Goal: Contribute content: Contribute content

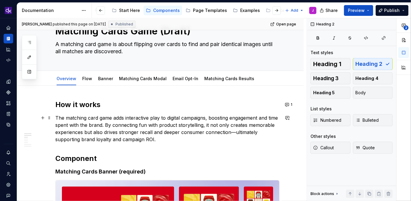
scroll to position [26, 0]
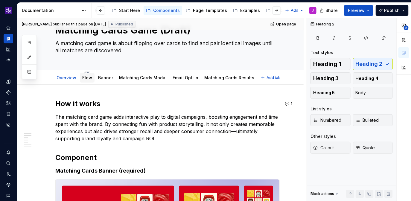
click at [86, 78] on link "Flow" at bounding box center [87, 77] width 10 height 5
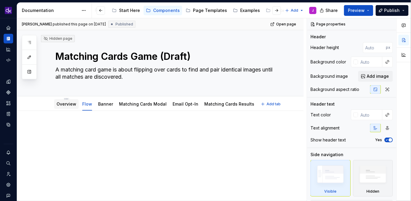
click at [65, 104] on link "Overview" at bounding box center [67, 103] width 20 height 5
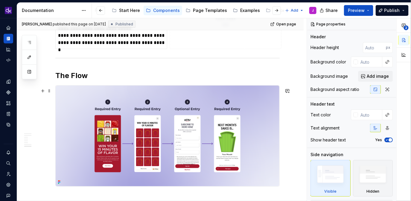
scroll to position [858, 0]
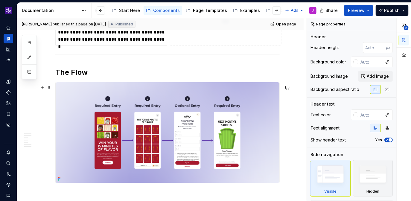
click at [201, 108] on img at bounding box center [168, 132] width 224 height 101
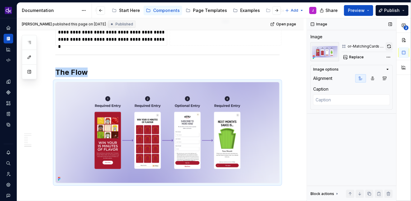
click at [390, 45] on button "button" at bounding box center [389, 46] width 7 height 8
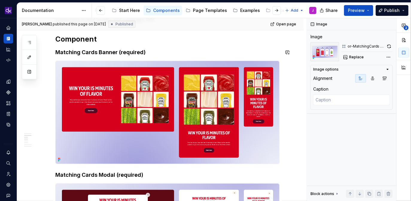
scroll to position [0, 0]
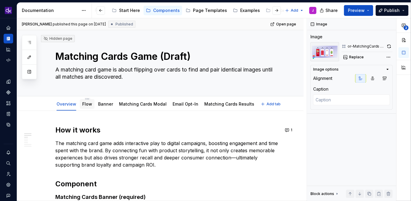
click at [88, 105] on link "Flow" at bounding box center [87, 103] width 10 height 5
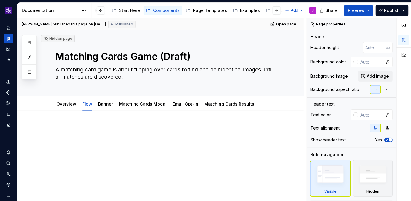
click at [110, 128] on p at bounding box center [167, 128] width 224 height 7
click at [41, 130] on div at bounding box center [160, 163] width 287 height 105
click at [72, 117] on div at bounding box center [160, 163] width 287 height 105
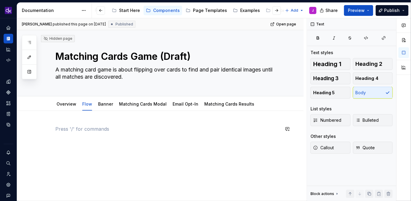
click at [119, 167] on div at bounding box center [160, 163] width 287 height 105
click at [91, 172] on div at bounding box center [160, 163] width 287 height 105
click at [78, 124] on div at bounding box center [160, 163] width 287 height 105
click at [44, 130] on button "button" at bounding box center [43, 129] width 8 height 8
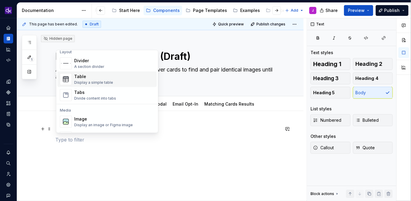
scroll to position [201, 0]
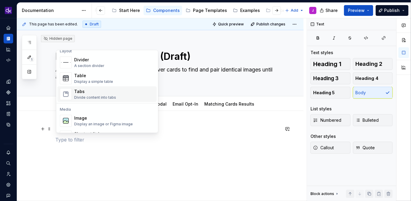
click at [99, 95] on div "Divide content into tabs" at bounding box center [95, 97] width 42 height 5
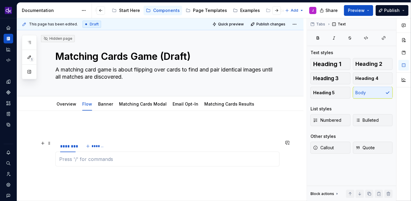
click at [63, 133] on div "******** *******" at bounding box center [167, 148] width 224 height 46
click at [70, 107] on div "Overview" at bounding box center [66, 104] width 25 height 10
click at [69, 103] on link "Overview" at bounding box center [67, 103] width 20 height 5
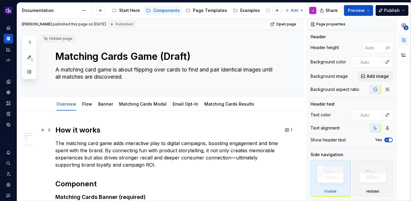
click at [87, 130] on h2 "How it works" at bounding box center [167, 130] width 224 height 10
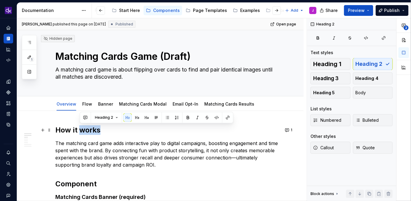
click at [87, 130] on h2 "How it works" at bounding box center [167, 130] width 224 height 10
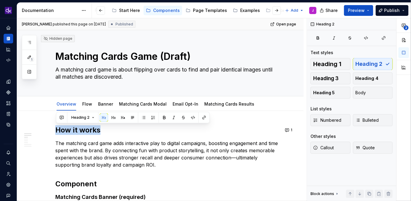
copy h2 "How it works"
click at [89, 104] on link "Flow" at bounding box center [87, 103] width 10 height 5
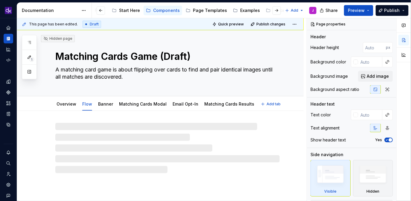
type textarea "*"
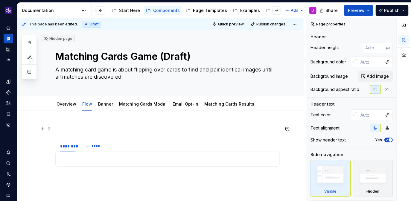
click at [82, 129] on p at bounding box center [167, 128] width 224 height 7
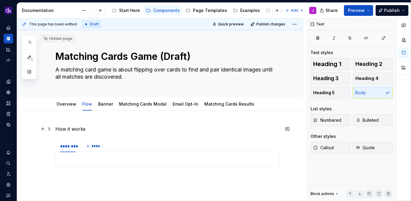
click at [81, 127] on p "How it works" at bounding box center [167, 128] width 224 height 7
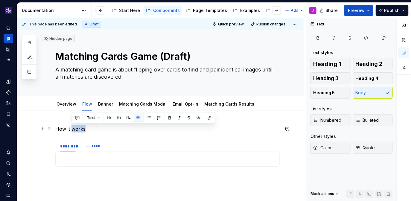
click at [81, 127] on p "How it works" at bounding box center [167, 128] width 224 height 7
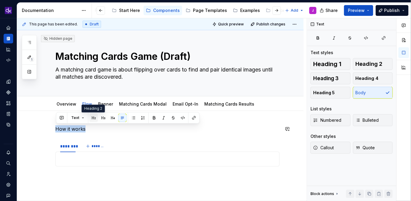
click at [92, 117] on button "button" at bounding box center [93, 118] width 8 height 8
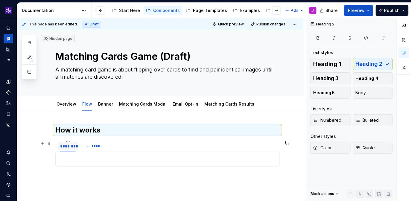
click at [67, 145] on div "********" at bounding box center [68, 146] width 16 height 6
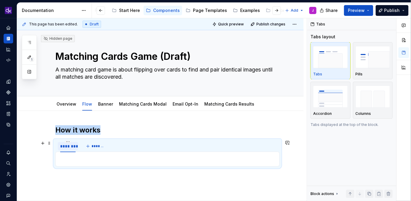
click at [67, 145] on div "********" at bounding box center [68, 146] width 16 height 6
click at [67, 145] on input "********" at bounding box center [68, 146] width 20 height 11
type input "******"
click at [95, 145] on span "*******" at bounding box center [96, 146] width 13 height 5
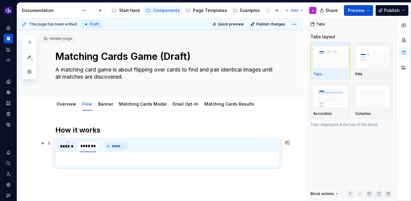
click at [95, 145] on input "********" at bounding box center [88, 146] width 20 height 11
type input "**********"
click at [141, 142] on button "*******" at bounding box center [146, 146] width 24 height 8
type input "**********"
click at [178, 147] on span "*******" at bounding box center [178, 146] width 13 height 5
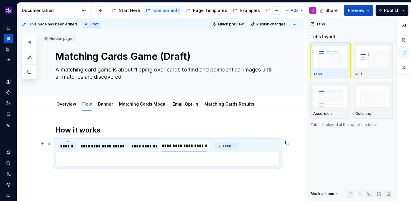
type input "**********"
click at [104, 107] on div "Banner" at bounding box center [105, 104] width 15 height 7
click at [103, 100] on div "Banner" at bounding box center [106, 104] width 20 height 10
click at [106, 106] on link "Banner" at bounding box center [105, 103] width 15 height 5
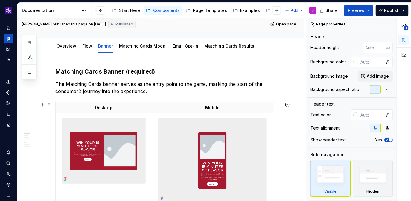
scroll to position [60, 0]
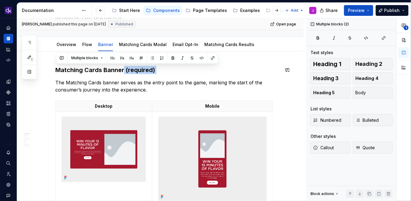
drag, startPoint x: 124, startPoint y: 70, endPoint x: 190, endPoint y: 78, distance: 67.0
click at [180, 80] on p "The Matching Cards banner serves as the entry point to the game, marking the st…" at bounding box center [167, 86] width 224 height 14
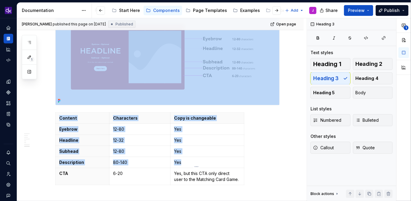
scroll to position [1614, 0]
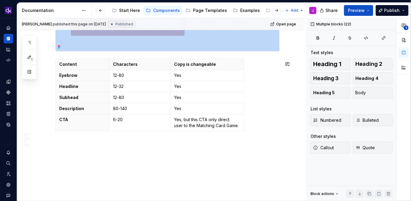
drag, startPoint x: 56, startPoint y: 70, endPoint x: 250, endPoint y: 134, distance: 204.0
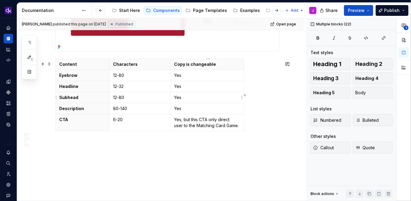
copy div "Matching Cards Banner (required) The Matching Cards banner serves as the entry …"
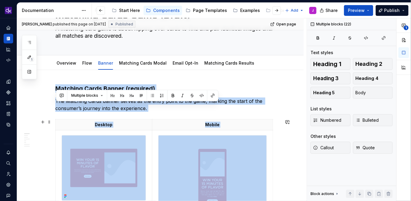
scroll to position [52, 0]
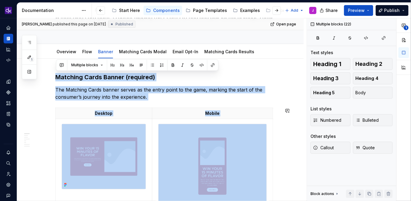
click at [180, 88] on p "The Matching Cards banner serves as the entry point to the game, marking the st…" at bounding box center [167, 93] width 224 height 14
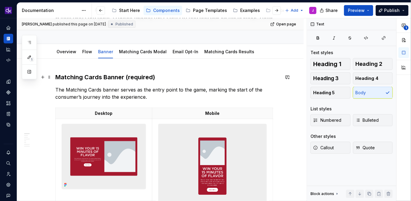
click at [57, 78] on h3 "Matching Cards Banner (required)" at bounding box center [167, 77] width 224 height 8
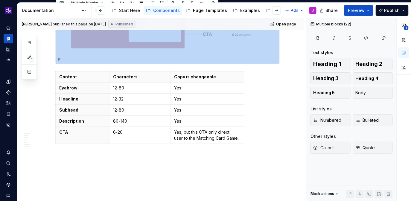
scroll to position [1614, 0]
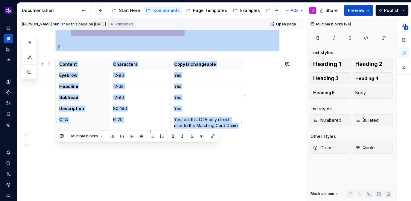
drag, startPoint x: 57, startPoint y: 78, endPoint x: 241, endPoint y: 128, distance: 190.6
copy div "Matching Cards Banner (required) The Matching Cards banner serves as the entry …"
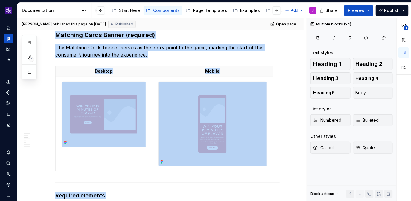
scroll to position [0, 0]
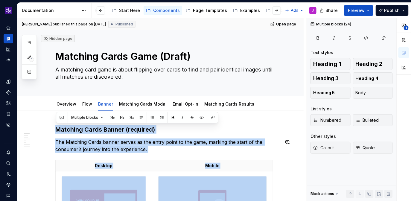
click at [198, 133] on h3 "Matching Cards Banner (required)" at bounding box center [167, 129] width 224 height 8
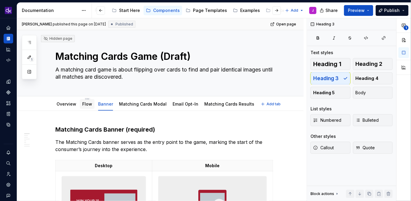
click at [85, 108] on div "Flow" at bounding box center [87, 104] width 15 height 10
click at [86, 104] on link "Flow" at bounding box center [87, 103] width 10 height 5
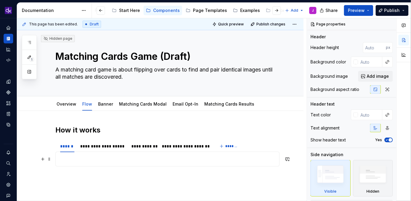
click at [78, 158] on p at bounding box center [167, 159] width 217 height 7
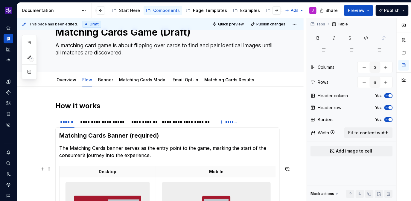
scroll to position [20, 0]
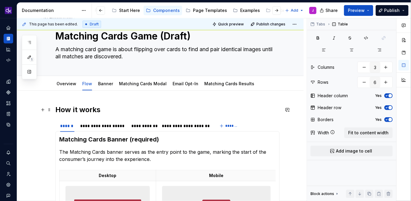
type textarea "*"
click at [95, 107] on h2 "How it works" at bounding box center [167, 110] width 224 height 10
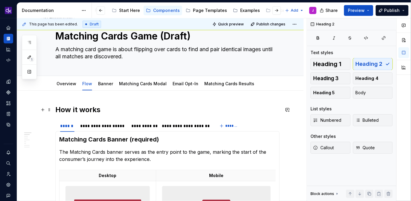
click at [95, 107] on h2 "How it works" at bounding box center [167, 110] width 224 height 10
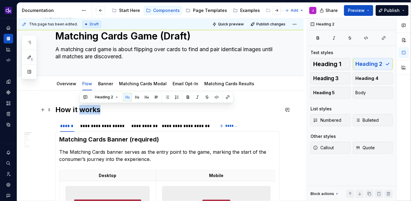
click at [95, 107] on h2 "How it works" at bounding box center [167, 110] width 224 height 10
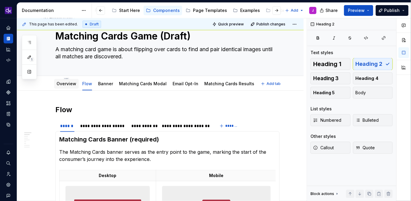
click at [67, 84] on link "Overview" at bounding box center [67, 83] width 20 height 5
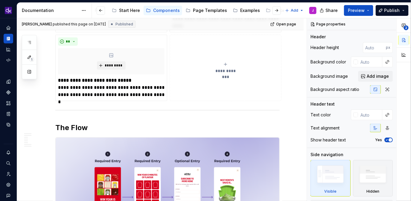
scroll to position [794, 0]
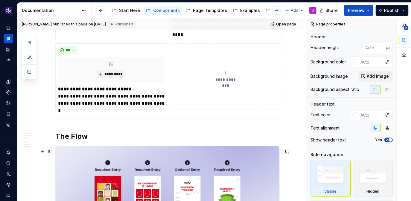
click at [49, 153] on span at bounding box center [49, 152] width 5 height 8
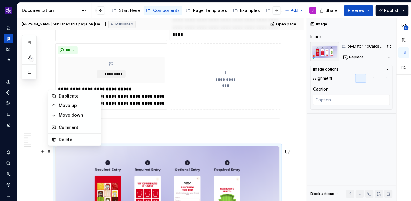
click at [108, 166] on img at bounding box center [168, 198] width 224 height 104
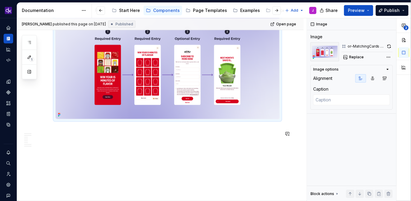
scroll to position [928, 0]
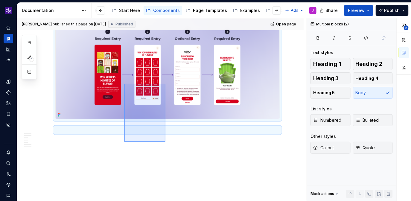
drag, startPoint x: 165, startPoint y: 142, endPoint x: 124, endPoint y: 82, distance: 72.5
click at [124, 82] on div "[PERSON_NAME] published this page on [DATE] Published Open page Hidden page Mat…" at bounding box center [162, 109] width 290 height 183
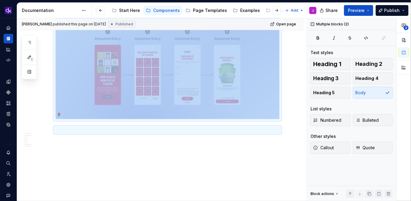
copy div "The Flow"
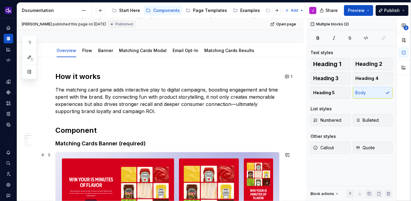
scroll to position [0, 0]
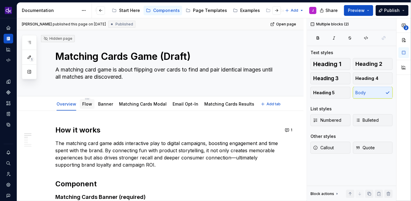
click at [87, 105] on link "Flow" at bounding box center [87, 103] width 10 height 5
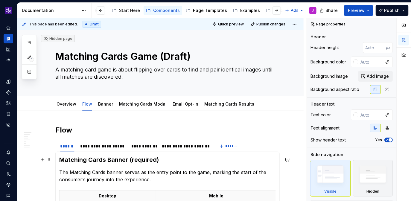
scroll to position [36, 0]
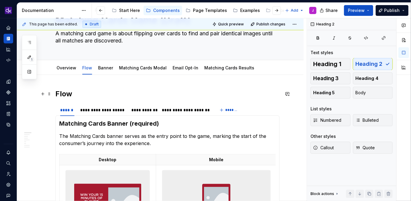
click at [78, 95] on h2 "Flow" at bounding box center [167, 94] width 224 height 10
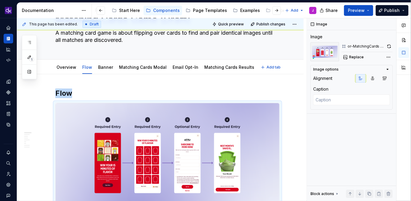
scroll to position [28, 0]
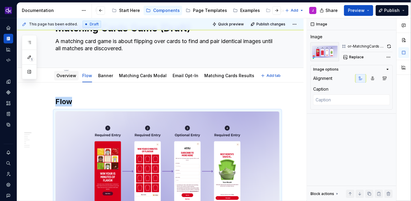
click at [64, 75] on link "Overview" at bounding box center [67, 75] width 20 height 5
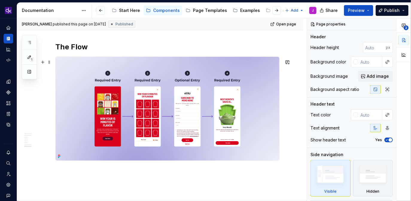
scroll to position [870, 0]
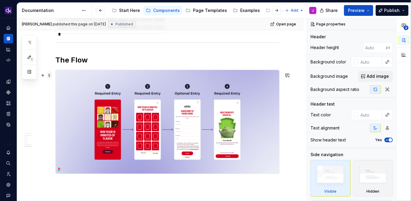
click at [49, 75] on span at bounding box center [49, 75] width 5 height 8
type textarea "*"
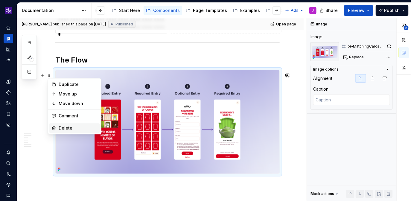
click at [67, 129] on div "Delete" at bounding box center [78, 128] width 39 height 6
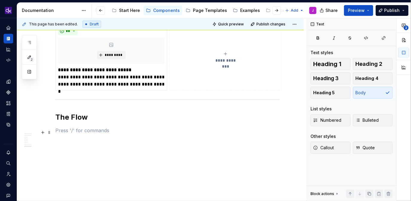
scroll to position [815, 0]
click at [108, 117] on h2 "The Flow" at bounding box center [167, 118] width 224 height 10
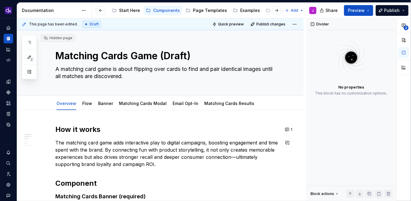
scroll to position [0, 0]
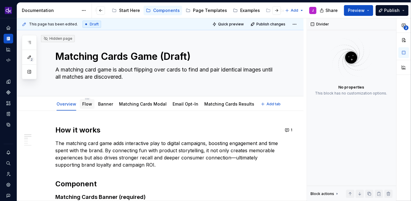
click at [86, 106] on link "Flow" at bounding box center [87, 103] width 10 height 5
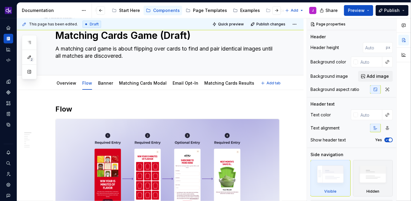
scroll to position [19, 0]
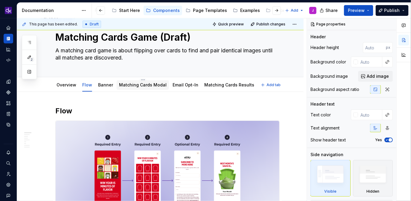
click at [129, 86] on link "Matching Cards Modal" at bounding box center [143, 84] width 48 height 5
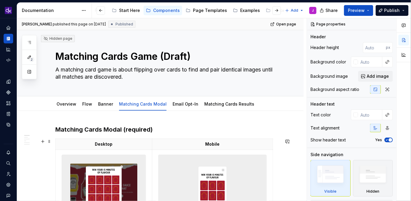
scroll to position [46, 0]
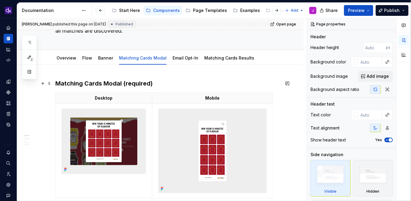
click at [67, 83] on h3 "Matching Cards Modal (required)" at bounding box center [167, 83] width 224 height 8
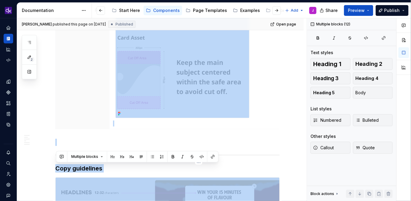
scroll to position [1537, 0]
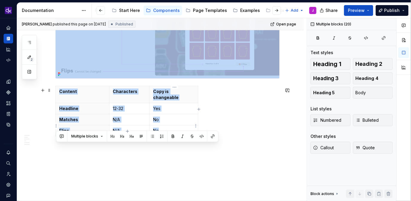
drag, startPoint x: 57, startPoint y: 83, endPoint x: 182, endPoint y: 126, distance: 132.7
copy div "Matching Cards Modal (required) Desktop Mobile Required elements Headline Match…"
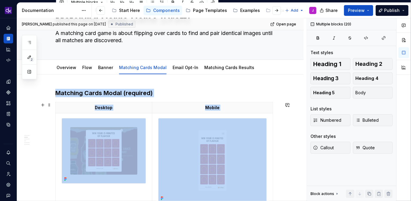
scroll to position [0, 0]
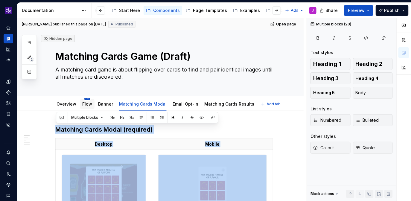
click at [85, 100] on html "KH DXP J Design system data Documentation Accessibility guide for tree Page tre…" at bounding box center [205, 100] width 411 height 201
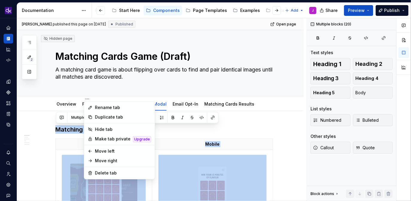
click at [75, 105] on html "KH DXP J Design system data Documentation Accessibility guide for tree Page tre…" at bounding box center [205, 100] width 411 height 201
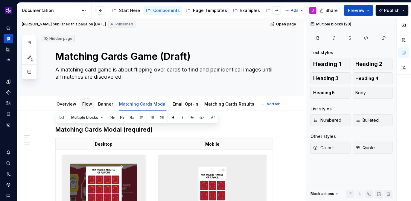
click at [84, 105] on link "Flow" at bounding box center [87, 103] width 10 height 5
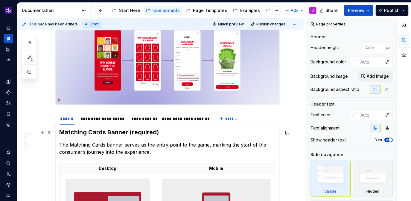
scroll to position [140, 0]
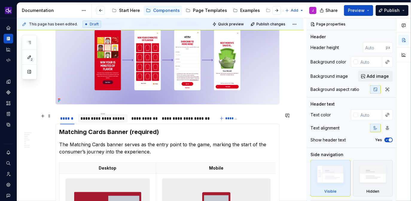
click at [116, 119] on div "**********" at bounding box center [102, 119] width 45 height 6
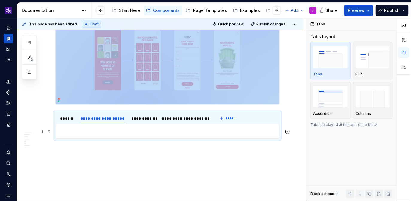
click at [177, 132] on p at bounding box center [167, 131] width 217 height 7
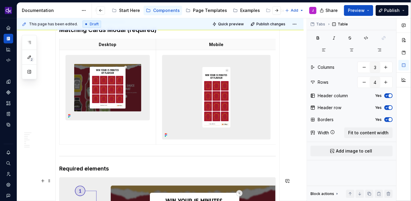
scroll to position [197, 0]
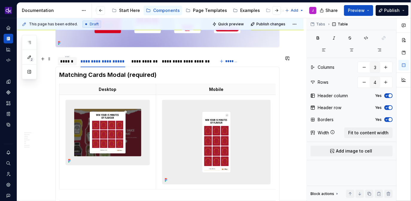
click at [63, 60] on div "******" at bounding box center [67, 61] width 14 height 6
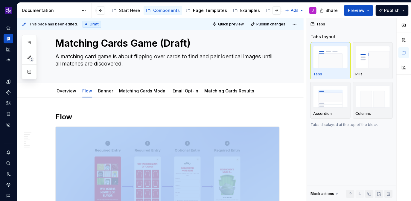
scroll to position [0, 0]
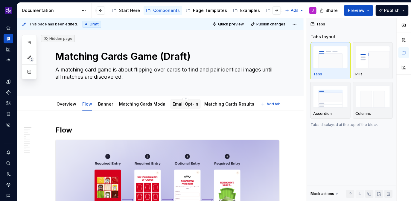
click at [181, 107] on div "Email Opt-In" at bounding box center [186, 104] width 26 height 6
click at [185, 104] on link "Email Opt-In" at bounding box center [186, 103] width 26 height 5
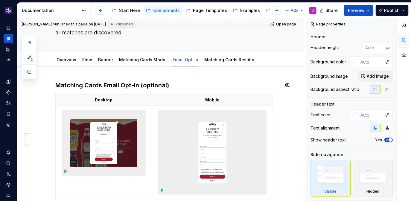
scroll to position [37, 0]
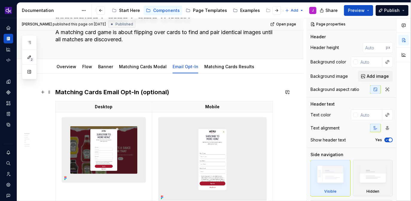
click at [57, 90] on h3 "Matching Cards Email Opt-In (optional)" at bounding box center [167, 92] width 224 height 8
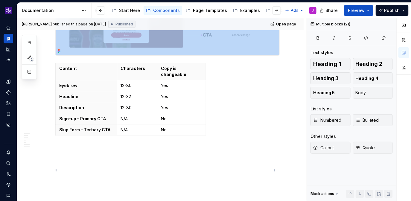
scroll to position [1631, 0]
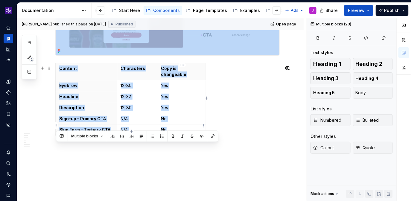
drag, startPoint x: 57, startPoint y: 90, endPoint x: 195, endPoint y: 128, distance: 142.9
copy div "Matching Cards Email Opt-In (optional) Desktop Mobile Required elements Form Fi…"
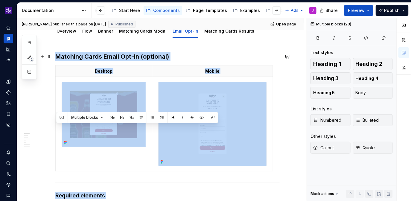
scroll to position [0, 0]
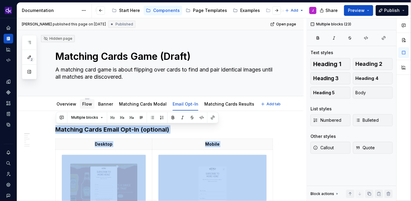
click at [86, 103] on link "Flow" at bounding box center [87, 103] width 10 height 5
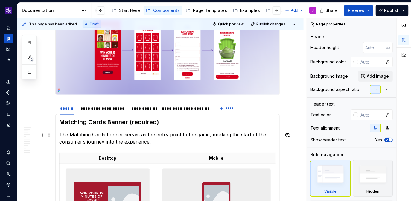
scroll to position [149, 0]
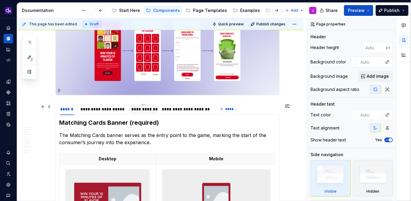
click at [147, 109] on div "**********" at bounding box center [143, 109] width 25 height 6
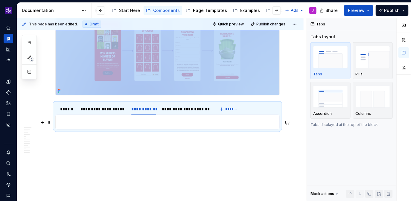
click at [155, 126] on p at bounding box center [167, 122] width 217 height 7
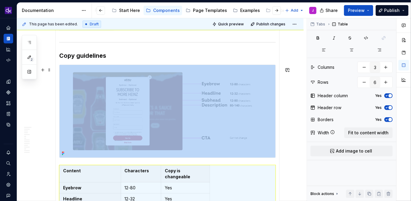
scroll to position [1769, 0]
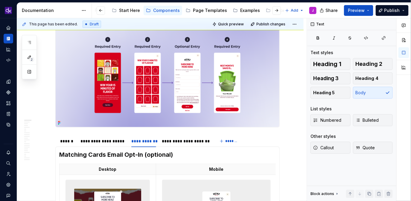
scroll to position [0, 0]
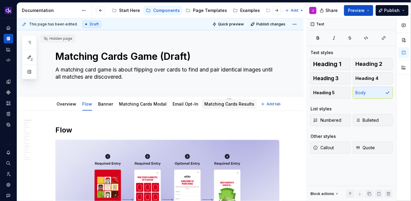
click at [213, 105] on link "Matching Cards Results" at bounding box center [229, 103] width 50 height 5
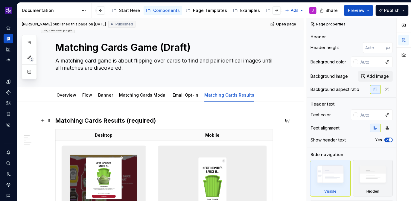
scroll to position [27, 0]
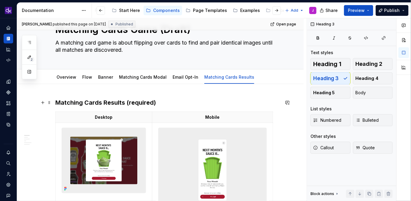
click at [68, 105] on h3 "Matching Cards Results (required)" at bounding box center [167, 102] width 224 height 8
click at [58, 102] on h3 "Matching Cards Results (required)" at bounding box center [167, 102] width 224 height 8
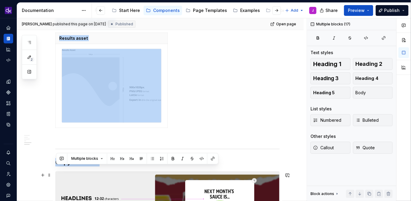
scroll to position [1295, 0]
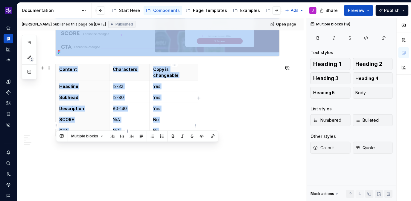
drag, startPoint x: 58, startPoint y: 102, endPoint x: 186, endPoint y: 124, distance: 130.0
copy div "Matching Cards Results (required) Desktop Mobile Required elements Headline Sub…"
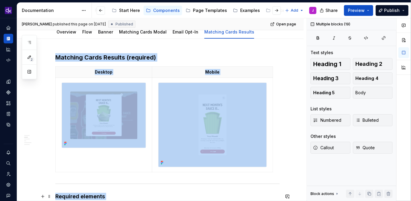
scroll to position [0, 0]
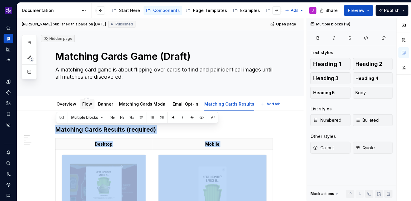
click at [91, 106] on link "Flow" at bounding box center [87, 103] width 10 height 5
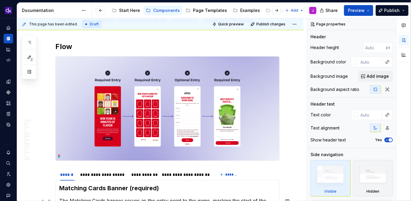
scroll to position [168, 0]
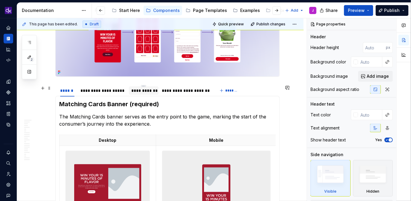
click at [147, 93] on div "**********" at bounding box center [143, 91] width 25 height 6
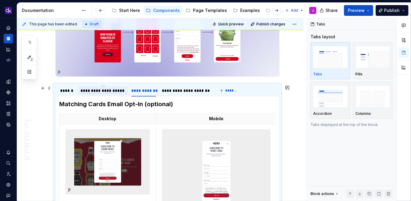
click at [109, 92] on div "**********" at bounding box center [102, 91] width 45 height 6
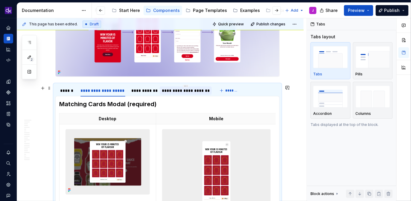
click at [175, 92] on div "**********" at bounding box center [185, 91] width 47 height 6
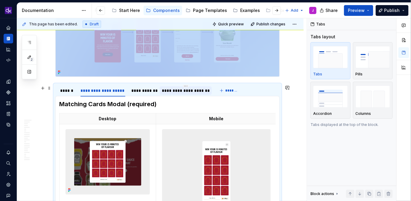
scroll to position [160, 0]
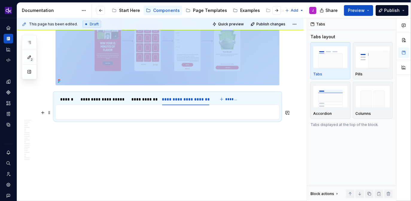
click at [189, 115] on p at bounding box center [167, 112] width 217 height 7
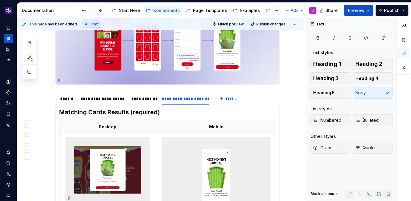
scroll to position [168, 0]
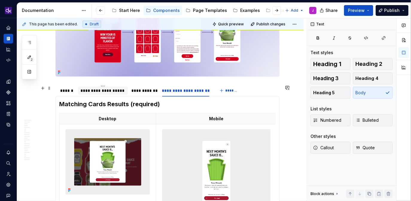
click at [109, 91] on div "**********" at bounding box center [102, 91] width 45 height 6
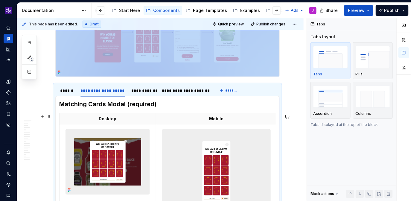
click at [119, 148] on img at bounding box center [108, 162] width 84 height 65
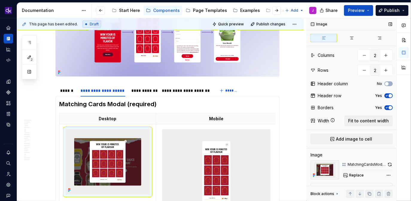
scroll to position [34, 0]
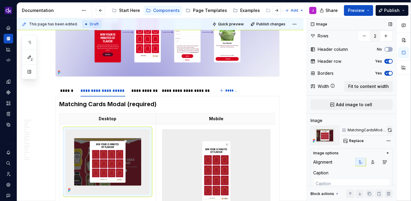
click at [391, 130] on button "button" at bounding box center [390, 130] width 6 height 8
click at [202, 147] on img at bounding box center [216, 172] width 108 height 84
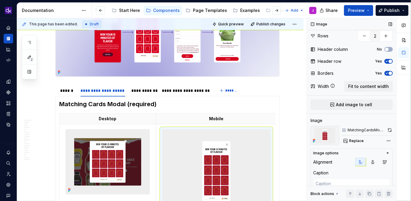
click at [386, 131] on div "MatchingCardsModal - Mobile" at bounding box center [367, 130] width 51 height 8
click at [390, 131] on button "button" at bounding box center [390, 130] width 6 height 8
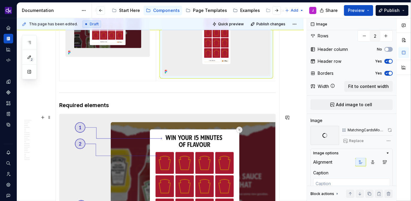
scroll to position [309, 0]
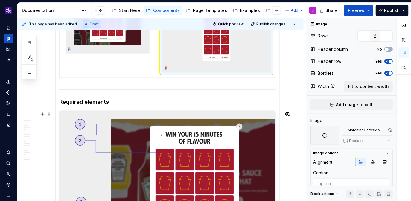
click at [203, 158] on img at bounding box center [168, 183] width 216 height 145
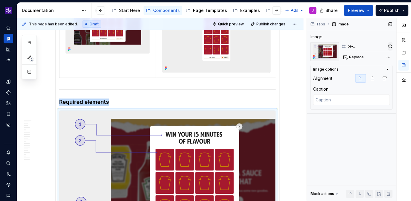
click at [392, 47] on button "button" at bounding box center [390, 46] width 4 height 8
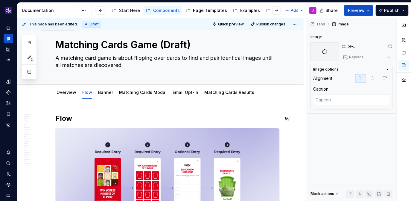
scroll to position [5, 0]
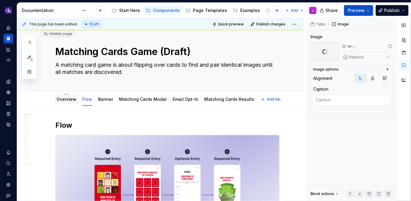
click at [66, 102] on div "Overview" at bounding box center [67, 99] width 20 height 7
click at [66, 97] on link "Overview" at bounding box center [67, 99] width 20 height 5
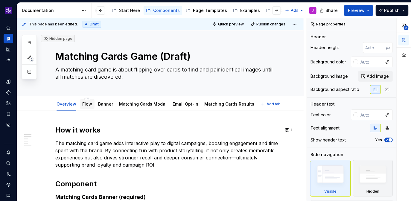
click at [89, 107] on div "Flow" at bounding box center [87, 104] width 10 height 6
click at [90, 104] on link "Flow" at bounding box center [87, 103] width 10 height 5
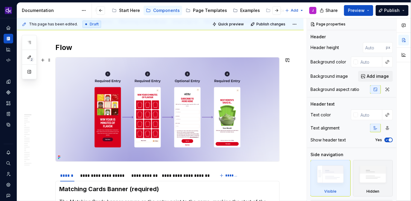
scroll to position [76, 0]
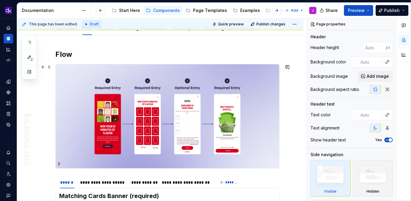
click at [151, 137] on img at bounding box center [168, 116] width 224 height 104
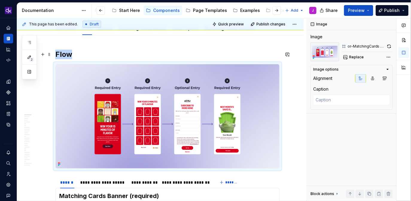
click at [128, 55] on h2 "Flow" at bounding box center [167, 55] width 224 height 10
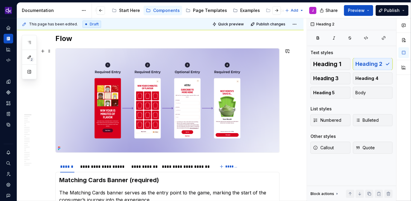
scroll to position [84, 0]
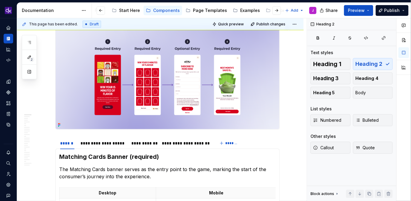
scroll to position [116, 0]
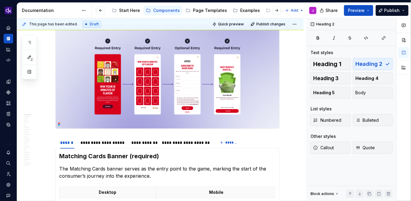
click at [179, 80] on img at bounding box center [168, 77] width 224 height 104
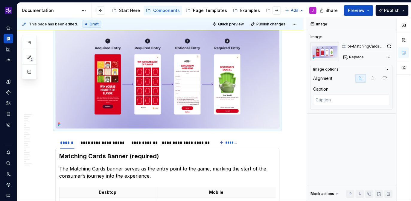
click at [179, 80] on img at bounding box center [168, 77] width 224 height 104
click at [388, 48] on button "button" at bounding box center [389, 46] width 7 height 8
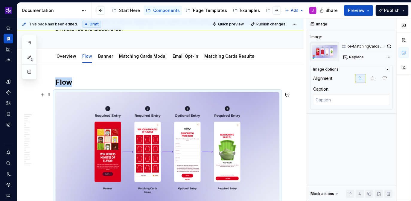
scroll to position [108, 0]
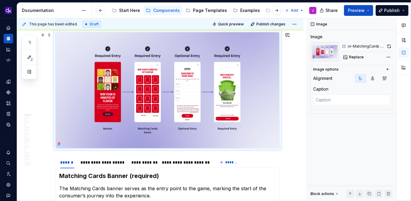
click at [213, 82] on img at bounding box center [168, 90] width 224 height 116
click at [222, 95] on img at bounding box center [168, 90] width 224 height 116
click at [391, 44] on button "button" at bounding box center [389, 46] width 7 height 8
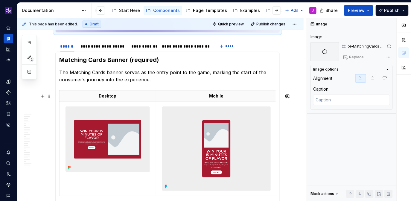
scroll to position [0, 0]
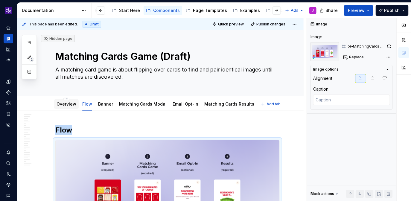
click at [66, 104] on link "Overview" at bounding box center [67, 103] width 20 height 5
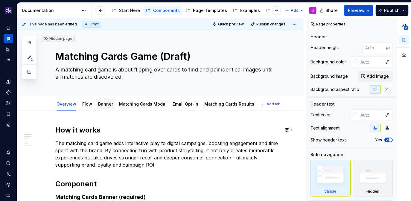
click at [107, 104] on link "Banner" at bounding box center [105, 103] width 15 height 5
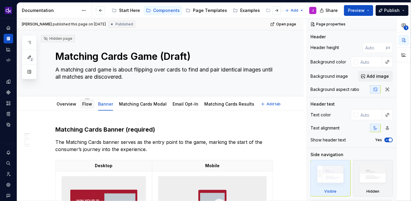
click at [89, 109] on div "Flow" at bounding box center [87, 104] width 15 height 10
click at [90, 104] on link "Flow" at bounding box center [87, 103] width 10 height 5
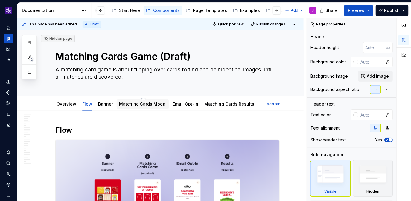
click at [131, 100] on div "Matching Cards Modal" at bounding box center [143, 104] width 52 height 10
click at [130, 103] on link "Matching Cards Modal" at bounding box center [143, 103] width 48 height 5
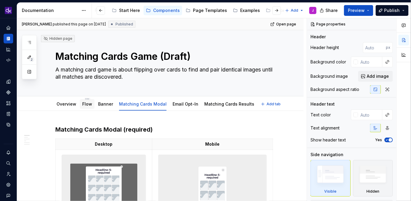
click at [81, 103] on div "Flow" at bounding box center [87, 104] width 15 height 10
click at [89, 109] on div "Flow" at bounding box center [87, 104] width 15 height 10
click at [89, 103] on link "Flow" at bounding box center [87, 103] width 10 height 5
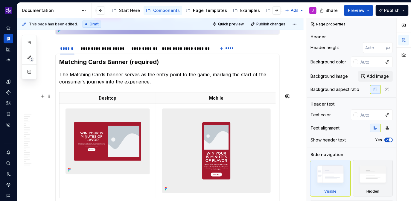
scroll to position [209, 0]
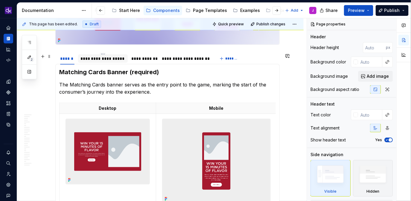
click at [109, 59] on div "**********" at bounding box center [102, 59] width 45 height 6
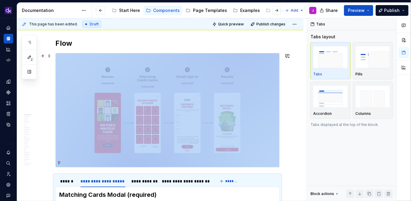
scroll to position [0, 0]
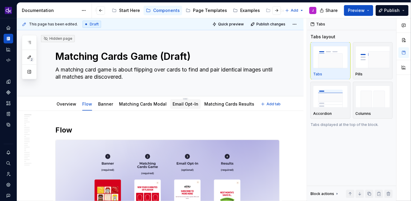
click at [182, 108] on div "Email Opt-In" at bounding box center [185, 104] width 31 height 10
click at [185, 107] on div "Email Opt-In" at bounding box center [186, 104] width 26 height 7
click at [185, 106] on link "Email Opt-In" at bounding box center [186, 103] width 26 height 5
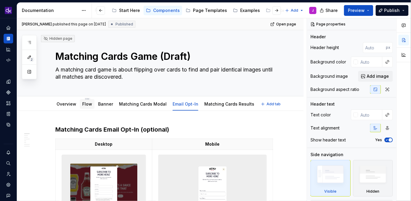
click at [86, 106] on link "Flow" at bounding box center [87, 103] width 10 height 5
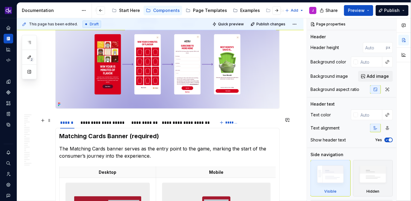
scroll to position [137, 0]
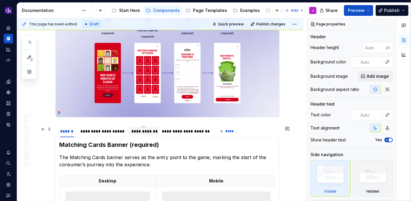
click at [146, 132] on div "**********" at bounding box center [143, 131] width 25 height 6
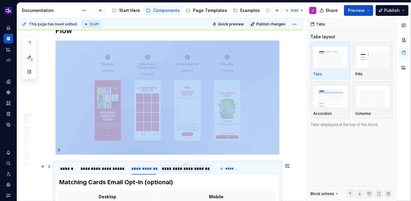
scroll to position [95, 0]
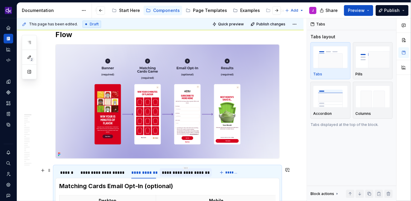
click at [185, 172] on div "**********" at bounding box center [185, 173] width 47 height 6
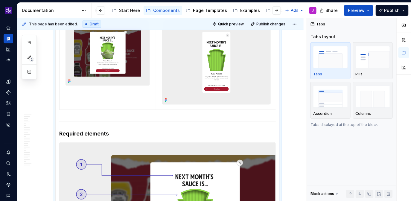
scroll to position [0, 0]
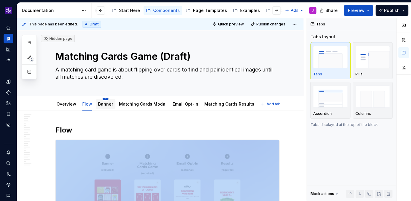
click at [104, 99] on html "KH DXP J Design system data Documentation Accessibility guide for tree Page tre…" at bounding box center [205, 100] width 411 height 201
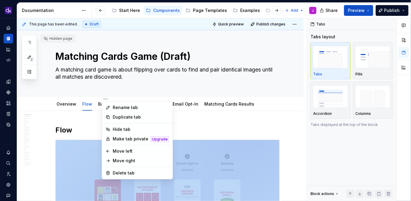
click at [82, 118] on html "KH DXP J Design system data Documentation Accessibility guide for tree Page tre…" at bounding box center [205, 100] width 411 height 201
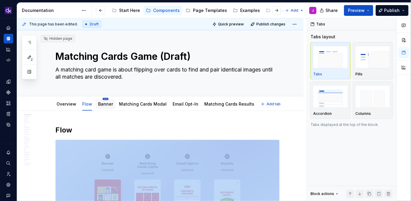
click at [104, 98] on html "KH DXP J Design system data Documentation Accessibility guide for tree Page tre…" at bounding box center [205, 100] width 411 height 201
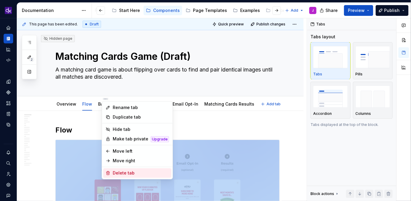
click at [133, 173] on div "Delete tab" at bounding box center [141, 173] width 56 height 6
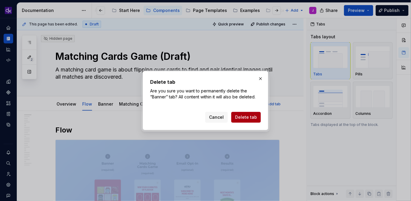
click at [253, 121] on button "Delete tab" at bounding box center [246, 117] width 30 height 11
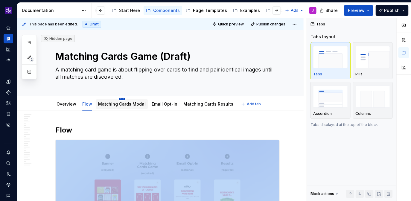
click at [119, 99] on html "KH DXP J Design system data Documentation Accessibility guide for tree Page tre…" at bounding box center [205, 100] width 411 height 201
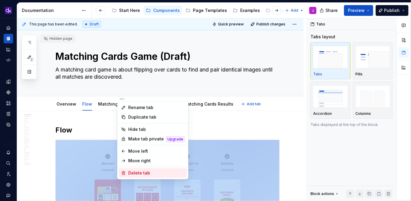
click at [135, 172] on div "Delete tab" at bounding box center [156, 173] width 56 height 6
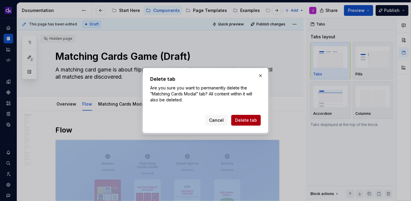
click at [253, 119] on span "Delete tab" at bounding box center [246, 120] width 22 height 6
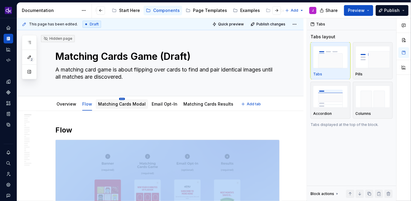
click at [121, 99] on html "KH DXP J Design system data Documentation Accessibility guide for tree Page tre…" at bounding box center [205, 100] width 411 height 201
click at [111, 99] on html "KH DXP J Design system data Documentation Accessibility guide for tree Page tre…" at bounding box center [205, 100] width 411 height 201
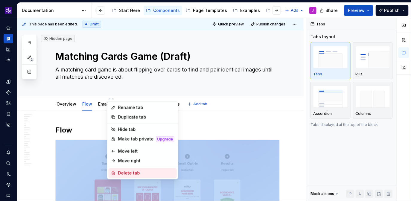
click at [128, 171] on div "Delete tab" at bounding box center [146, 173] width 56 height 6
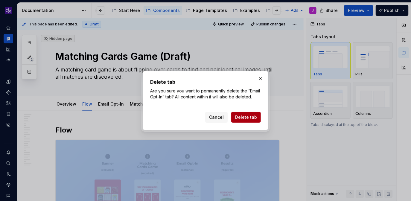
click at [241, 121] on button "Delete tab" at bounding box center [246, 117] width 30 height 11
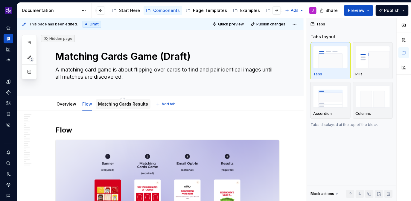
click at [110, 99] on div "Matching Cards Results" at bounding box center [123, 104] width 55 height 11
click at [123, 99] on html "KH DXP J Design system data Documentation Accessibility guide for tree Page tre…" at bounding box center [205, 100] width 411 height 201
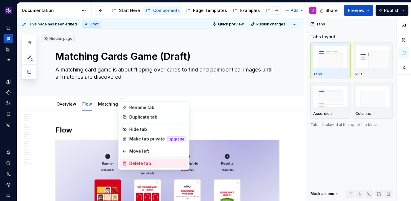
click at [142, 162] on div "Delete tab" at bounding box center [157, 164] width 56 height 6
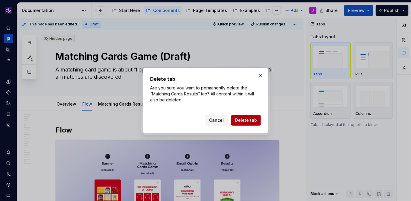
click at [251, 121] on span "Delete tab" at bounding box center [246, 120] width 22 height 6
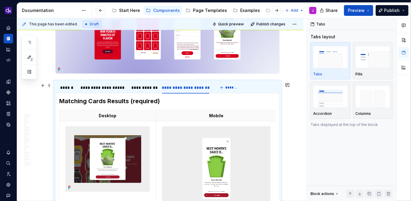
scroll to position [170, 0]
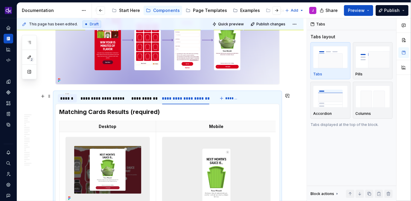
click at [69, 99] on div "******" at bounding box center [67, 98] width 14 height 6
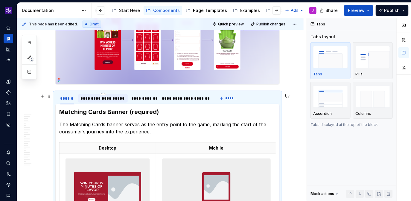
click at [108, 101] on div "**********" at bounding box center [102, 98] width 45 height 6
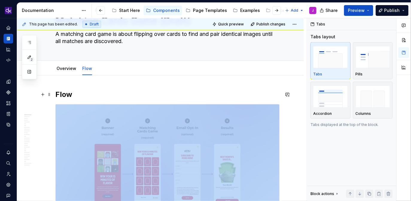
scroll to position [23, 0]
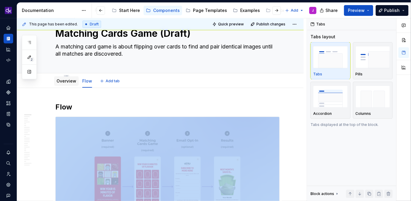
click at [67, 81] on link "Overview" at bounding box center [67, 80] width 20 height 5
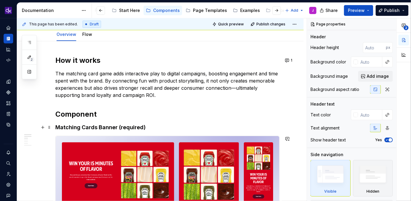
scroll to position [56, 0]
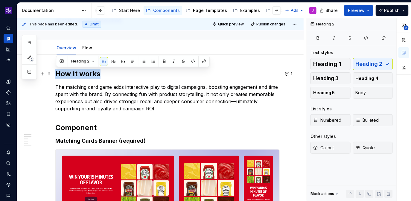
drag, startPoint x: 111, startPoint y: 76, endPoint x: 57, endPoint y: 74, distance: 54.2
click at [57, 74] on h2 "How it works" at bounding box center [167, 74] width 224 height 10
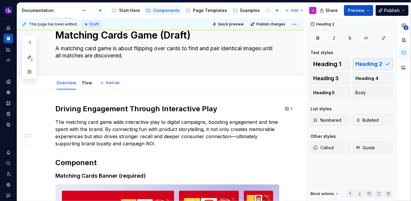
scroll to position [4, 0]
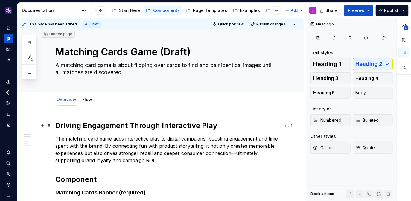
click at [178, 125] on h2 "Driving Engagement Through Interactive Play" at bounding box center [167, 126] width 224 height 10
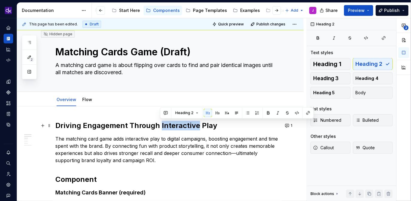
click at [178, 125] on h2 "Driving Engagement Through Interactive Play" at bounding box center [167, 126] width 224 height 10
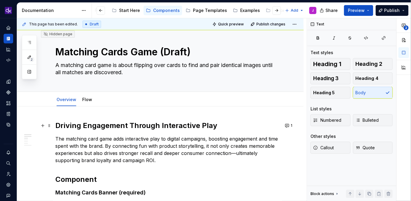
click at [142, 123] on h2 "Driving Engagement Through Interactive Play" at bounding box center [167, 126] width 224 height 10
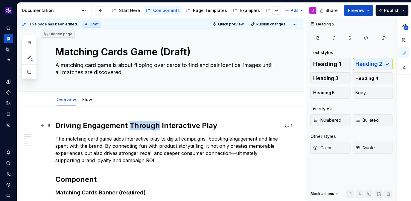
click at [142, 123] on h2 "Driving Engagement Through Interactive Play" at bounding box center [167, 126] width 224 height 10
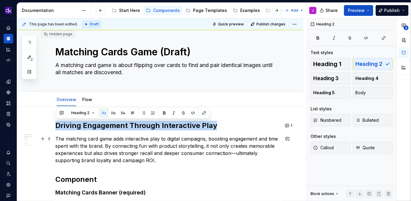
click at [194, 157] on p "The matching card game adds interactive play to digital campaigns, boosting eng…" at bounding box center [167, 149] width 224 height 29
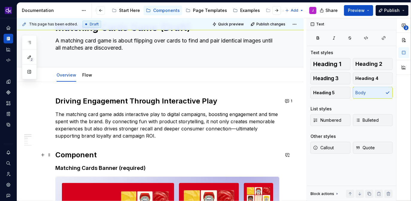
scroll to position [31, 0]
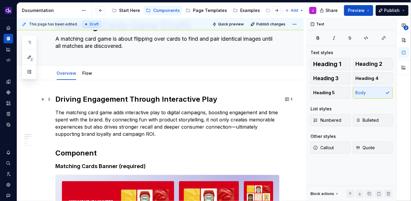
click at [150, 98] on h2 "Driving Engagement Through Interactive Play" at bounding box center [167, 100] width 224 height 10
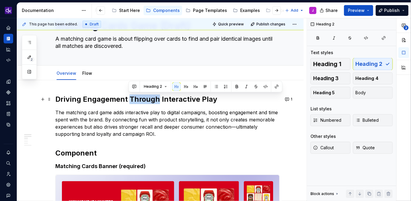
click at [150, 98] on h2 "Driving Engagement Through Interactive Play" at bounding box center [167, 100] width 224 height 10
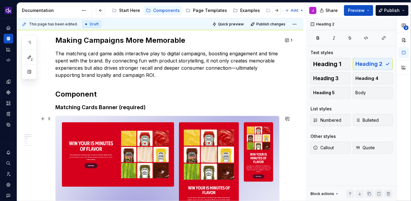
scroll to position [91, 0]
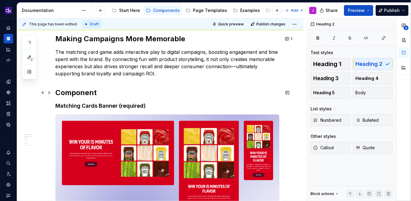
click at [111, 95] on h2 "Component" at bounding box center [167, 93] width 224 height 10
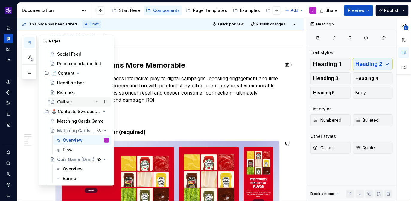
scroll to position [155, 0]
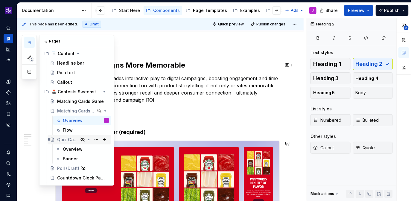
click at [71, 142] on div "Quiz Game (Draft)" at bounding box center [67, 140] width 21 height 6
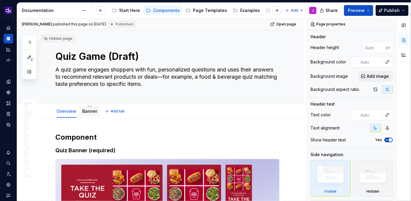
click at [88, 109] on link "Banner" at bounding box center [89, 111] width 15 height 5
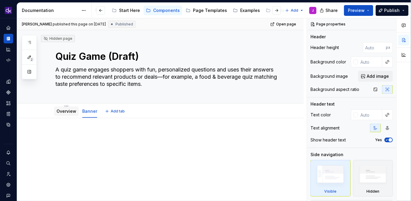
click at [69, 113] on link "Overview" at bounding box center [67, 111] width 20 height 5
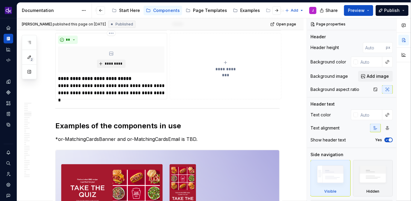
scroll to position [727, 0]
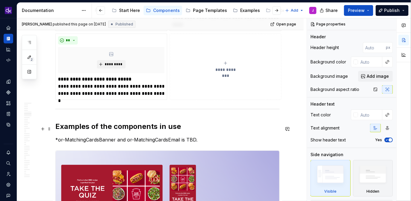
click at [114, 130] on strong "Examples of the components in use" at bounding box center [118, 126] width 126 height 9
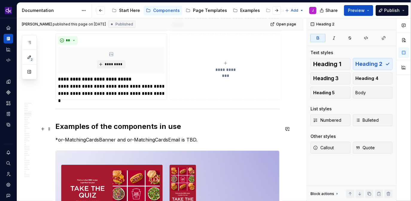
click at [114, 130] on strong "Examples of the components in use" at bounding box center [118, 126] width 126 height 9
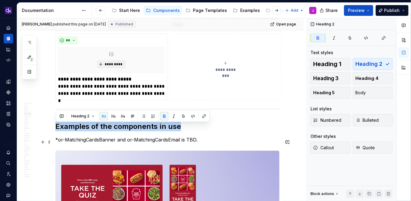
copy strong "Examples of the components in use"
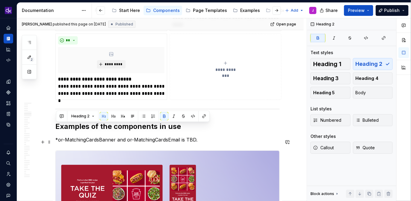
click at [184, 143] on p "*or-MatchingCardsBanner and or-MatchingCardsEmail is TBD." at bounding box center [167, 139] width 224 height 7
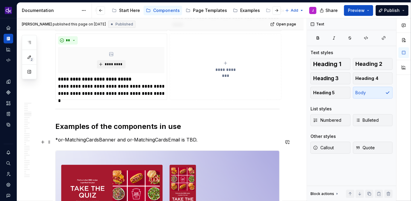
click at [189, 143] on p "*or-MatchingCardsBanner and or-MatchingCardsEmail is TBD." at bounding box center [167, 139] width 224 height 7
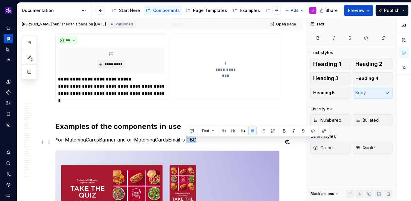
click at [189, 143] on p "*or-MatchingCardsBanner and or-MatchingCardsEmail is TBD." at bounding box center [167, 139] width 224 height 7
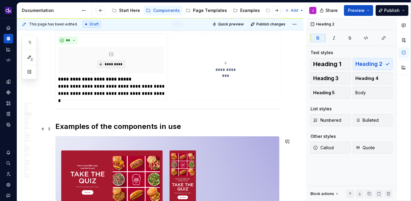
click at [163, 128] on strong "Examples of the components in use" at bounding box center [118, 126] width 126 height 9
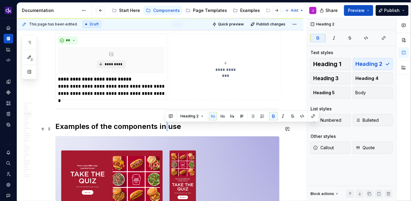
click at [163, 128] on strong "Examples of the components in use" at bounding box center [118, 126] width 126 height 9
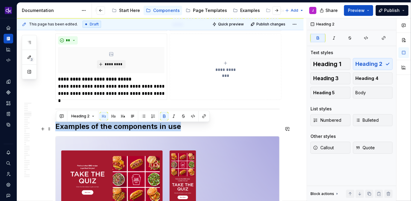
copy strong "Examples of the components in use"
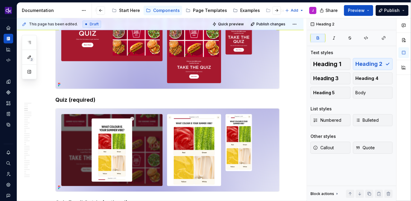
scroll to position [146, 0]
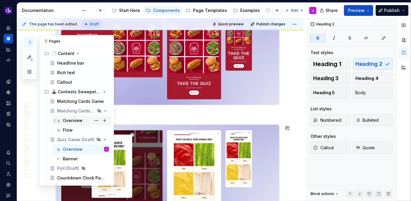
click at [70, 123] on div "Overview" at bounding box center [73, 121] width 20 height 6
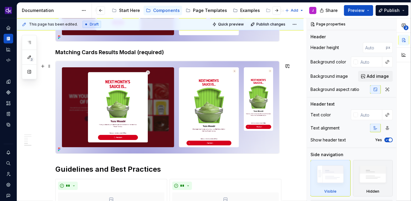
scroll to position [484, 0]
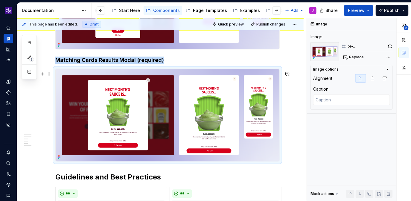
click at [240, 154] on img at bounding box center [168, 115] width 224 height 92
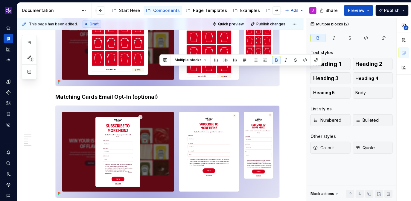
scroll to position [693, 0]
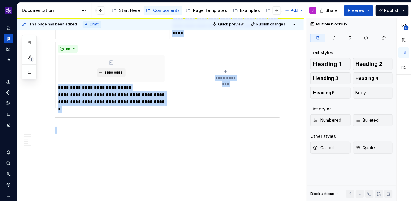
drag, startPoint x: 177, startPoint y: 133, endPoint x: 185, endPoint y: 137, distance: 9.4
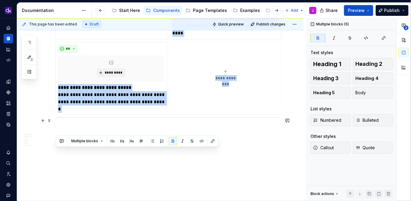
click at [177, 117] on div at bounding box center [167, 118] width 224 height 4
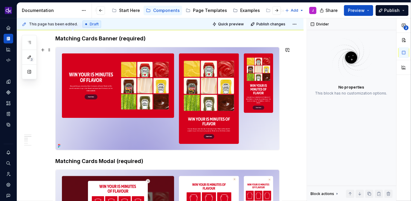
scroll to position [160, 0]
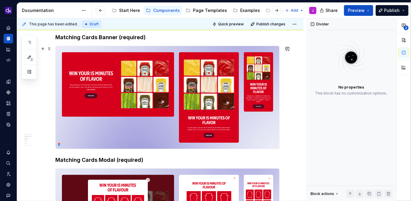
click at [164, 106] on img at bounding box center [168, 97] width 224 height 103
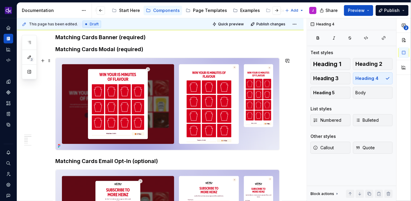
click at [137, 99] on img at bounding box center [168, 104] width 224 height 92
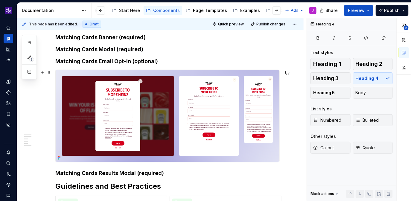
click at [122, 86] on img at bounding box center [168, 116] width 224 height 92
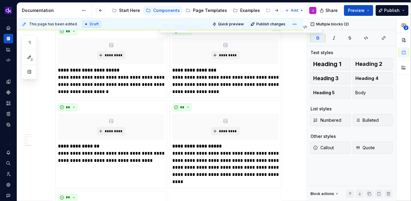
scroll to position [0, 0]
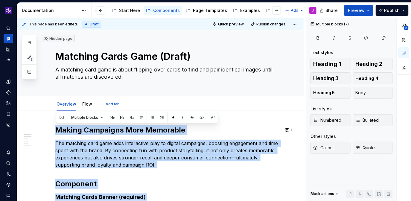
type textarea "*"
drag, startPoint x: 171, startPoint y: 75, endPoint x: 75, endPoint y: 120, distance: 105.5
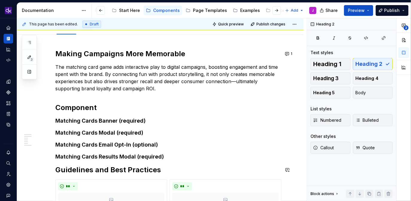
scroll to position [77, 0]
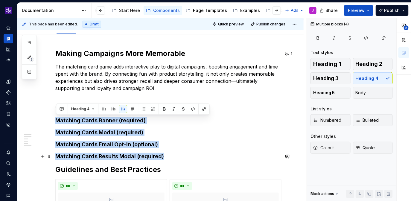
drag, startPoint x: 57, startPoint y: 120, endPoint x: 171, endPoint y: 157, distance: 119.9
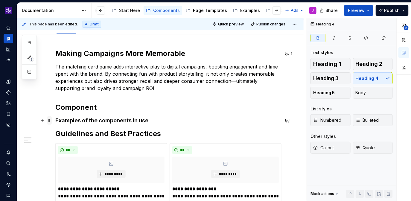
click at [50, 121] on span at bounding box center [49, 120] width 5 height 8
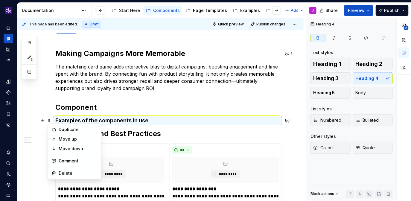
click at [147, 106] on h2 "Component" at bounding box center [167, 108] width 224 height 10
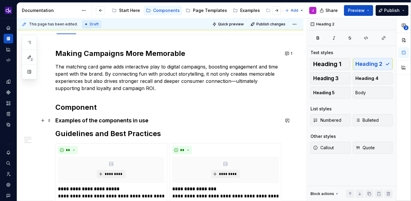
click at [122, 121] on strong "Examples of the components in use" at bounding box center [101, 120] width 93 height 6
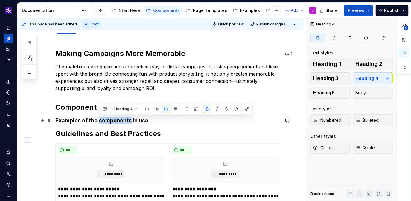
click at [122, 121] on strong "Examples of the components in use" at bounding box center [101, 120] width 93 height 6
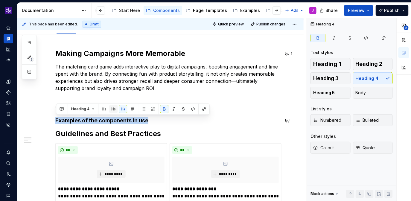
click at [114, 110] on button "button" at bounding box center [113, 109] width 8 height 8
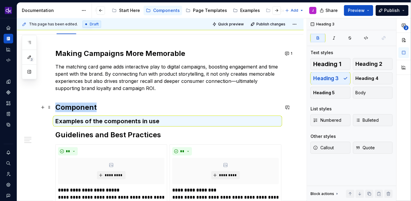
click at [137, 106] on h2 "Component" at bounding box center [167, 108] width 224 height 10
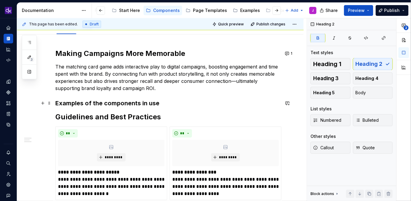
click at [177, 104] on h3 "Examples of the components in use" at bounding box center [167, 103] width 224 height 8
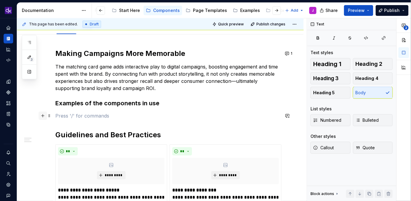
click at [44, 117] on button "button" at bounding box center [43, 116] width 8 height 8
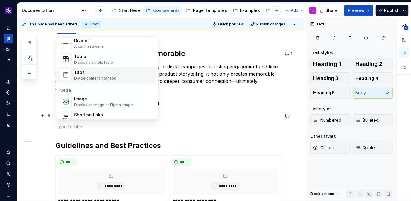
scroll to position [207, 0]
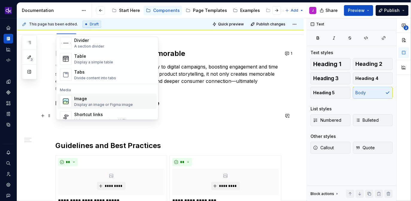
click at [85, 101] on div "Image Display an image or Figma image" at bounding box center [103, 101] width 59 height 11
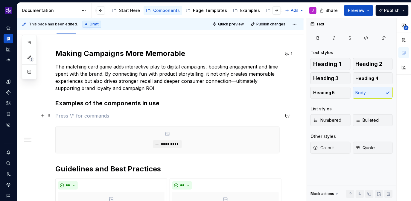
click at [95, 117] on p at bounding box center [167, 115] width 224 height 7
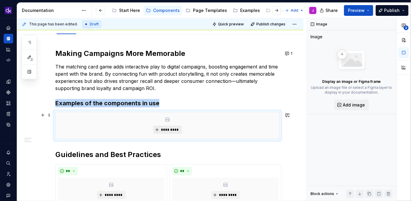
click at [169, 131] on span "*********" at bounding box center [170, 129] width 18 height 5
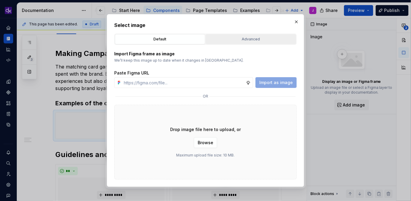
click at [270, 37] on div "Advanced" at bounding box center [251, 39] width 86 height 6
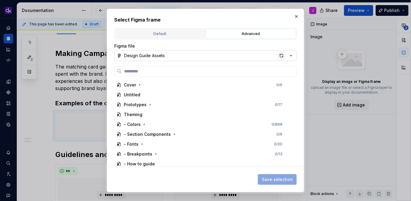
click at [282, 56] on div "button" at bounding box center [281, 55] width 8 height 8
type textarea "*"
type input "**********"
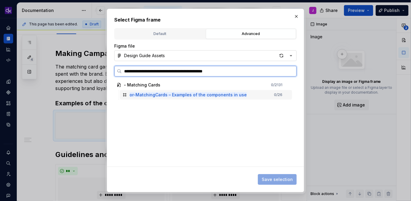
click at [234, 96] on mark "or-MatchingCards – Examples of the components in use" at bounding box center [188, 94] width 117 height 5
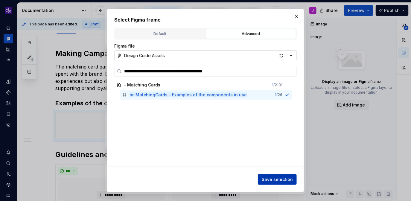
click at [273, 176] on button "Save selection" at bounding box center [277, 179] width 39 height 11
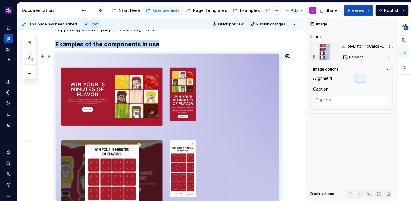
scroll to position [122, 0]
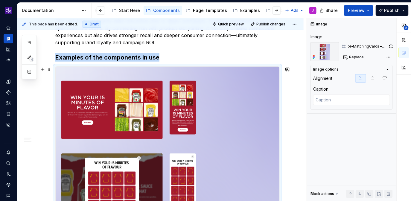
click at [390, 46] on button "button" at bounding box center [391, 46] width 4 height 8
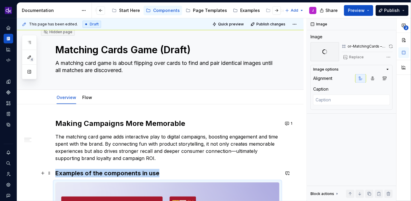
scroll to position [0, 0]
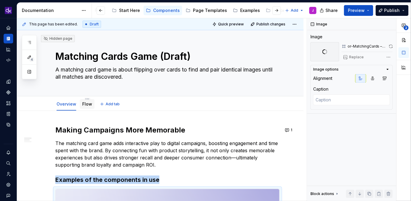
click at [88, 104] on link "Flow" at bounding box center [87, 103] width 10 height 5
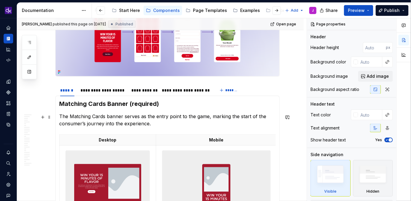
scroll to position [182, 0]
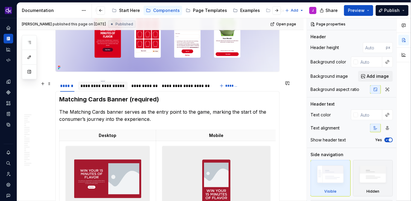
click at [102, 85] on div "**********" at bounding box center [102, 86] width 45 height 6
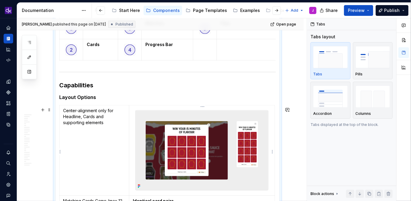
scroll to position [626, 0]
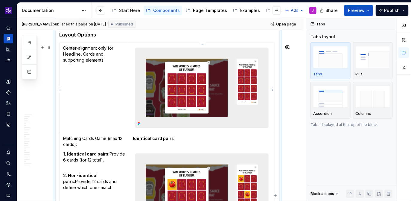
click at [225, 91] on img at bounding box center [202, 88] width 133 height 80
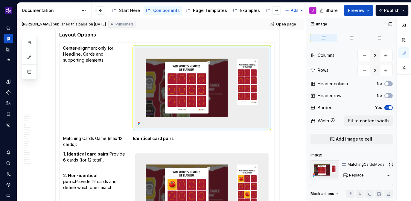
click at [392, 163] on button "button" at bounding box center [391, 164] width 4 height 8
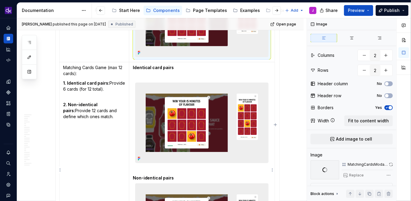
click at [231, 131] on img at bounding box center [202, 123] width 133 height 80
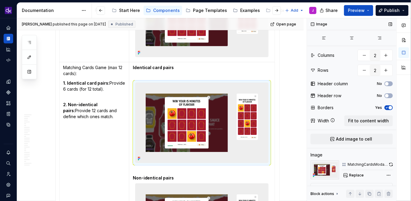
click at [389, 162] on div "MatchingCardsModal - Layout Option - Identical Card Pairs" at bounding box center [367, 164] width 51 height 8
click at [391, 165] on button "button" at bounding box center [391, 164] width 4 height 8
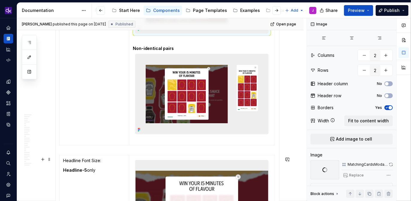
scroll to position [829, 0]
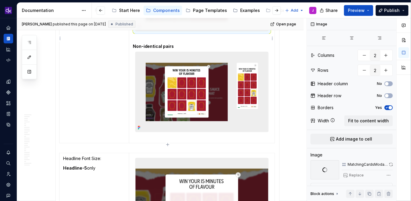
click at [234, 90] on img at bounding box center [202, 92] width 133 height 80
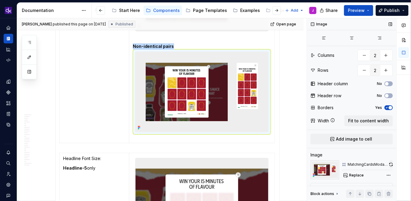
click at [392, 166] on button "button" at bounding box center [391, 164] width 3 height 8
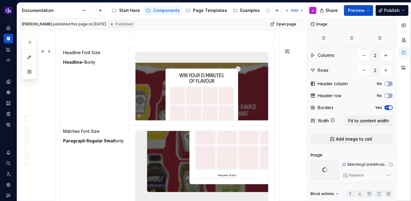
scroll to position [935, 0]
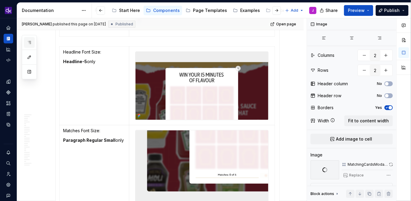
click at [27, 39] on button "button" at bounding box center [29, 42] width 11 height 11
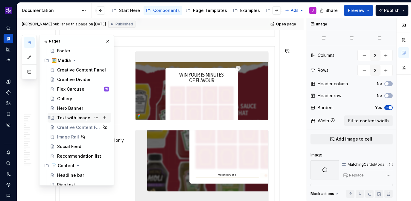
scroll to position [33, 0]
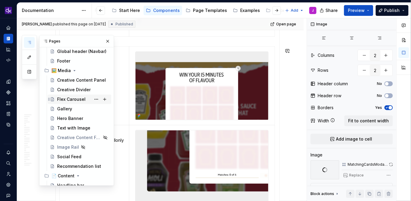
click at [74, 96] on div "Flex Carousel" at bounding box center [71, 99] width 28 height 6
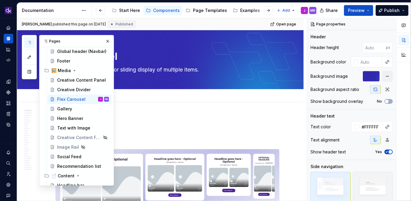
click at [212, 100] on div "Add tab" at bounding box center [160, 95] width 287 height 13
click at [108, 43] on button "button" at bounding box center [108, 41] width 8 height 8
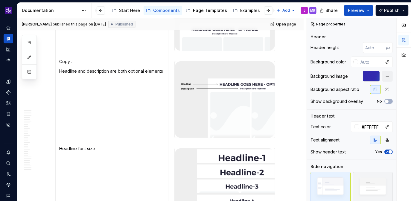
scroll to position [2882, 0]
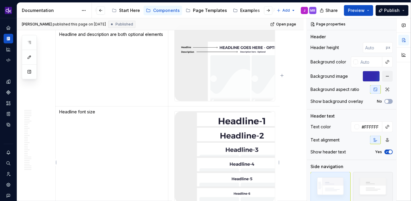
click at [218, 141] on img at bounding box center [225, 157] width 100 height 91
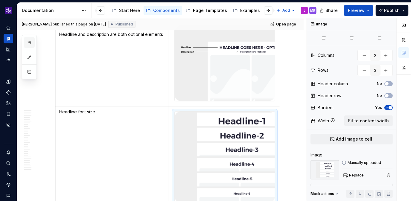
click at [34, 43] on button "button" at bounding box center [29, 42] width 11 height 11
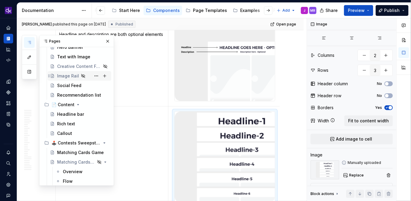
scroll to position [154, 0]
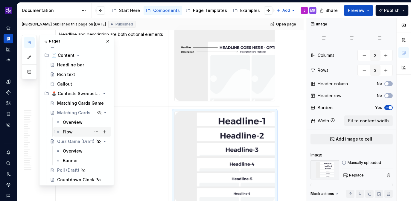
click at [70, 132] on div "Flow" at bounding box center [68, 132] width 10 height 6
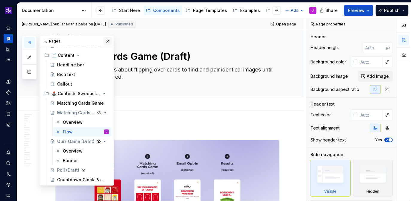
click at [107, 42] on button "button" at bounding box center [108, 41] width 8 height 8
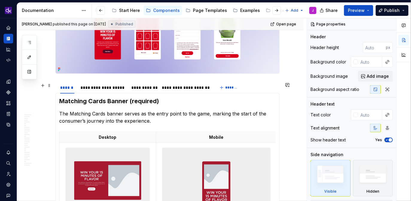
scroll to position [176, 0]
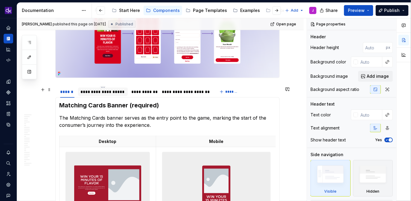
click at [104, 93] on div "**********" at bounding box center [102, 92] width 45 height 6
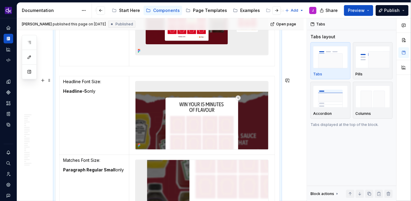
scroll to position [907, 0]
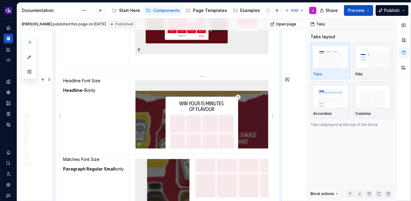
click at [190, 113] on img at bounding box center [202, 114] width 133 height 68
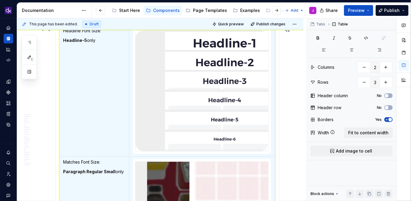
scroll to position [956, 0]
click at [95, 44] on p "Headline-5 only" at bounding box center [94, 41] width 62 height 6
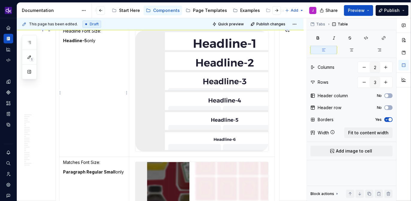
scroll to position [948, 0]
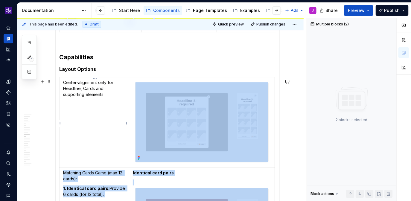
drag, startPoint x: 83, startPoint y: 39, endPoint x: 86, endPoint y: 127, distance: 87.8
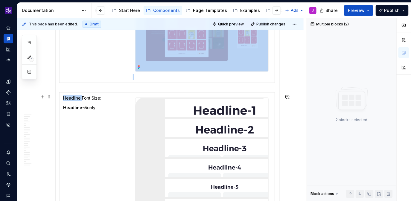
scroll to position [905, 0]
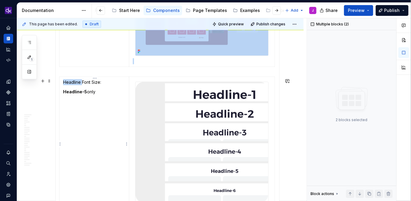
click at [105, 91] on p "Headline-5 only" at bounding box center [94, 92] width 62 height 6
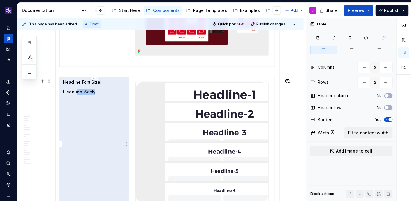
drag, startPoint x: 104, startPoint y: 97, endPoint x: 78, endPoint y: 92, distance: 27.3
click at [78, 92] on td "Headline Font Size: Headline-5 only" at bounding box center [95, 143] width 70 height 132
click at [90, 93] on p "Headline-5 only" at bounding box center [94, 92] width 62 height 6
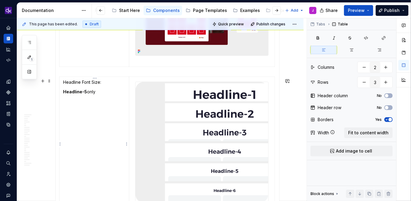
click at [90, 93] on p "Headline-5 only" at bounding box center [94, 92] width 62 height 6
click at [98, 94] on p "Headline-5 only" at bounding box center [94, 92] width 62 height 6
drag, startPoint x: 99, startPoint y: 94, endPoint x: 64, endPoint y: 94, distance: 34.7
click at [64, 94] on p "Headline-5 only" at bounding box center [94, 92] width 62 height 6
type textarea "*"
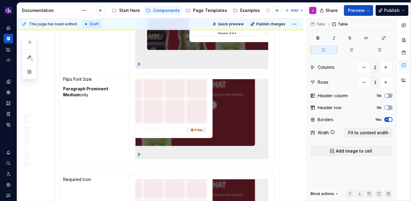
scroll to position [1134, 0]
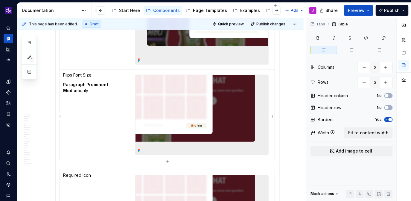
click at [174, 108] on img at bounding box center [202, 115] width 133 height 80
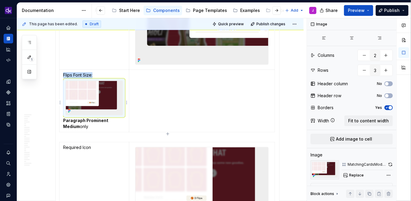
type textarea "*"
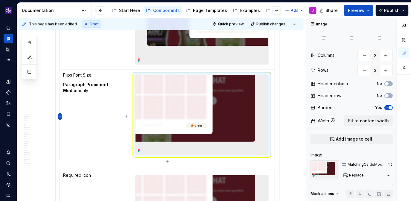
click at [61, 116] on html "KH DXP J Design system data Documentation Accessibility guide for tree Page tre…" at bounding box center [205, 100] width 411 height 201
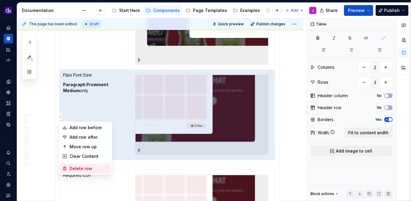
click at [78, 170] on div "Delete row" at bounding box center [88, 169] width 39 height 6
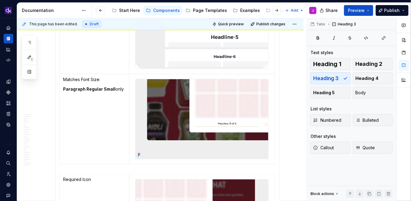
scroll to position [1037, 0]
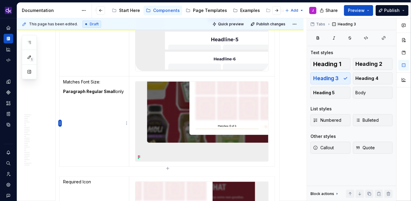
click at [59, 123] on html "KH DXP J Design system data Documentation Accessibility guide for tree Page tre…" at bounding box center [205, 100] width 411 height 201
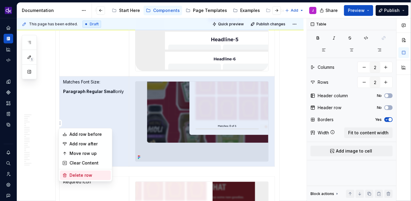
click at [75, 176] on div "Delete row" at bounding box center [88, 175] width 39 height 6
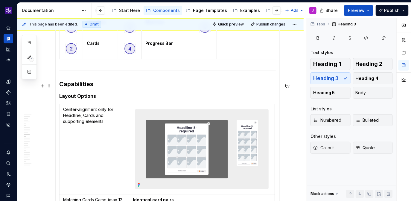
scroll to position [556, 0]
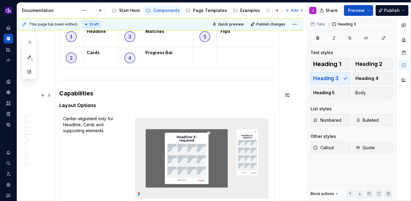
click at [100, 95] on h3 "Capabilities" at bounding box center [167, 93] width 217 height 8
click at [107, 108] on h5 "Layout Options" at bounding box center [167, 105] width 217 height 6
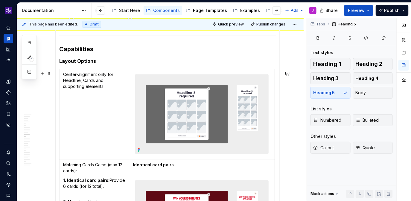
scroll to position [594, 0]
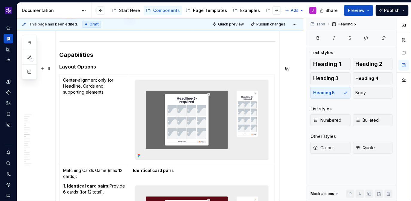
click at [92, 65] on h5 "Layout Options" at bounding box center [167, 67] width 217 height 6
click at [88, 66] on h5 "Layout Options" at bounding box center [167, 67] width 217 height 6
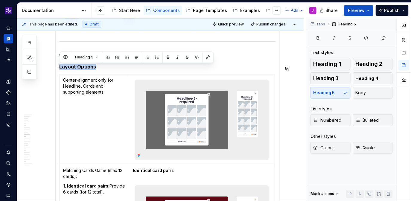
copy h5 "Layout Options"
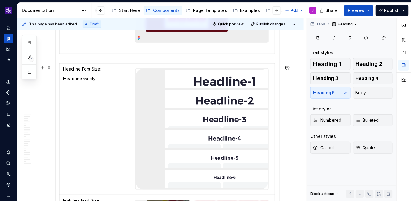
scroll to position [922, 0]
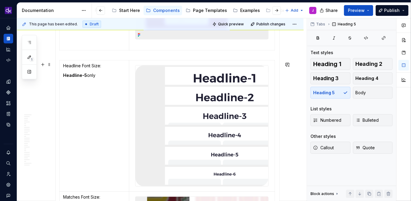
click at [103, 59] on section-item-column "Matching Cards Modal (required) Desktop Mobile Required elements Headline Match…" at bounding box center [167, 153] width 217 height 1594
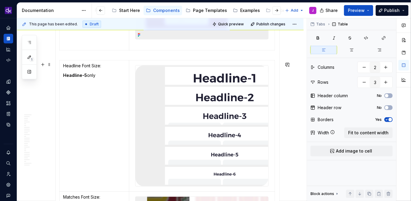
click at [89, 57] on section-item-column "Matching Cards Modal (required) Desktop Mobile Required elements Headline Match…" at bounding box center [167, 153] width 217 height 1594
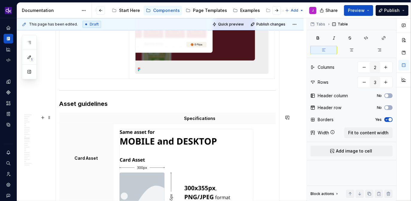
scroll to position [1318, 0]
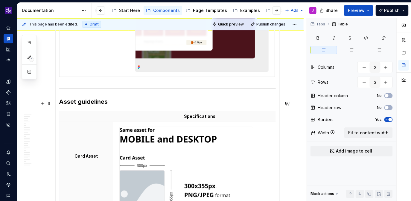
click at [62, 101] on h3 "Asset guidelines" at bounding box center [167, 102] width 217 height 8
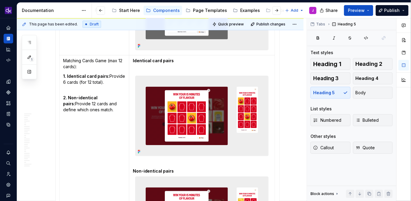
scroll to position [902, 0]
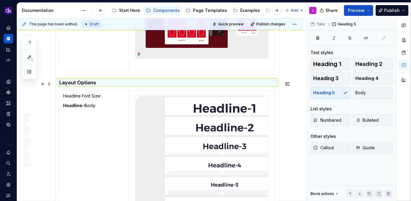
click at [76, 83] on h5 "Layout Options" at bounding box center [167, 83] width 217 height 6
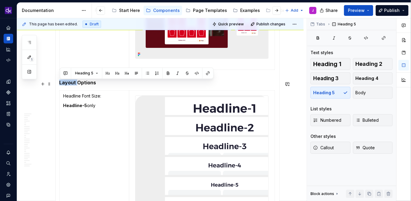
drag, startPoint x: 77, startPoint y: 82, endPoint x: 57, endPoint y: 82, distance: 19.8
click at [57, 82] on div "Matching Cards Banner (required) The Matching Cards banner serves as the entry …" at bounding box center [167, 177] width 224 height 1613
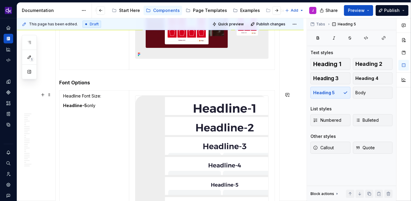
click at [134, 87] on section-item-column "Matching Cards Modal (required) Desktop Mobile Required elements Headline Match…" at bounding box center [167, 177] width 217 height 1605
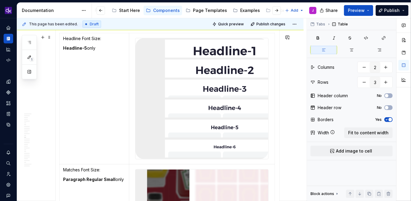
scroll to position [957, 0]
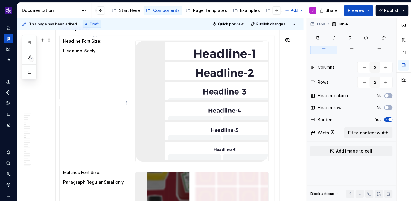
click at [95, 54] on p "Headline-5 only" at bounding box center [94, 51] width 62 height 6
click at [115, 42] on p "Headline Font Size:" at bounding box center [94, 41] width 62 height 6
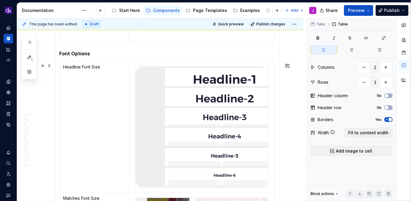
scroll to position [912, 0]
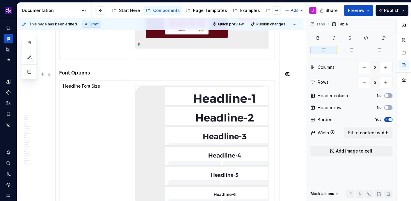
click at [94, 79] on section-item-column "Matching Cards Modal (required) Desktop Mobile Required elements Headline Match…" at bounding box center [167, 167] width 217 height 1605
click at [101, 75] on h5 "Font Options" at bounding box center [167, 73] width 217 height 6
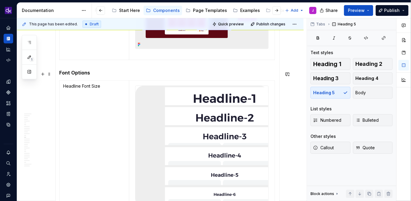
click at [71, 74] on h5 "Font Options" at bounding box center [167, 73] width 217 height 6
click at [60, 74] on h5 "Font Options" at bounding box center [167, 73] width 217 height 6
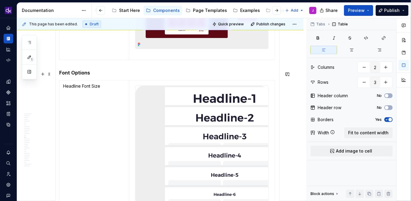
click at [93, 77] on section-item-column "Matching Cards Modal (required) Desktop Mobile Required elements Headline Match…" at bounding box center [167, 167] width 217 height 1605
click at [99, 74] on h5 "Font Options" at bounding box center [167, 73] width 217 height 6
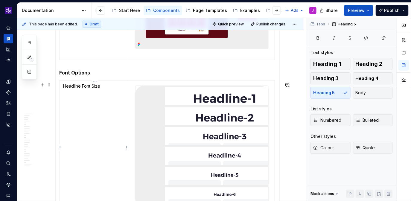
click at [108, 87] on p "Headline Font Size" at bounding box center [94, 86] width 62 height 6
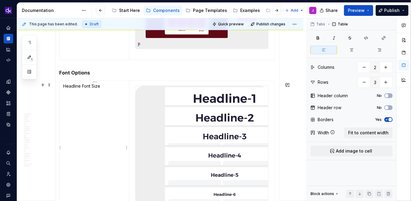
click at [103, 122] on td "Headline Font Size" at bounding box center [95, 146] width 70 height 132
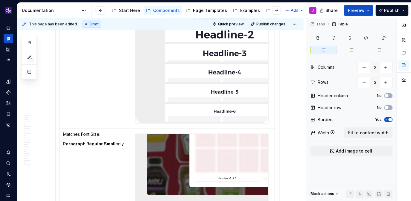
scroll to position [1025, 0]
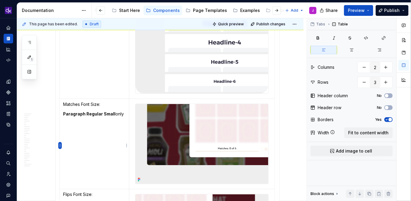
click at [60, 146] on html "KH DXP J Design system data Documentation Accessibility guide for tree Page tre…" at bounding box center [205, 100] width 411 height 201
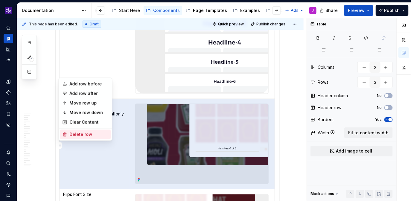
click at [81, 133] on div "Delete row" at bounding box center [88, 135] width 39 height 6
type input "2"
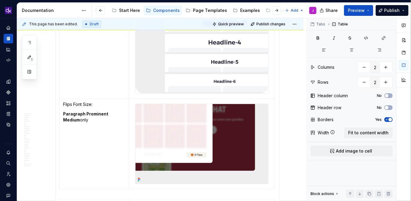
scroll to position [1071, 0]
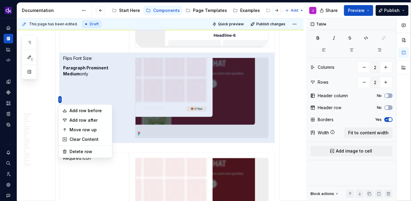
click at [61, 100] on html "KH DXP J Design system data Documentation Accessibility guide for tree Page tre…" at bounding box center [205, 100] width 411 height 201
click at [75, 151] on div "Delete row" at bounding box center [88, 152] width 39 height 6
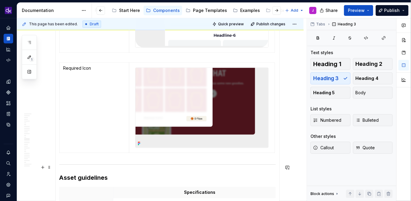
scroll to position [1107, 0]
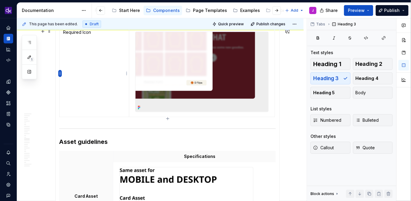
click at [61, 75] on html "KH DXP J Design system data Documentation Accessibility guide for tree Page tre…" at bounding box center [205, 100] width 411 height 201
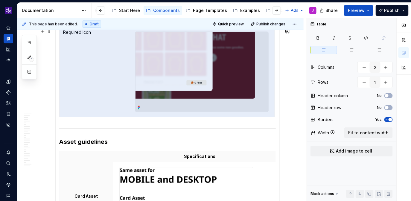
click at [49, 86] on html "KH DXP J Design system data Documentation Accessibility guide for tree Page tre…" at bounding box center [205, 100] width 411 height 201
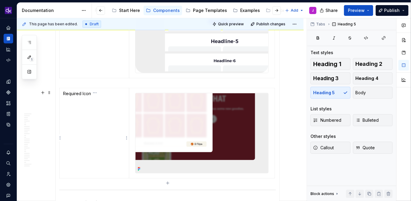
scroll to position [1043, 0]
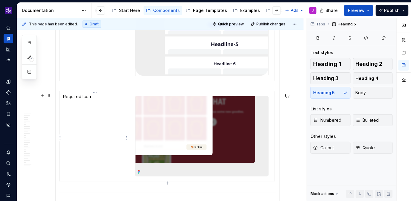
click at [89, 110] on td "Required Icon" at bounding box center [95, 136] width 70 height 90
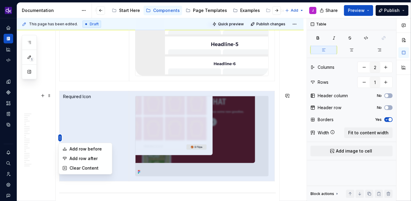
click at [60, 138] on html "KH DXP J Design system data Documentation Accessibility guide for tree Page tre…" at bounding box center [205, 100] width 411 height 201
click at [81, 168] on div "Clear Content" at bounding box center [88, 168] width 39 height 6
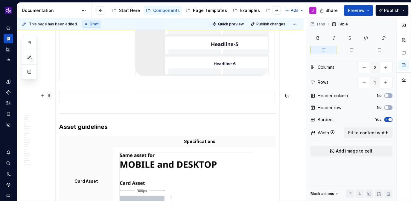
click at [51, 95] on span at bounding box center [49, 96] width 5 height 8
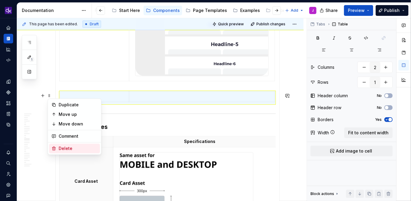
click at [66, 146] on div "Delete" at bounding box center [78, 149] width 39 height 6
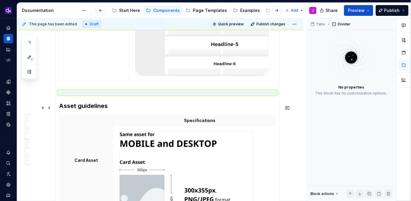
click at [195, 104] on h3 "Asset guidelines" at bounding box center [167, 106] width 217 height 8
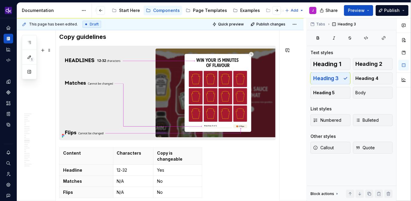
scroll to position [1400, 0]
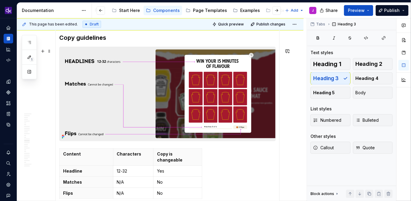
click at [222, 105] on img at bounding box center [168, 94] width 216 height 94
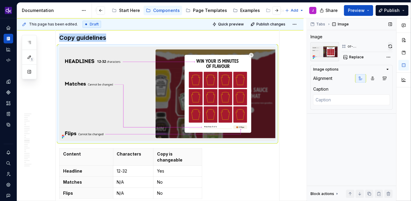
click at [388, 50] on span at bounding box center [390, 46] width 5 height 8
click at [391, 47] on button "button" at bounding box center [390, 46] width 5 height 8
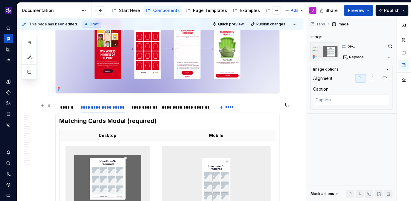
scroll to position [171, 0]
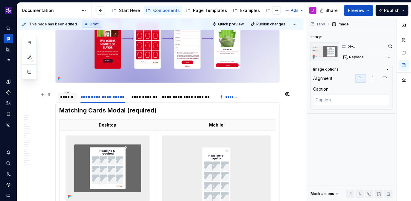
click at [71, 99] on div "******" at bounding box center [67, 97] width 14 height 6
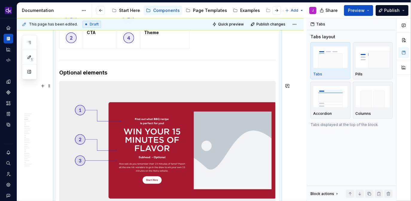
scroll to position [597, 0]
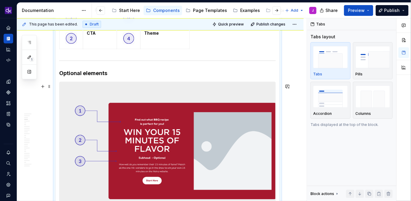
click at [180, 154] on img at bounding box center [168, 154] width 216 height 145
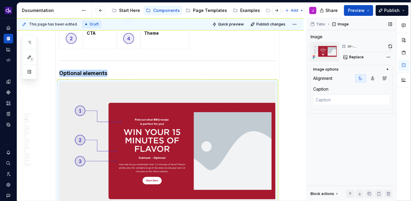
click at [391, 46] on button "button" at bounding box center [390, 46] width 4 height 8
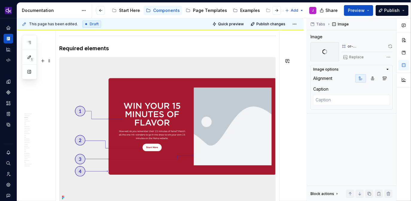
scroll to position [392, 0]
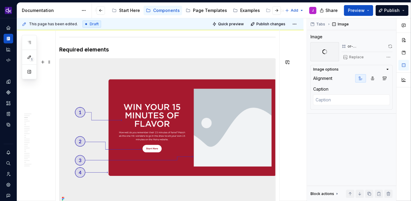
click at [236, 93] on img at bounding box center [168, 131] width 216 height 145
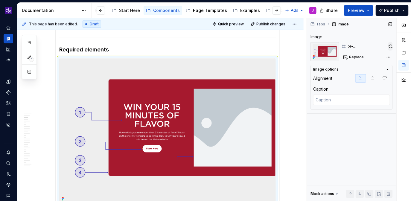
click at [389, 47] on button "button" at bounding box center [390, 46] width 4 height 8
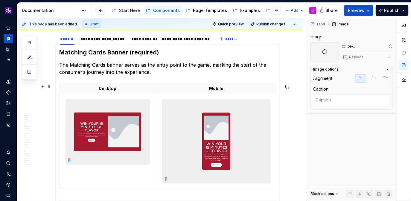
scroll to position [229, 0]
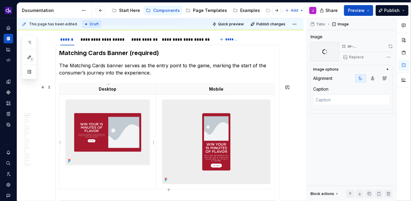
click at [118, 141] on img at bounding box center [108, 132] width 84 height 65
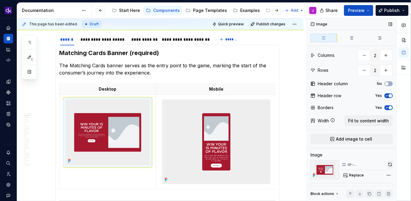
click at [390, 165] on button "button" at bounding box center [390, 164] width 5 height 8
click at [269, 148] on img at bounding box center [216, 142] width 108 height 84
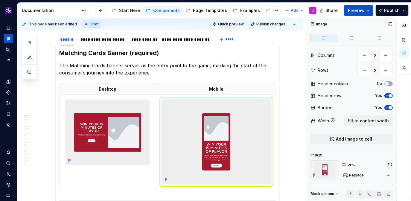
click at [391, 162] on button "button" at bounding box center [390, 164] width 6 height 8
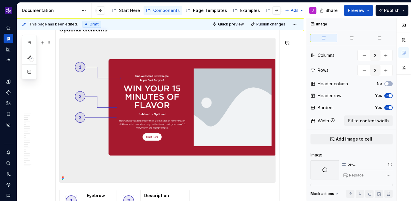
scroll to position [628, 0]
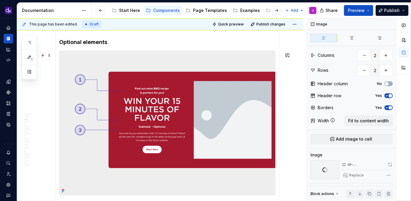
click at [202, 127] on img at bounding box center [168, 123] width 216 height 145
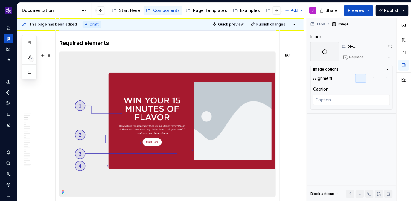
scroll to position [394, 0]
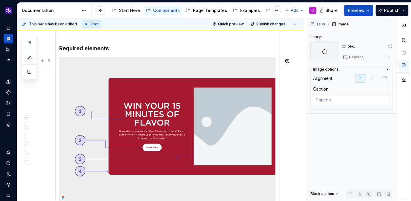
click at [224, 148] on img at bounding box center [168, 129] width 216 height 145
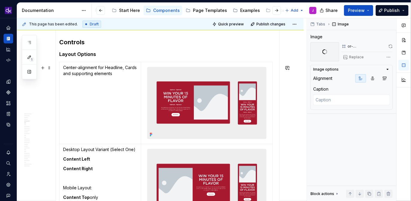
scroll to position [856, 0]
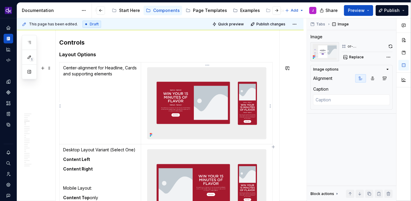
click at [213, 105] on img at bounding box center [207, 104] width 119 height 72
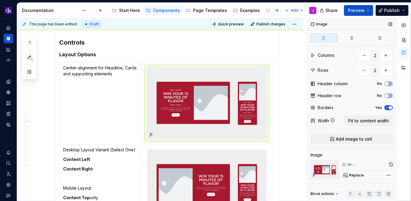
click at [393, 165] on button "button" at bounding box center [391, 164] width 4 height 8
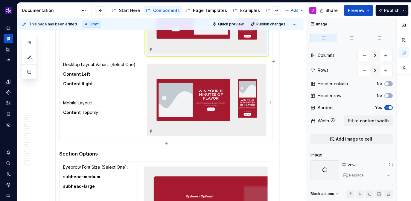
click at [230, 101] on img at bounding box center [207, 100] width 119 height 72
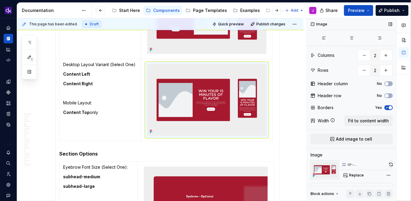
click at [393, 162] on button "button" at bounding box center [391, 164] width 4 height 8
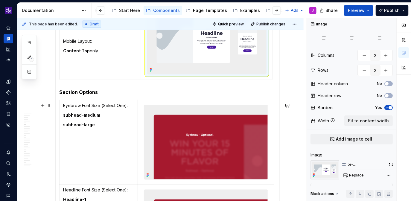
scroll to position [997, 0]
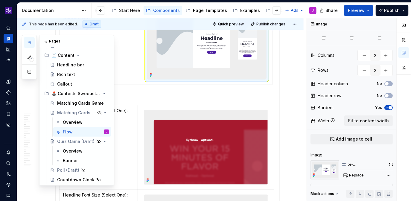
click at [31, 42] on icon "button" at bounding box center [29, 42] width 5 height 5
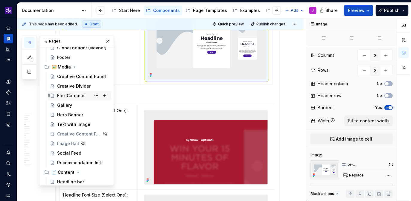
scroll to position [24, 0]
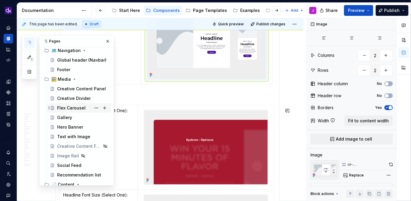
click at [80, 106] on div "Flex Carousel" at bounding box center [71, 108] width 28 height 6
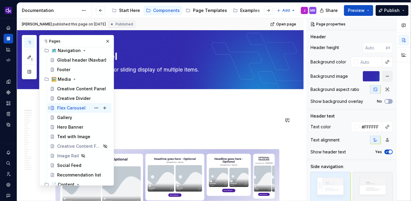
click at [68, 108] on div "Flex Carousel" at bounding box center [71, 108] width 28 height 6
click at [159, 119] on p at bounding box center [167, 120] width 224 height 7
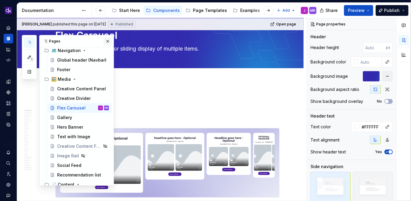
click at [109, 41] on button "button" at bounding box center [108, 41] width 8 height 8
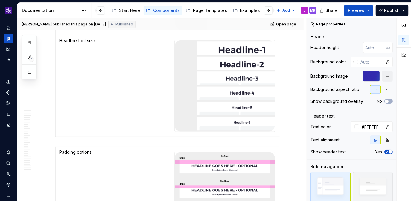
scroll to position [2943, 0]
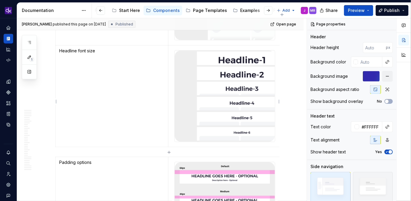
click at [249, 90] on img at bounding box center [225, 96] width 100 height 91
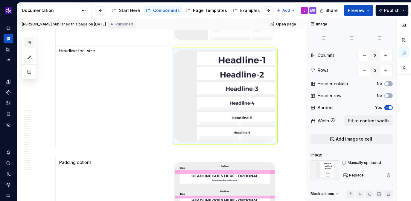
click at [34, 41] on button "button" at bounding box center [29, 42] width 11 height 11
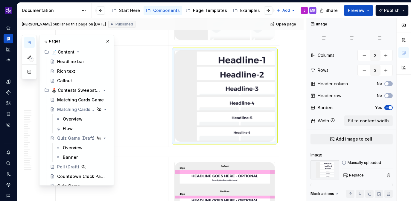
scroll to position [168, 0]
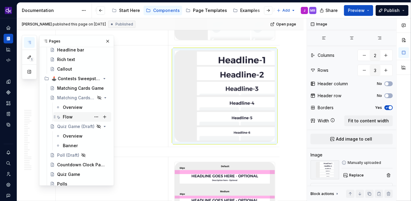
click at [69, 114] on div "Flow" at bounding box center [68, 117] width 10 height 6
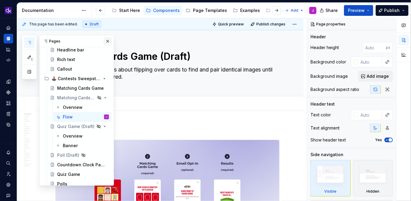
click at [107, 43] on button "button" at bounding box center [108, 41] width 8 height 8
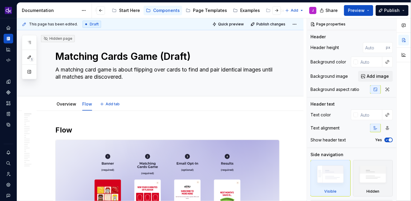
type textarea "*"
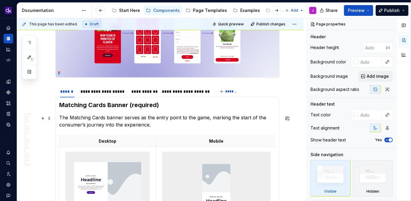
scroll to position [176, 0]
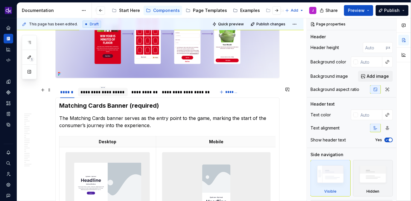
click at [115, 92] on div "**********" at bounding box center [102, 92] width 45 height 6
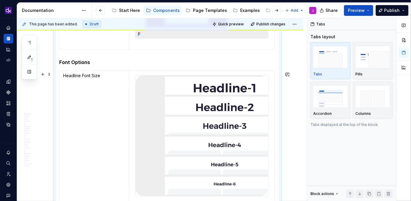
scroll to position [929, 0]
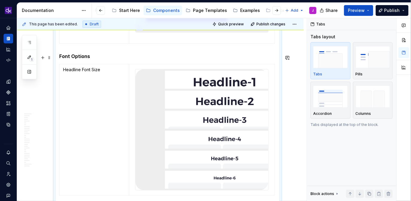
click at [71, 55] on h5 "Font Options" at bounding box center [167, 56] width 217 height 6
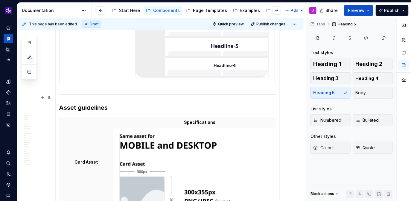
scroll to position [1038, 0]
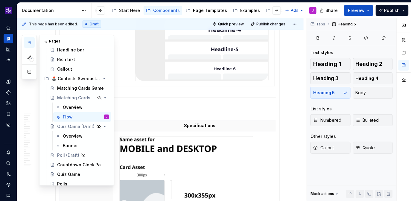
click at [28, 44] on icon "button" at bounding box center [29, 42] width 5 height 5
click at [198, 100] on div at bounding box center [167, 98] width 217 height 4
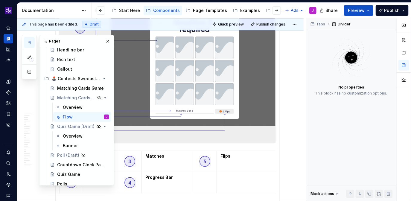
scroll to position [378, 0]
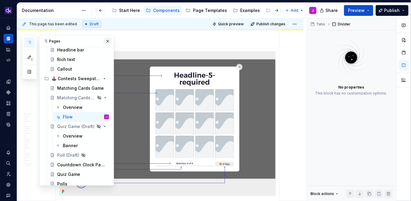
click at [109, 42] on button "button" at bounding box center [108, 41] width 8 height 8
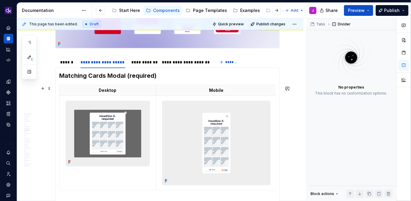
scroll to position [208, 0]
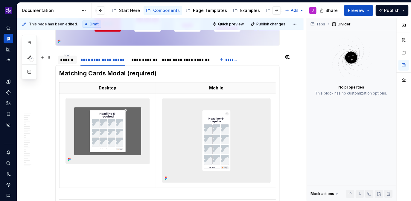
click at [72, 58] on div "******" at bounding box center [67, 60] width 14 height 6
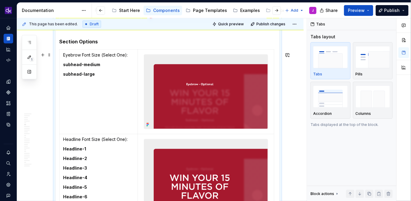
scroll to position [1089, 0]
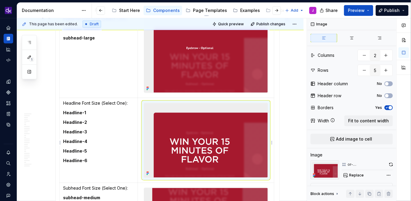
click at [167, 154] on img at bounding box center [206, 140] width 124 height 74
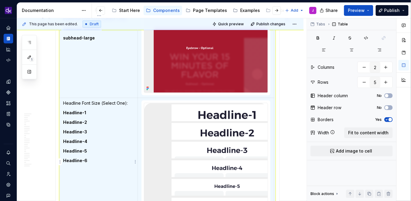
click at [124, 106] on p "Headline Font Size (Select One):" at bounding box center [98, 104] width 71 height 6
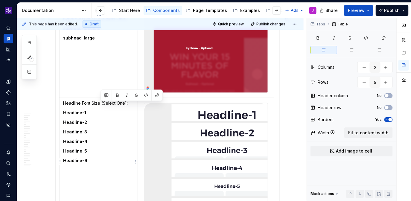
drag, startPoint x: 132, startPoint y: 106, endPoint x: 101, endPoint y: 107, distance: 30.9
click at [101, 107] on p "Headline Font Size (Select One):" at bounding box center [98, 104] width 71 height 6
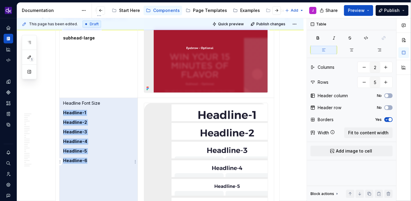
drag, startPoint x: 97, startPoint y: 165, endPoint x: 63, endPoint y: 118, distance: 58.6
click at [63, 118] on td "Headline Font Size Headline-1 Headline-2 Headline-3 Headline-4 Headline-5 Headl…" at bounding box center [99, 159] width 78 height 123
click at [96, 116] on p "Headline-1" at bounding box center [98, 113] width 71 height 6
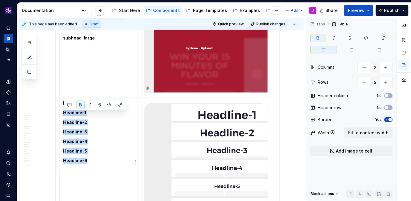
drag, startPoint x: 92, startPoint y: 167, endPoint x: 64, endPoint y: 117, distance: 57.4
click at [64, 117] on td "Headline Font Size Headline-1 Headline-2 Headline-3 Headline-4 Headline-5 Headl…" at bounding box center [99, 159] width 78 height 123
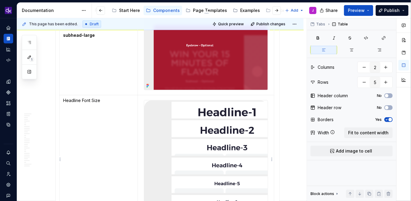
scroll to position [1134, 0]
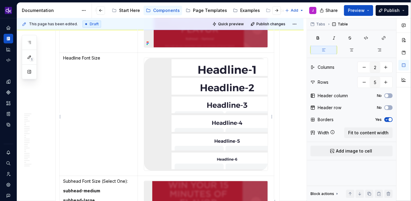
click at [210, 89] on img at bounding box center [206, 114] width 124 height 113
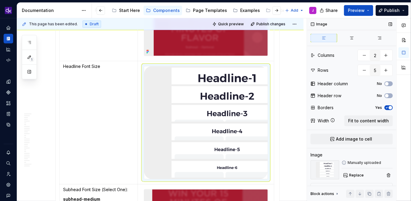
scroll to position [49, 0]
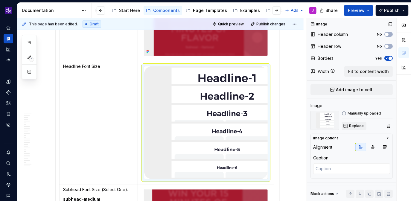
click at [359, 127] on span "Replace" at bounding box center [356, 126] width 15 height 5
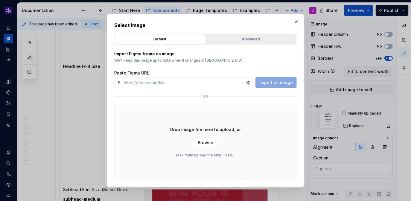
click at [262, 38] on div "Advanced" at bounding box center [251, 39] width 86 height 6
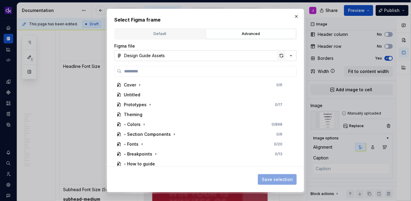
click at [283, 55] on div "button" at bounding box center [281, 55] width 8 height 8
type textarea "*"
type input "**********"
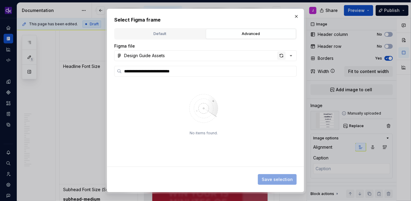
click at [284, 53] on div "button" at bounding box center [281, 55] width 8 height 8
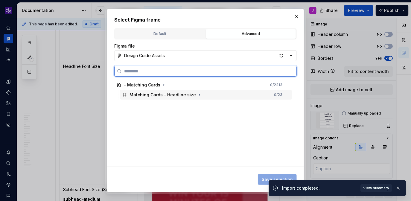
click at [259, 98] on div "Matching Cards - Headline size 0 / 23" at bounding box center [206, 95] width 172 height 10
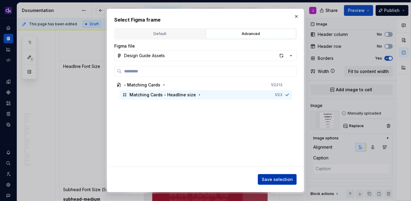
click at [276, 179] on span "Save selection" at bounding box center [277, 180] width 31 height 6
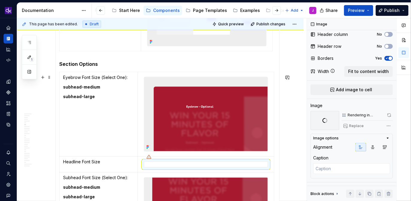
scroll to position [1030, 0]
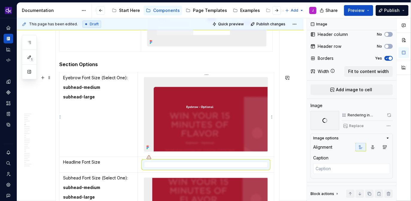
click at [209, 138] on img at bounding box center [206, 115] width 124 height 74
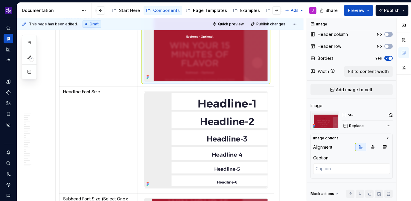
scroll to position [1084, 0]
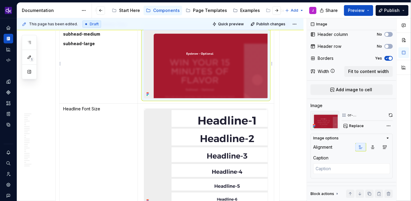
click at [235, 70] on img at bounding box center [206, 61] width 124 height 74
click at [226, 70] on img at bounding box center [206, 61] width 124 height 74
click at [352, 127] on span "Replace" at bounding box center [356, 126] width 15 height 5
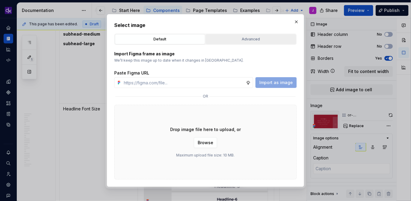
click at [258, 37] on div "Advanced" at bounding box center [251, 39] width 86 height 6
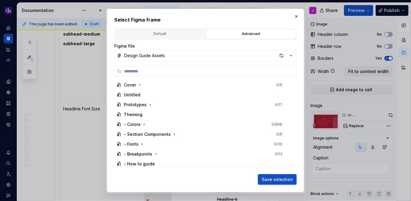
type textarea "*"
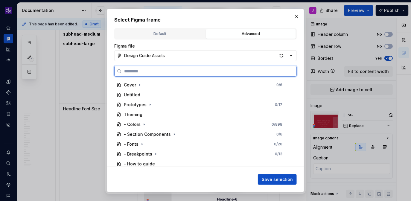
click at [189, 71] on input "search" at bounding box center [209, 71] width 175 height 6
paste input "**********"
type input "**********"
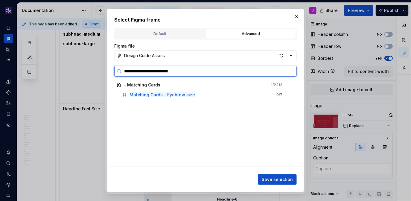
click at [226, 94] on div "Matching Cards - Eyebrow size 0 / 7" at bounding box center [206, 95] width 172 height 10
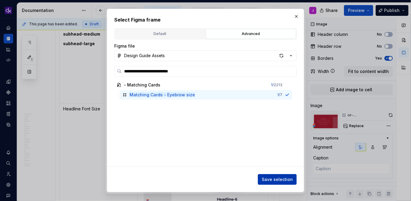
click at [280, 179] on span "Save selection" at bounding box center [277, 180] width 31 height 6
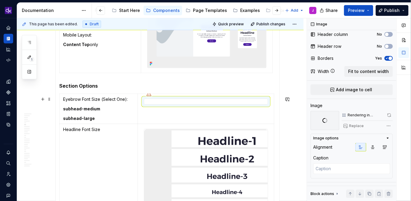
scroll to position [1008, 0]
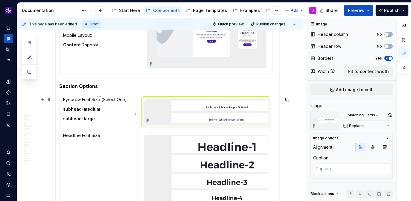
click at [104, 101] on p "Eyebrow Font Size (Select One):" at bounding box center [98, 100] width 71 height 6
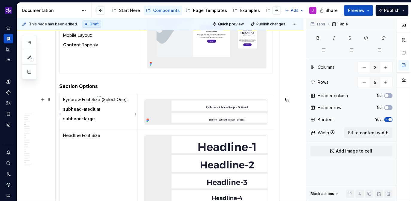
scroll to position [0, 0]
click at [98, 102] on p "Eyebrow Font Size (Select One):" at bounding box center [98, 100] width 71 height 6
click at [99, 103] on p "Eyebrow Font Size (Select One):" at bounding box center [98, 100] width 71 height 6
drag, startPoint x: 100, startPoint y: 103, endPoint x: 130, endPoint y: 104, distance: 30.6
click at [130, 103] on p "Eyebrow Font Size (Select One):" at bounding box center [98, 100] width 71 height 6
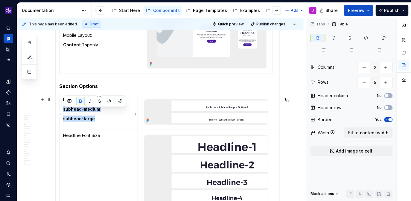
drag, startPoint x: 99, startPoint y: 121, endPoint x: 63, endPoint y: 109, distance: 38.8
click at [63, 109] on td "Eyebrow Font Size subhead-medium subhead-large" at bounding box center [99, 112] width 78 height 36
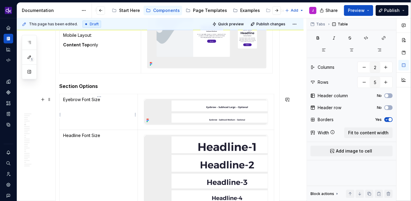
click at [75, 120] on td "Eyebrow Font Size" at bounding box center [99, 112] width 78 height 36
click at [82, 123] on td "Eyebrow Font Size" at bounding box center [99, 112] width 78 height 36
click at [105, 116] on td "Eyebrow Font Size" at bounding box center [99, 112] width 78 height 36
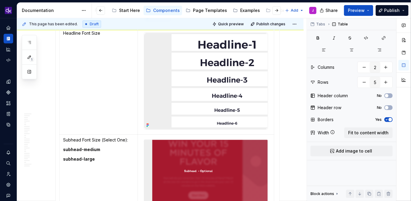
scroll to position [1074, 0]
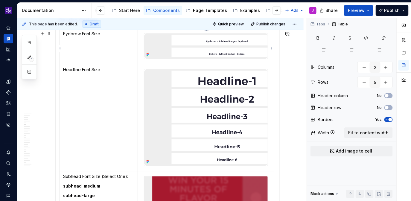
click at [172, 56] on img at bounding box center [206, 47] width 124 height 26
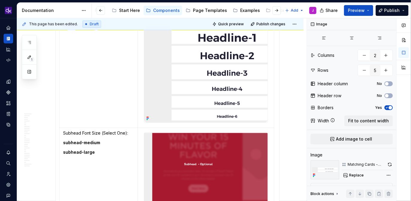
scroll to position [1123, 0]
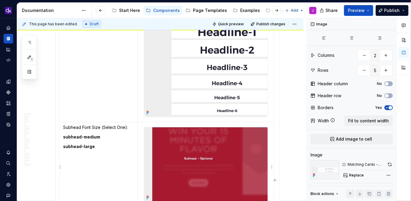
type textarea "*"
click at [170, 157] on img at bounding box center [206, 164] width 124 height 74
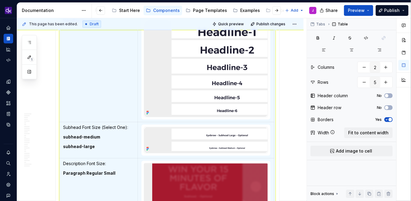
scroll to position [2, 0]
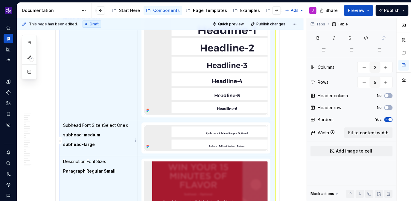
click at [117, 138] on p "subhead-medium" at bounding box center [98, 135] width 71 height 6
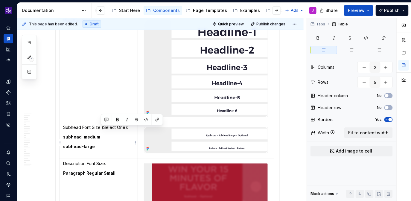
drag, startPoint x: 130, startPoint y: 130, endPoint x: 101, endPoint y: 131, distance: 29.9
click at [101, 131] on p "Subhead Font Size (Select One):" at bounding box center [98, 128] width 71 height 6
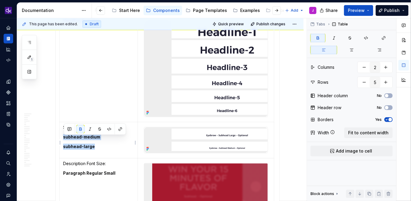
drag, startPoint x: 102, startPoint y: 150, endPoint x: 63, endPoint y: 139, distance: 40.2
click at [63, 139] on td "Subhead Font Size subhead-medium subhead-large" at bounding box center [99, 140] width 78 height 36
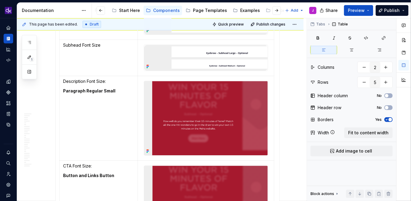
scroll to position [1209, 0]
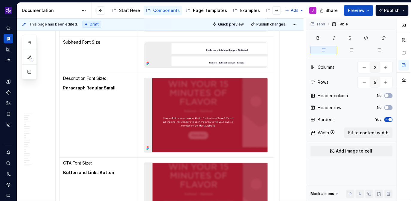
click at [60, 118] on table "Eyebrow Font Size Headline Font Size Subhead Font Size Description Font Size: P…" at bounding box center [166, 67] width 215 height 349
click at [65, 119] on td "Description Font Size: Paragraph Regular Small" at bounding box center [99, 115] width 78 height 85
click at [60, 118] on html "KH DXP J Design system data Documentation Accessibility guide for tree Page tre…" at bounding box center [205, 100] width 411 height 201
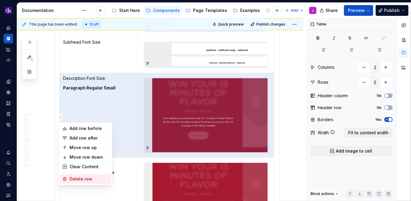
click at [92, 179] on div "Delete row" at bounding box center [88, 179] width 39 height 6
type input "4"
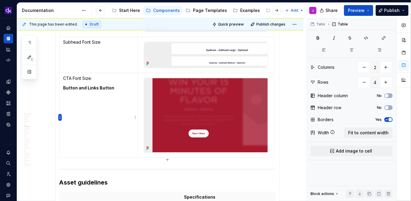
click at [60, 117] on html "KH DXP J Design system data Documentation Accessibility guide for tree Page tre…" at bounding box center [205, 100] width 411 height 201
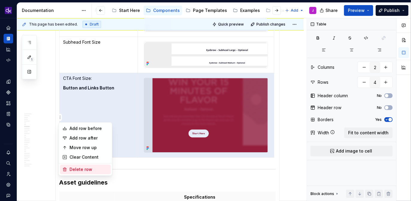
click at [86, 171] on div "Delete row" at bounding box center [88, 170] width 39 height 6
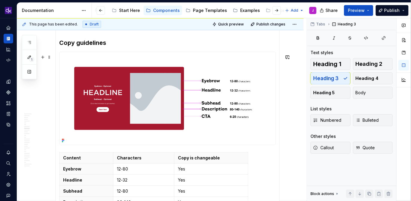
scroll to position [1413, 0]
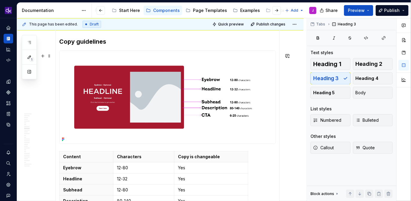
click at [155, 107] on img at bounding box center [168, 97] width 216 height 93
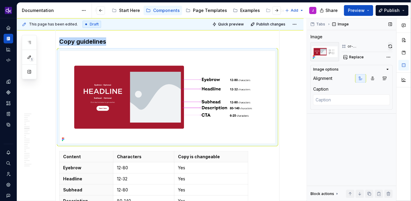
click at [390, 47] on button "button" at bounding box center [390, 46] width 5 height 8
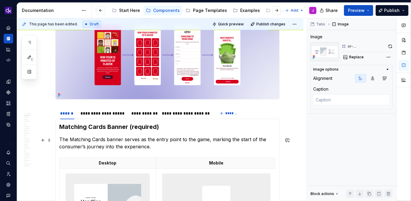
scroll to position [156, 0]
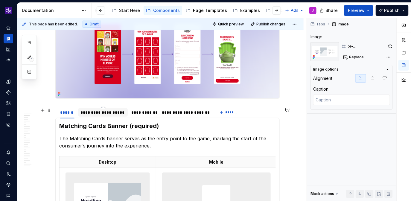
click at [113, 116] on div "**********" at bounding box center [102, 113] width 45 height 6
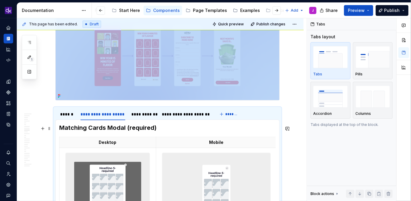
scroll to position [146, 0]
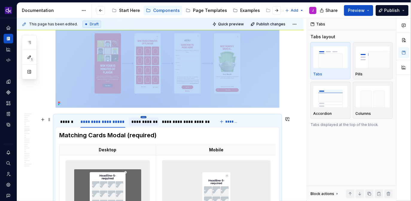
click at [142, 118] on html "KH DXP J Design system data Documentation Accessibility guide for tree Page tre…" at bounding box center [205, 100] width 411 height 201
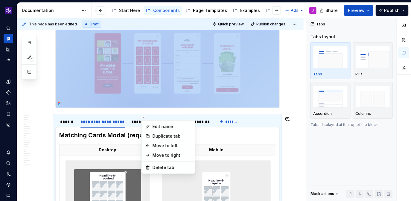
click at [130, 119] on html "KH DXP J Design system data Documentation Accessibility guide for tree Page tre…" at bounding box center [205, 100] width 411 height 201
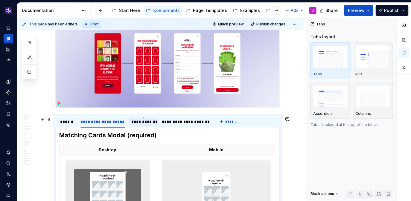
click at [137, 120] on div "**********" at bounding box center [143, 122] width 25 height 6
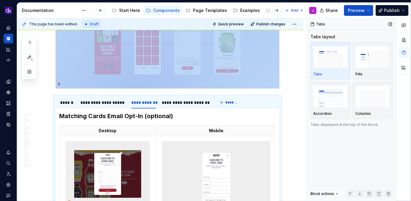
scroll to position [163, 0]
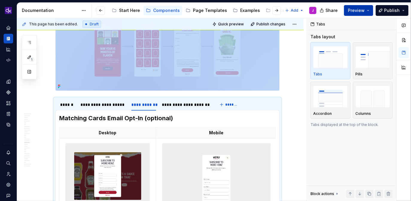
click at [372, 10] on button "Preview" at bounding box center [358, 10] width 29 height 11
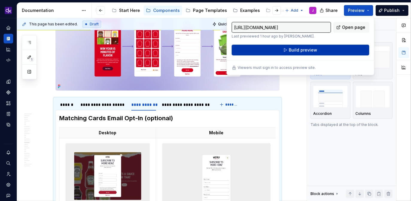
click at [322, 54] on button "Build preview" at bounding box center [301, 50] width 138 height 11
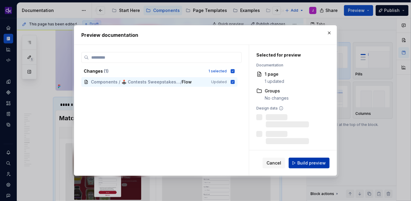
click at [309, 167] on button "Build preview" at bounding box center [309, 163] width 41 height 11
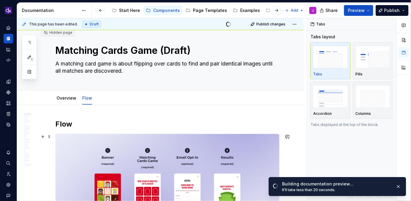
scroll to position [7, 0]
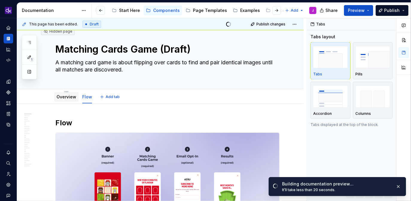
click at [62, 94] on link "Overview" at bounding box center [67, 96] width 20 height 5
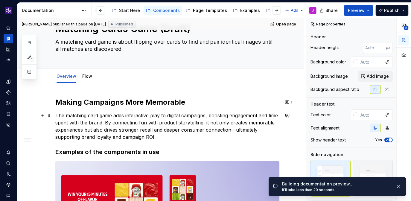
scroll to position [13, 0]
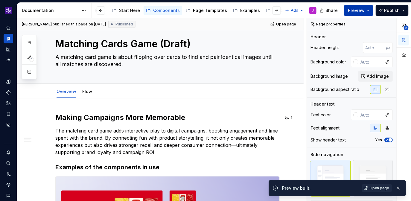
click at [372, 6] on button "Preview" at bounding box center [358, 10] width 29 height 11
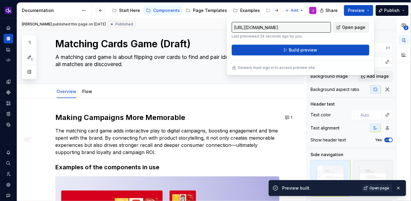
click at [346, 31] on link "Open page" at bounding box center [352, 27] width 36 height 11
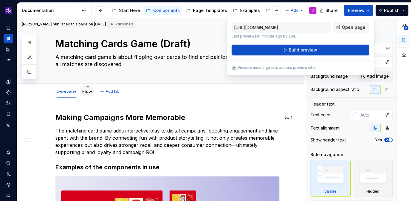
click at [83, 94] on div "Flow" at bounding box center [87, 92] width 10 height 6
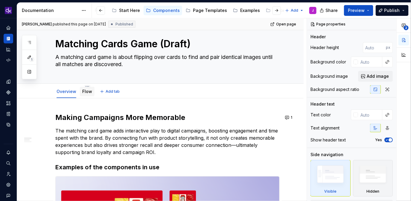
click at [86, 93] on link "Flow" at bounding box center [87, 91] width 10 height 5
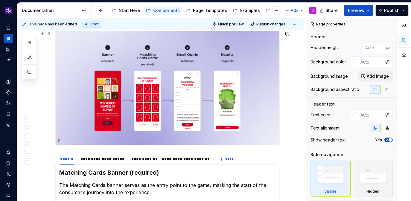
scroll to position [55, 0]
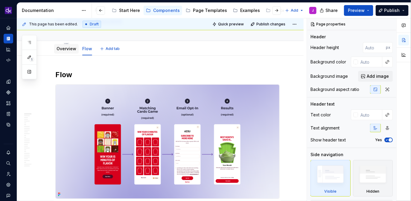
click at [64, 48] on link "Overview" at bounding box center [67, 48] width 20 height 5
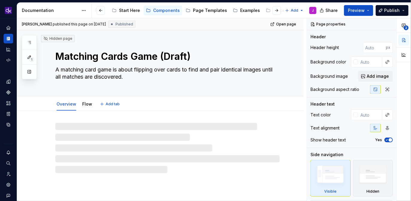
type textarea "*"
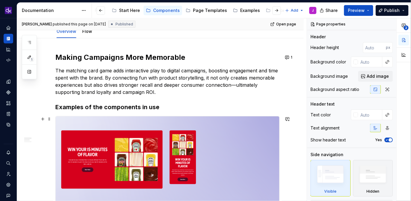
scroll to position [73, 0]
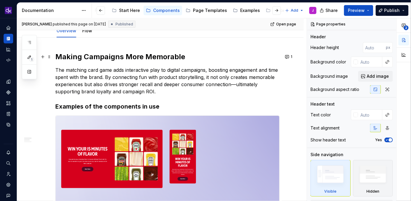
click at [183, 58] on h2 "Making Campaigns More Memorable" at bounding box center [167, 57] width 224 height 10
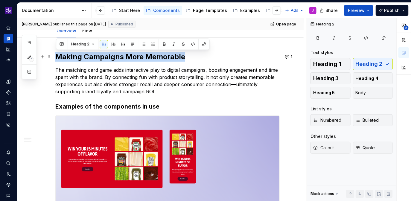
drag, startPoint x: 193, startPoint y: 55, endPoint x: 56, endPoint y: 57, distance: 136.8
click at [56, 57] on h2 "Making Campaigns More Memorable" at bounding box center [167, 57] width 224 height 10
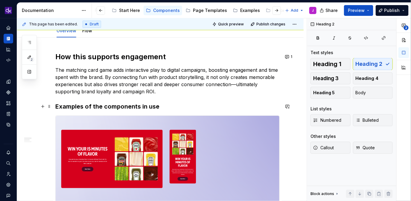
click at [180, 105] on h3 "Examples of the components in use" at bounding box center [167, 106] width 224 height 8
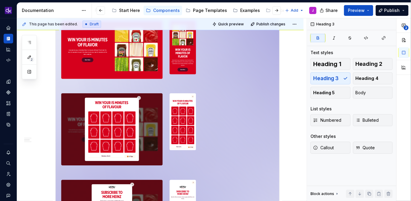
scroll to position [185, 0]
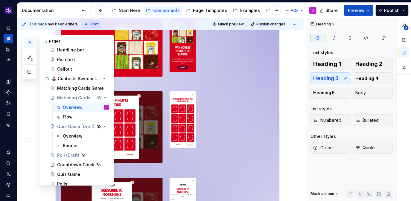
click at [28, 41] on icon "button" at bounding box center [29, 42] width 5 height 5
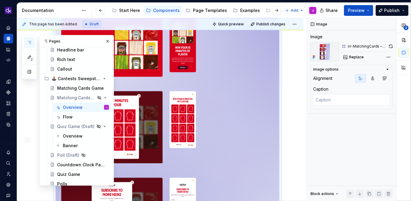
scroll to position [170, 0]
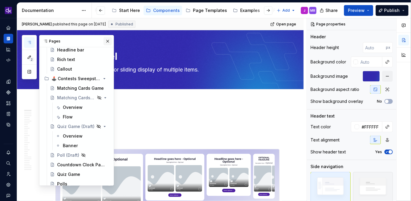
click at [109, 42] on button "button" at bounding box center [108, 41] width 8 height 8
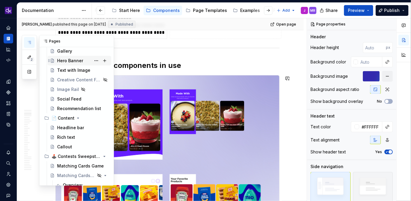
scroll to position [137, 0]
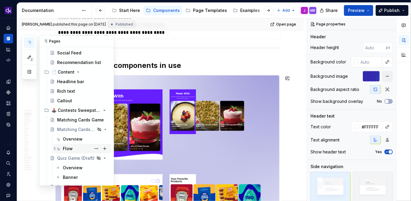
click at [69, 147] on div "Flow" at bounding box center [68, 149] width 10 height 6
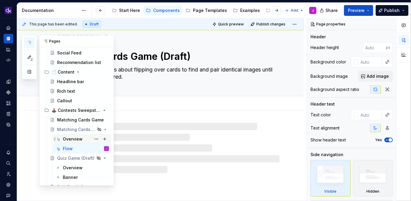
click at [68, 137] on div "Overview" at bounding box center [73, 139] width 20 height 6
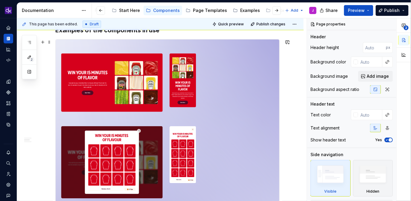
scroll to position [157, 0]
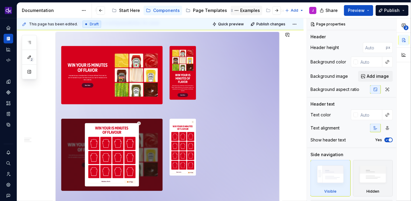
type textarea "*"
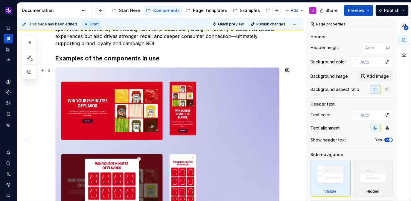
scroll to position [121, 0]
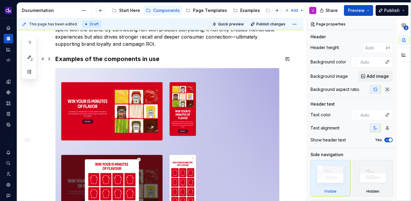
click at [168, 58] on h3 "Examples of the components in use" at bounding box center [167, 59] width 224 height 8
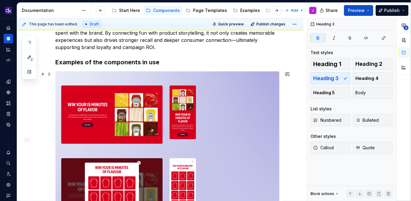
scroll to position [102, 0]
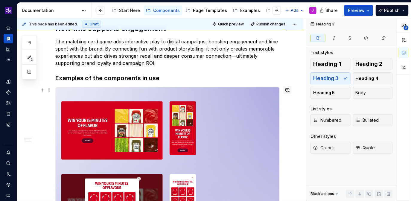
click at [291, 91] on button "button" at bounding box center [287, 90] width 8 height 8
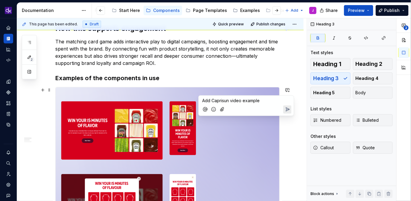
click at [289, 108] on icon "Send" at bounding box center [288, 110] width 6 height 6
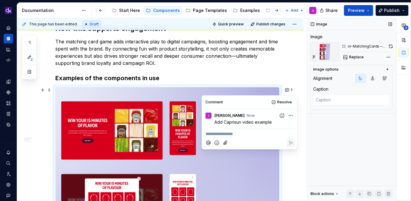
click at [307, 100] on div "Image Image or-MatchingCards – Examples of the components in use Replace Image …" at bounding box center [351, 109] width 89 height 183
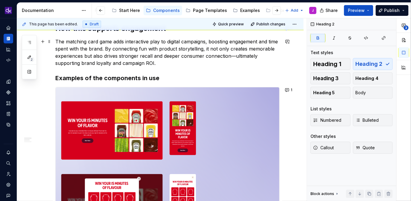
scroll to position [0, 0]
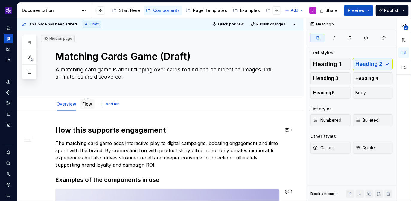
click at [86, 107] on div "Flow" at bounding box center [87, 104] width 10 height 7
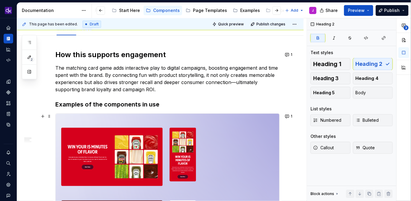
scroll to position [51, 0]
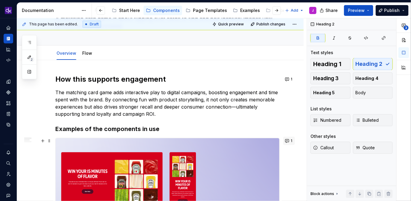
click at [295, 141] on button "1" at bounding box center [289, 141] width 12 height 8
type textarea "*"
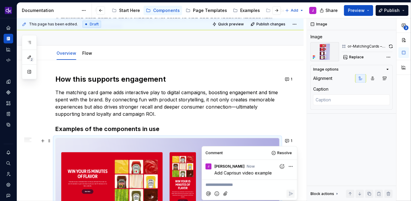
click at [226, 187] on p "**********" at bounding box center [250, 185] width 88 height 6
drag, startPoint x: 224, startPoint y: 185, endPoint x: 201, endPoint y: 185, distance: 23.6
click at [201, 185] on body "KH DXP J Design system data Documentation Accessibility guide for tree Page tre…" at bounding box center [205, 100] width 411 height 201
click at [86, 55] on link "Flow" at bounding box center [87, 53] width 10 height 5
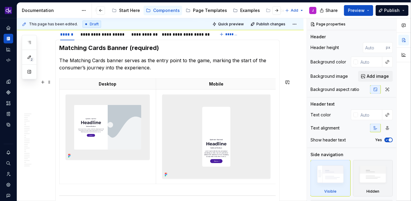
scroll to position [220, 0]
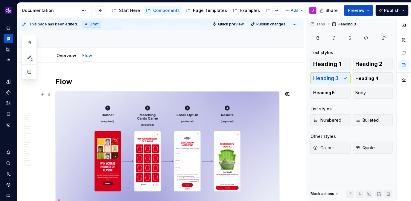
scroll to position [46, 0]
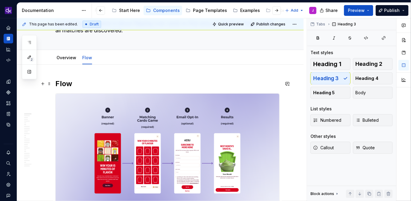
click at [74, 83] on h2 "Flow" at bounding box center [167, 84] width 224 height 10
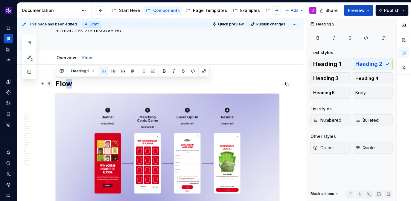
drag, startPoint x: 85, startPoint y: 83, endPoint x: 52, endPoint y: 83, distance: 33.5
click at [77, 87] on h2 "Flow" at bounding box center [167, 84] width 224 height 10
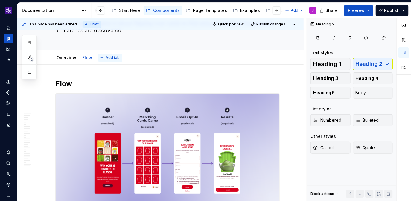
click at [117, 57] on span "Add tab" at bounding box center [113, 57] width 14 height 5
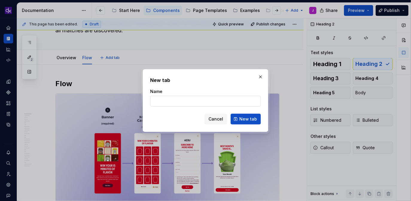
type textarea "*"
type input "Specifi"
click at [258, 77] on button "button" at bounding box center [260, 77] width 8 height 8
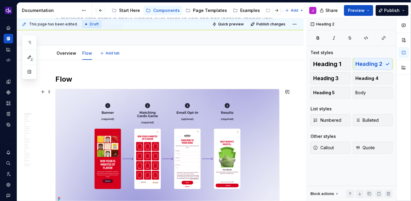
scroll to position [34, 0]
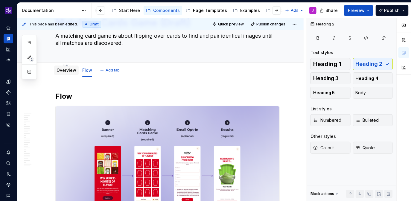
click at [68, 72] on div "Overview" at bounding box center [67, 70] width 20 height 6
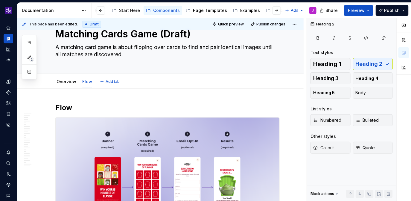
scroll to position [22, 0]
click at [116, 83] on span "Add tab" at bounding box center [113, 82] width 14 height 5
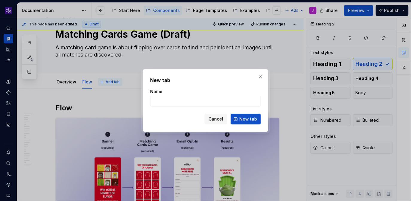
type textarea "*"
type input "S"
type textarea "*"
type input "Spe"
type textarea "*"
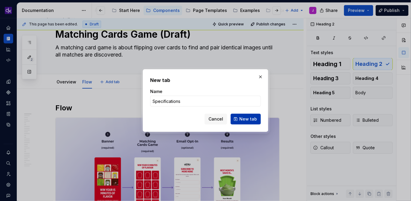
type input "Specifications"
click at [253, 121] on span "New tab" at bounding box center [248, 119] width 18 height 6
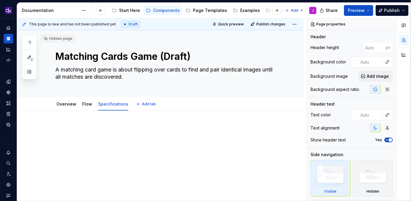
type textarea "*"
click at [171, 132] on p at bounding box center [167, 128] width 224 height 7
click at [197, 120] on div at bounding box center [160, 163] width 287 height 105
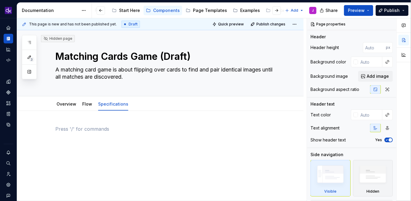
scroll to position [14, 0]
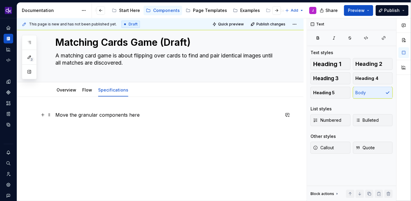
click at [124, 116] on p "Move the granular components here" at bounding box center [167, 114] width 224 height 7
click at [165, 115] on p "Move the granular components specs here" at bounding box center [167, 114] width 224 height 7
click at [69, 89] on link "Overview" at bounding box center [67, 89] width 20 height 5
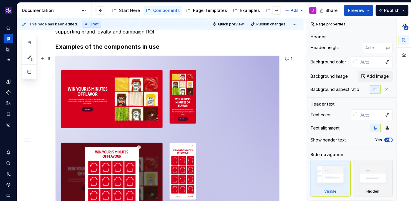
scroll to position [111, 0]
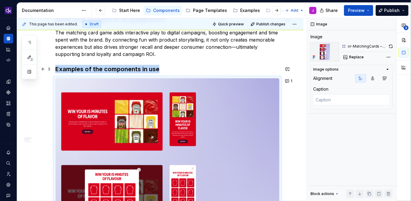
click at [184, 69] on h3 "Examples of the components in use" at bounding box center [167, 69] width 224 height 8
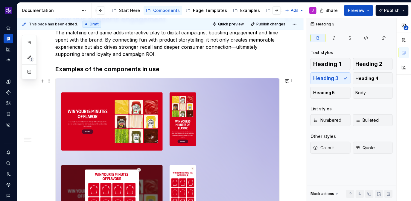
type textarea "*"
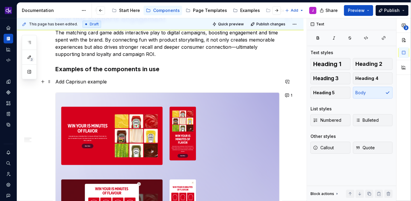
click at [88, 83] on p "Add Caprisun example" at bounding box center [167, 81] width 224 height 7
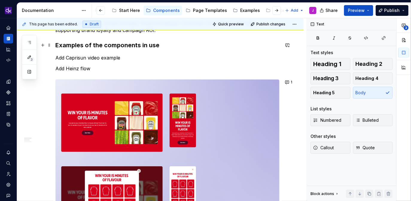
scroll to position [0, 0]
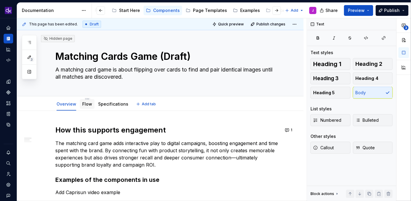
click at [83, 106] on link "Flow" at bounding box center [87, 103] width 10 height 5
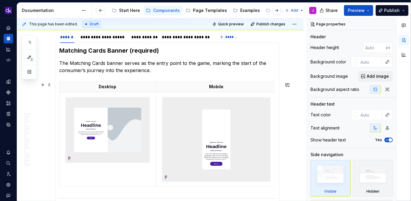
scroll to position [232, 0]
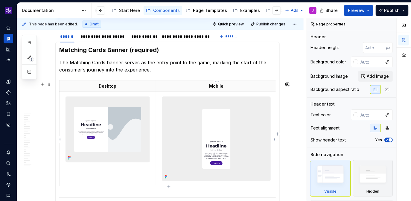
click at [221, 136] on img at bounding box center [216, 139] width 108 height 84
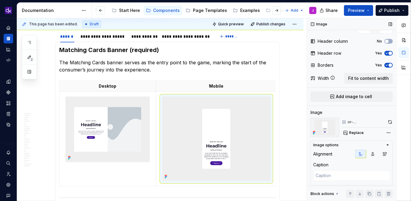
scroll to position [49, 0]
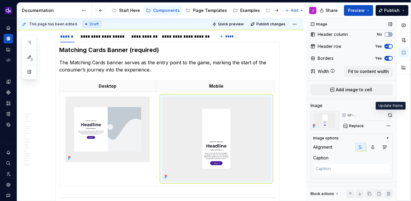
click at [390, 114] on button "button" at bounding box center [390, 115] width 6 height 8
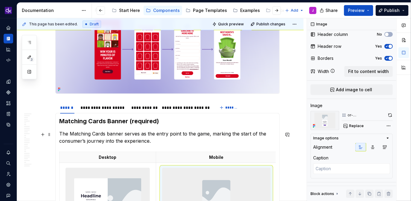
scroll to position [159, 0]
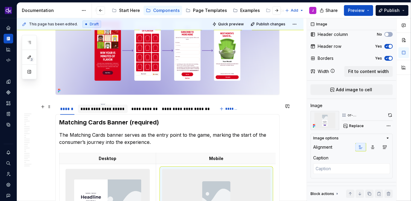
click at [107, 113] on div "**********" at bounding box center [103, 109] width 50 height 8
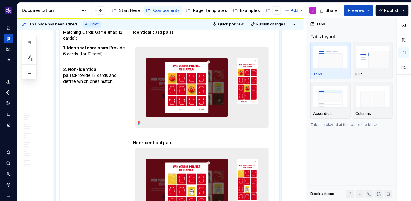
scroll to position [717, 0]
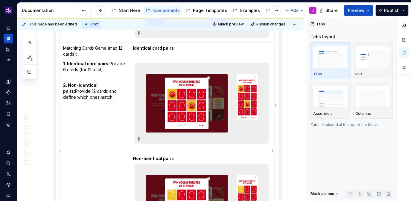
click at [211, 81] on img at bounding box center [202, 103] width 133 height 80
type textarea "*"
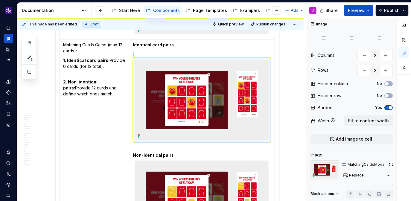
scroll to position [716, 0]
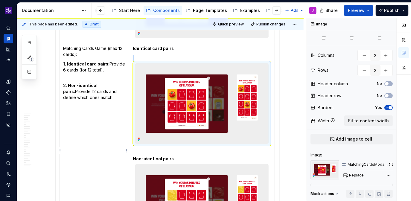
click at [109, 115] on td "Matching Cards Game (max 12 cards): 1. Identical card pairs: Provide 6 cards (f…" at bounding box center [95, 149] width 70 height 213
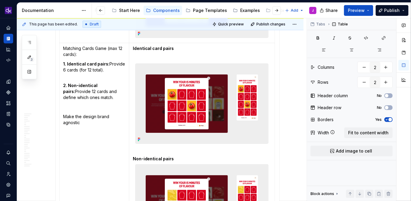
scroll to position [675, 0]
drag, startPoint x: 97, startPoint y: 124, endPoint x: 62, endPoint y: 117, distance: 35.6
click at [62, 117] on td "Matching Cards Game (max 12 cards): 1. Identical card pairs: Provide 6 cards (f…" at bounding box center [95, 149] width 70 height 213
click at [80, 107] on button "button" at bounding box center [80, 107] width 8 height 8
click at [110, 144] on td "Matching Cards Game (max 12 cards): 1. Identical card pairs: Provide 6 cards (f…" at bounding box center [95, 149] width 70 height 213
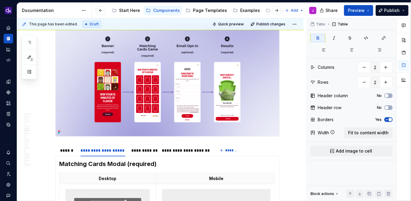
scroll to position [104, 0]
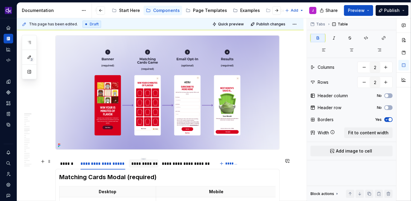
click at [143, 166] on div "**********" at bounding box center [143, 164] width 25 height 6
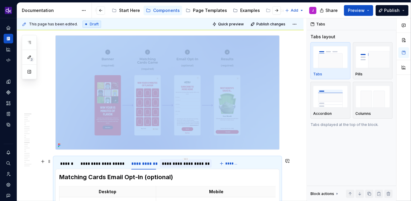
scroll to position [171, 0]
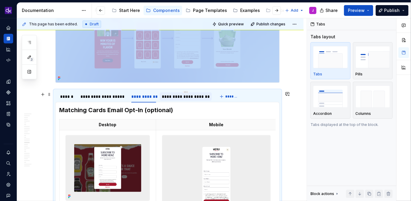
click at [189, 98] on div "**********" at bounding box center [185, 97] width 47 height 6
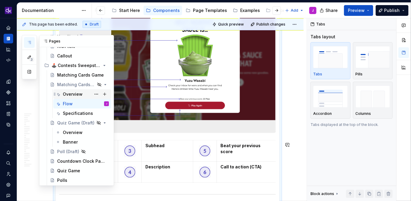
scroll to position [182, 0]
click at [73, 132] on div "Overview" at bounding box center [73, 132] width 20 height 6
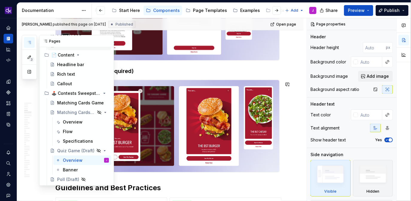
scroll to position [154, 0]
click at [71, 122] on div "Overview" at bounding box center [73, 122] width 20 height 6
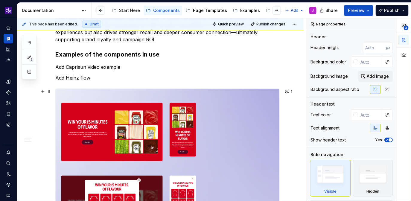
scroll to position [125, 0]
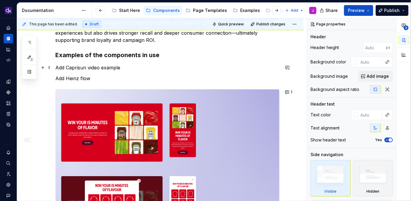
click at [140, 68] on p "Add Caprisun video example" at bounding box center [167, 67] width 224 height 7
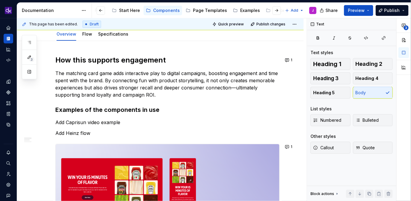
scroll to position [70, 0]
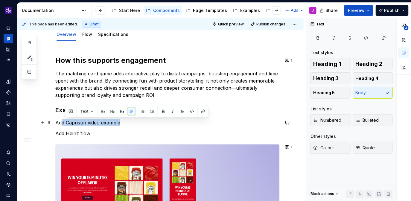
drag, startPoint x: 136, startPoint y: 124, endPoint x: 61, endPoint y: 121, distance: 74.3
click at [61, 121] on p "Add Caprisun video example" at bounding box center [167, 122] width 224 height 7
click at [291, 122] on button "button" at bounding box center [287, 123] width 8 height 8
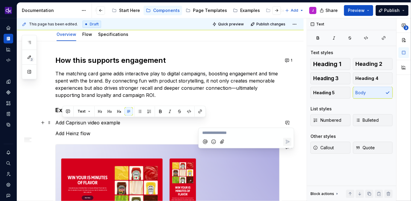
click at [117, 133] on p "Add Heinz flow" at bounding box center [167, 133] width 224 height 7
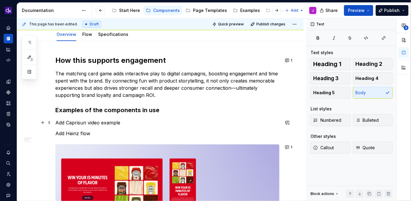
click at [117, 123] on p "Add Caprisun video example" at bounding box center [167, 122] width 224 height 7
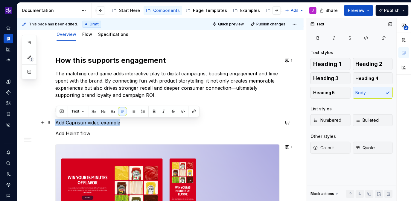
copy p "Add Caprisun video example"
click at [292, 148] on span "1" at bounding box center [291, 147] width 1 height 5
type textarea "*"
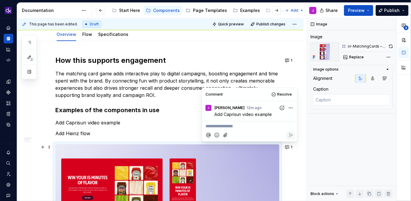
click at [232, 125] on p "**********" at bounding box center [250, 126] width 88 height 6
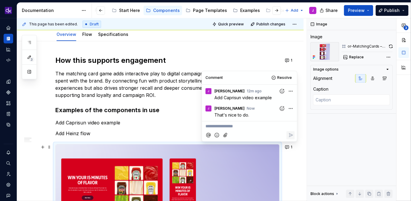
type textarea "*"
click at [110, 124] on p "Add Caprisun video example" at bounding box center [167, 122] width 224 height 7
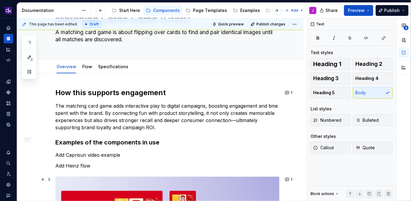
scroll to position [53, 0]
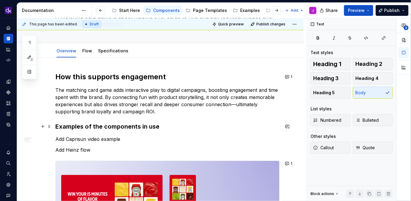
click at [87, 126] on strong "Examples of the components in use" at bounding box center [107, 126] width 104 height 7
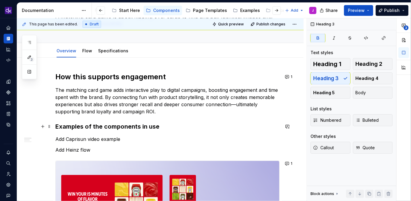
click at [87, 127] on strong "Examples of the components in use" at bounding box center [107, 126] width 104 height 7
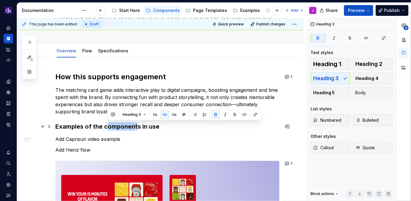
drag, startPoint x: 106, startPoint y: 127, endPoint x: 138, endPoint y: 127, distance: 31.7
click at [138, 127] on strong "Examples of the components in use" at bounding box center [107, 126] width 104 height 7
click at [125, 127] on strong "Examples of the components in use" at bounding box center [107, 126] width 104 height 7
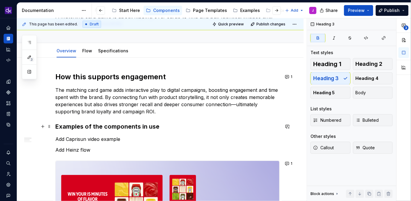
click at [104, 126] on strong "Examples of the components in use" at bounding box center [107, 126] width 104 height 7
click at [139, 127] on strong "Examples of the components in use" at bounding box center [107, 126] width 104 height 7
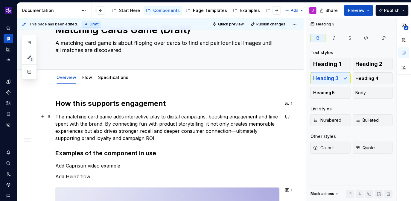
scroll to position [24, 0]
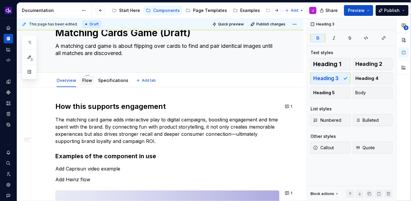
click at [88, 81] on link "Flow" at bounding box center [87, 80] width 10 height 5
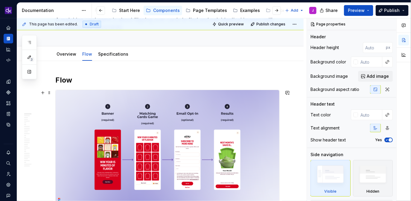
scroll to position [48, 0]
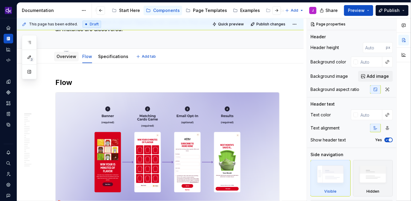
click at [68, 59] on link "Overview" at bounding box center [67, 56] width 20 height 5
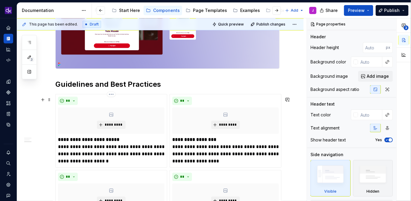
scroll to position [491, 0]
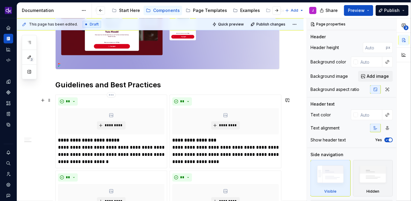
type textarea "*"
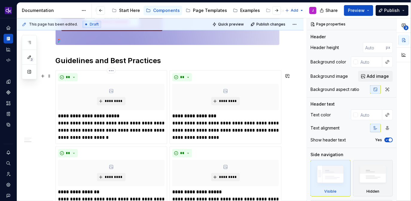
scroll to position [503, 0]
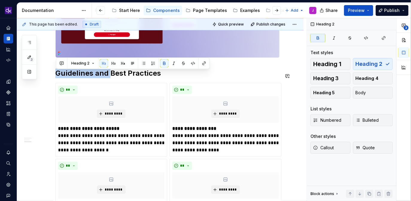
drag, startPoint x: 111, startPoint y: 75, endPoint x: 65, endPoint y: 69, distance: 46.5
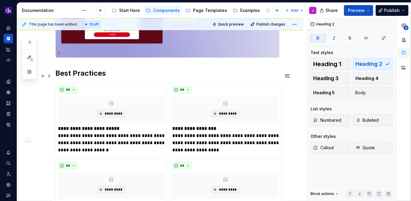
click at [140, 78] on h2 "Best Practices" at bounding box center [167, 74] width 224 height 10
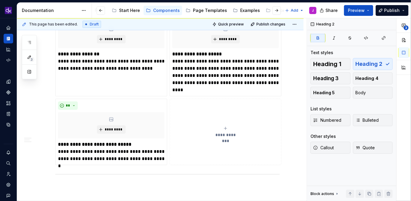
scroll to position [668, 0]
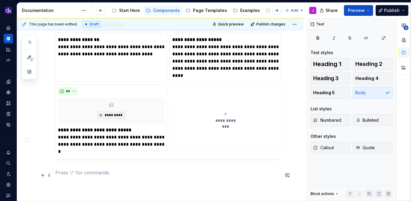
click at [113, 173] on p at bounding box center [167, 172] width 224 height 7
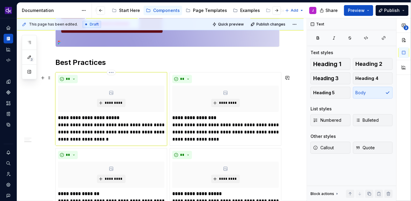
scroll to position [508, 0]
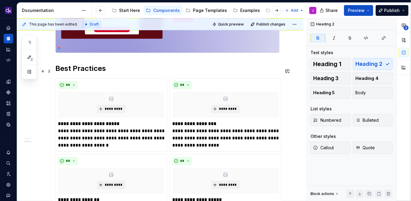
click at [57, 69] on strong "Best Practices" at bounding box center [80, 68] width 51 height 9
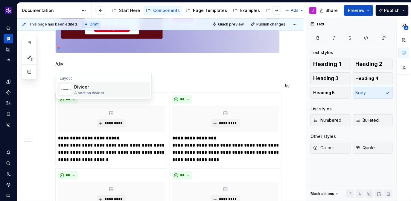
click at [78, 88] on div "Divider" at bounding box center [89, 87] width 30 height 6
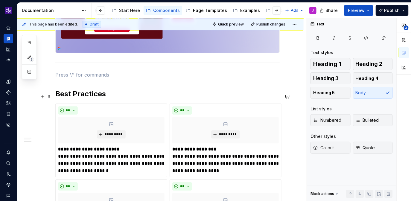
click at [95, 95] on strong "Best Practices" at bounding box center [80, 93] width 51 height 9
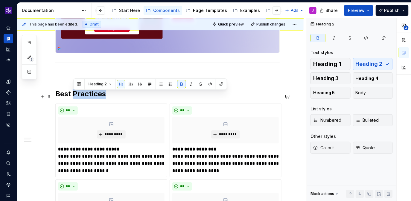
click at [95, 95] on strong "Best Practices" at bounding box center [80, 93] width 51 height 9
copy strong "Best Practices"
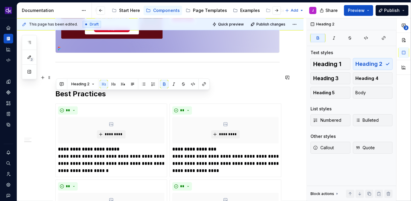
click at [85, 75] on p at bounding box center [167, 74] width 224 height 7
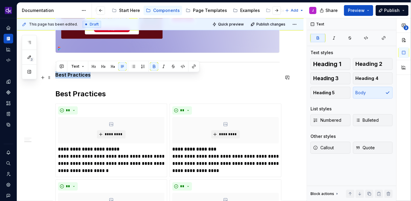
drag, startPoint x: 75, startPoint y: 77, endPoint x: 56, endPoint y: 77, distance: 18.6
click at [56, 77] on p "Best Practices" at bounding box center [167, 74] width 224 height 7
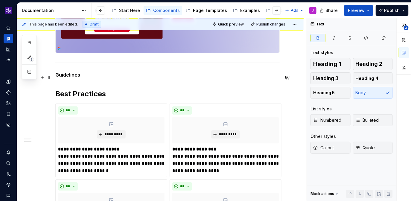
click at [89, 78] on p "Guidelines" at bounding box center [167, 74] width 224 height 7
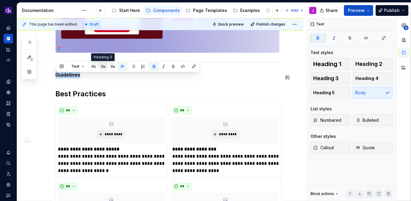
click at [104, 66] on button "button" at bounding box center [103, 66] width 8 height 8
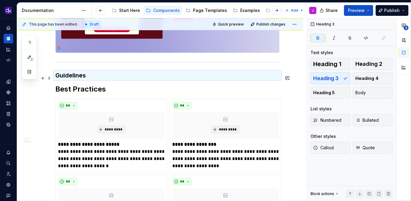
click at [80, 78] on strong "Guidelines" at bounding box center [70, 75] width 31 height 7
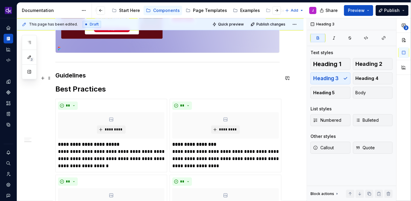
click at [93, 79] on h3 "Guidelines" at bounding box center [167, 75] width 224 height 8
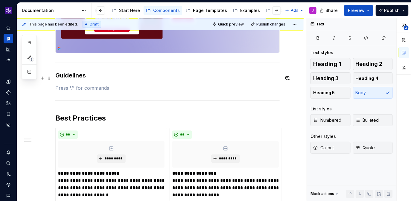
click at [72, 78] on strong "Guidelines" at bounding box center [70, 75] width 31 height 7
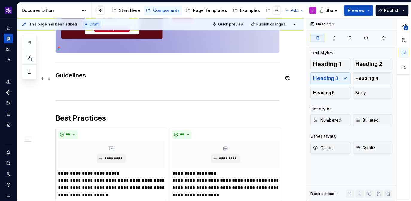
click at [72, 78] on strong "Guidelines" at bounding box center [70, 75] width 31 height 7
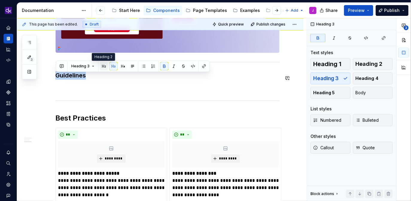
click at [103, 67] on button "button" at bounding box center [104, 66] width 8 height 8
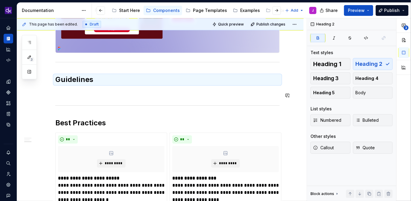
click at [113, 84] on h2 "Guidelines" at bounding box center [167, 80] width 224 height 10
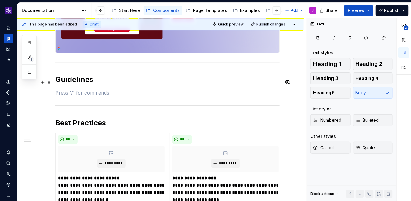
click at [122, 83] on h2 "Guidelines" at bounding box center [167, 80] width 224 height 10
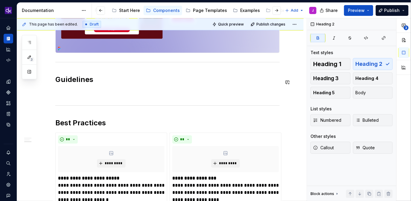
click at [93, 91] on div "**********" at bounding box center [167, 4] width 224 height 773
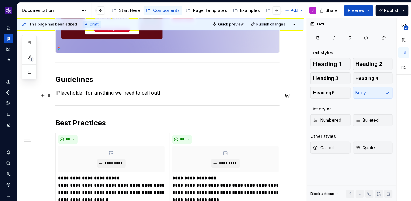
click at [262, 95] on p "[Placeholder for anything we need to call out]" at bounding box center [167, 92] width 224 height 7
click at [174, 83] on h2 "Guidelines" at bounding box center [167, 80] width 224 height 10
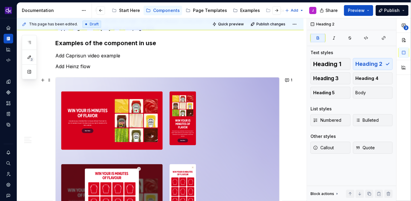
scroll to position [97, 0]
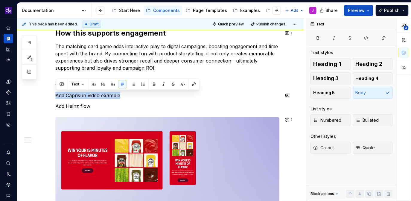
drag, startPoint x: 133, startPoint y: 96, endPoint x: 60, endPoint y: 90, distance: 72.6
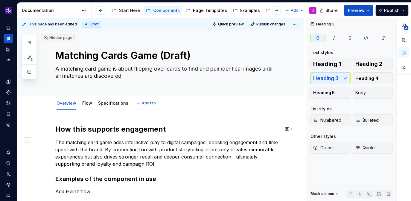
scroll to position [0, 0]
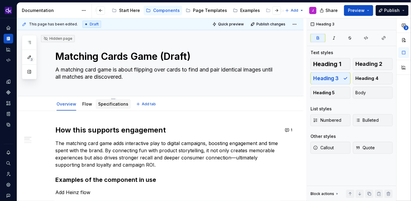
click at [112, 107] on div "Specifications" at bounding box center [113, 104] width 30 height 6
click at [116, 104] on link "Specifications" at bounding box center [113, 103] width 30 height 5
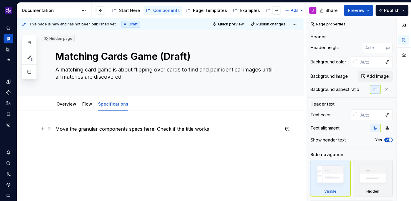
scroll to position [14, 0]
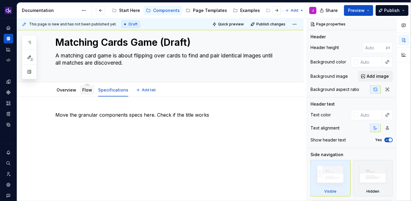
click at [89, 92] on link "Flow" at bounding box center [87, 89] width 10 height 5
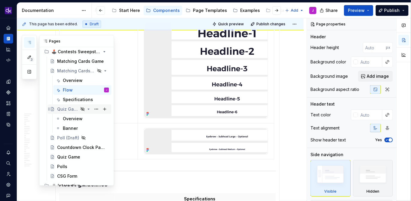
scroll to position [199, 0]
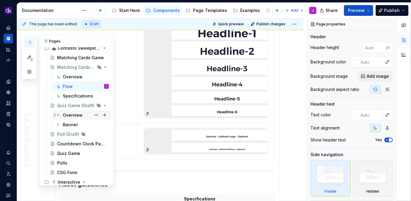
click at [71, 114] on div "Overview" at bounding box center [73, 115] width 20 height 6
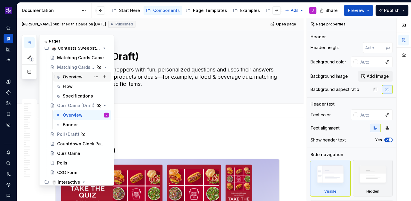
click at [70, 75] on div "Overview" at bounding box center [73, 77] width 20 height 6
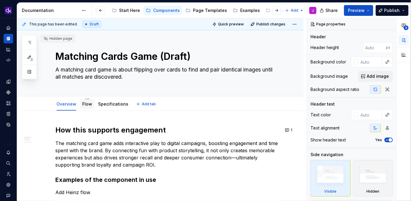
click at [89, 106] on link "Flow" at bounding box center [87, 103] width 10 height 5
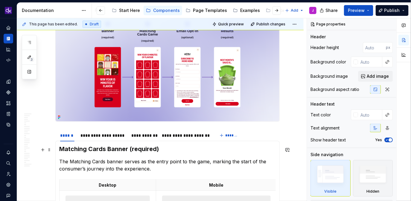
scroll to position [159, 0]
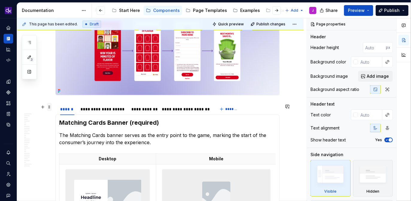
click at [50, 109] on span at bounding box center [49, 107] width 5 height 8
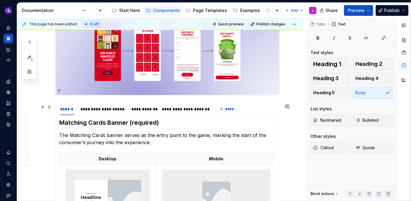
click at [49, 106] on span at bounding box center [49, 107] width 5 height 8
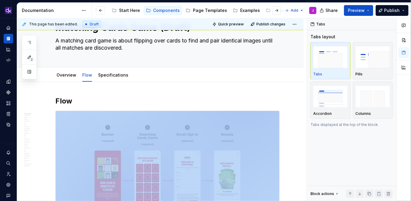
scroll to position [1, 0]
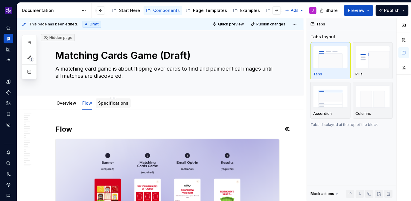
click at [115, 107] on div "Specifications" at bounding box center [113, 103] width 35 height 10
click at [118, 104] on link "Specifications" at bounding box center [113, 103] width 30 height 5
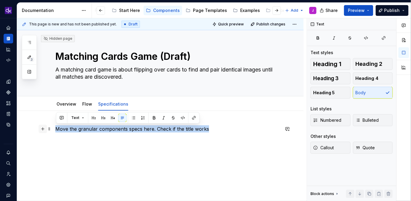
drag, startPoint x: 240, startPoint y: 126, endPoint x: 42, endPoint y: 126, distance: 197.5
click at [55, 126] on div "Move the granular components specs here. Check if the title works" at bounding box center [167, 140] width 224 height 30
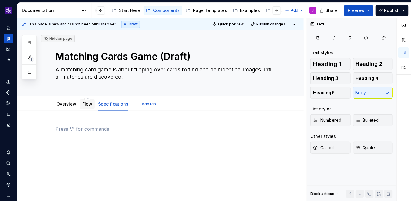
click at [89, 106] on link "Flow" at bounding box center [87, 103] width 10 height 5
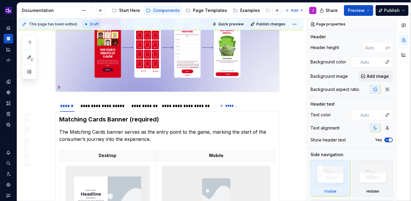
scroll to position [168, 0]
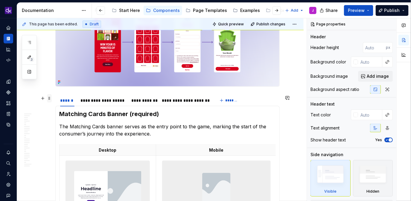
click at [50, 98] on span at bounding box center [49, 98] width 5 height 8
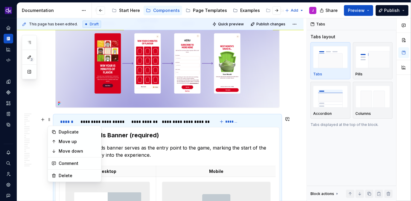
scroll to position [127, 0]
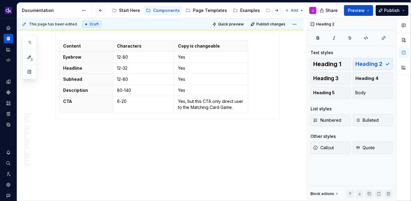
scroll to position [1527, 0]
drag, startPoint x: 59, startPoint y: 132, endPoint x: 266, endPoint y: 117, distance: 208.2
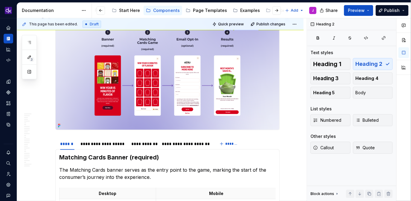
scroll to position [123, 0]
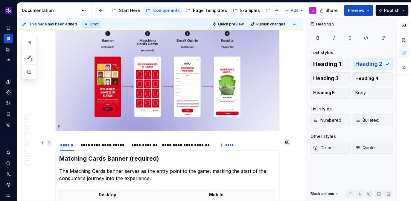
click at [49, 143] on span at bounding box center [49, 143] width 5 height 8
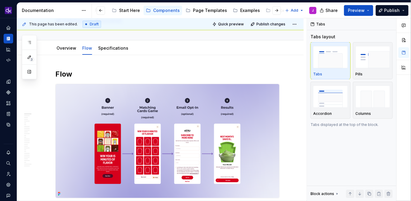
scroll to position [44, 0]
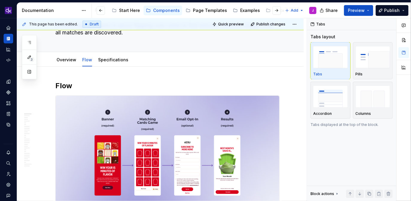
click at [111, 67] on div "**********" at bounding box center [162, 109] width 290 height 183
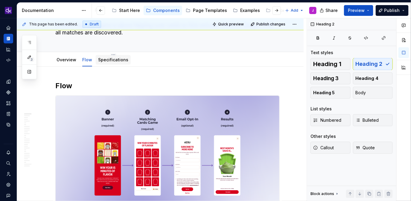
click at [111, 64] on div "Specifications" at bounding box center [113, 60] width 35 height 10
click at [117, 58] on link "Specifications" at bounding box center [113, 59] width 30 height 5
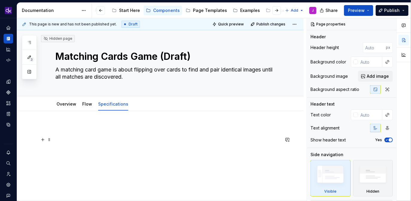
click at [95, 139] on p at bounding box center [167, 139] width 224 height 7
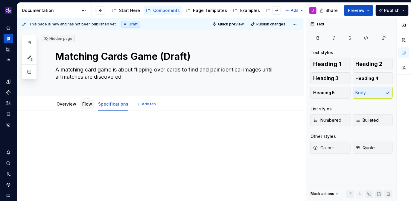
click at [85, 107] on div "Flow" at bounding box center [87, 104] width 10 height 6
click at [88, 103] on link "Flow" at bounding box center [87, 103] width 10 height 5
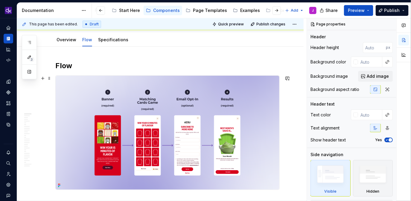
scroll to position [75, 0]
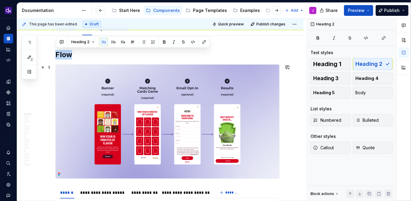
drag, startPoint x: 57, startPoint y: 51, endPoint x: 237, endPoint y: 150, distance: 205.7
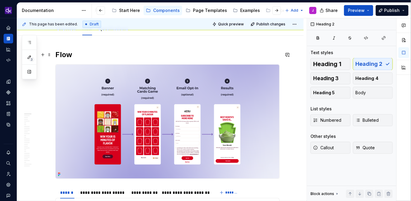
click at [98, 56] on h2 "Flow" at bounding box center [167, 55] width 224 height 10
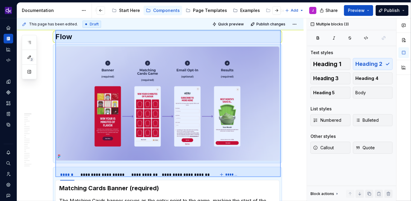
scroll to position [101, 0]
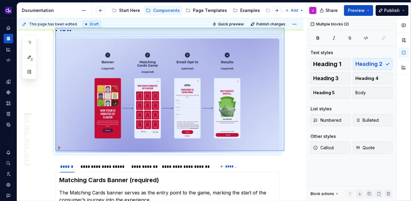
drag, startPoint x: 55, startPoint y: 54, endPoint x: 285, endPoint y: 151, distance: 249.0
click at [285, 151] on div "**********" at bounding box center [162, 109] width 290 height 183
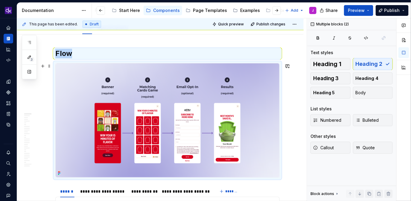
scroll to position [76, 0]
copy h2 "Flow"
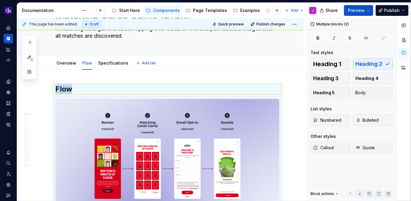
scroll to position [30, 0]
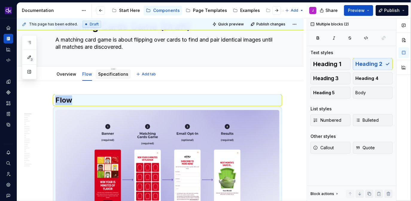
click at [111, 74] on link "Specifications" at bounding box center [113, 74] width 30 height 5
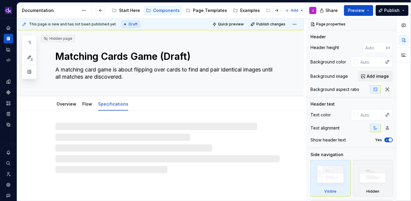
click at [104, 130] on div at bounding box center [167, 148] width 224 height 50
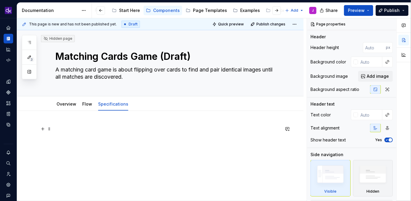
click at [110, 129] on p at bounding box center [167, 128] width 224 height 7
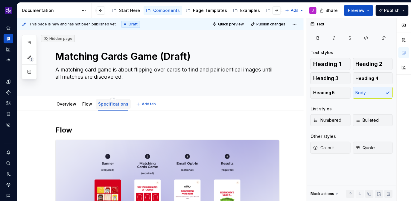
click at [108, 104] on link "Specifications" at bounding box center [113, 103] width 30 height 5
click at [111, 99] on html "KH DXP J Design system data Documentation Accessibility guide for tree Page tre…" at bounding box center [205, 100] width 411 height 201
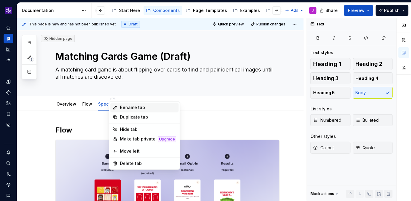
type textarea "*"
click at [130, 107] on div "Rename tab" at bounding box center [148, 108] width 56 height 6
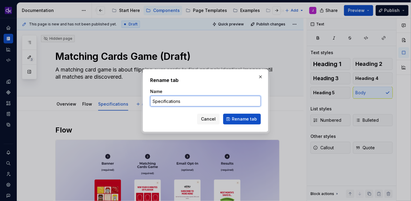
drag, startPoint x: 190, startPoint y: 101, endPoint x: 133, endPoint y: 97, distance: 57.3
click at [133, 97] on div "Rename tab Name Specifications Cancel Rename tab" at bounding box center [205, 100] width 411 height 201
type input "Flow"
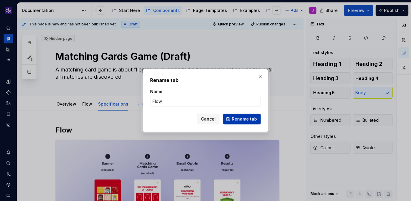
click at [234, 123] on button "Rename tab" at bounding box center [242, 119] width 38 height 11
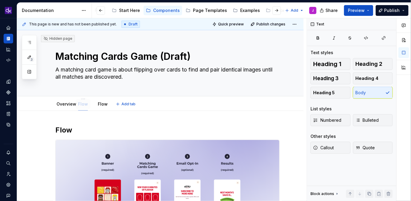
drag, startPoint x: 105, startPoint y: 105, endPoint x: 85, endPoint y: 105, distance: 20.1
click at [98, 105] on link "Flow" at bounding box center [103, 103] width 10 height 5
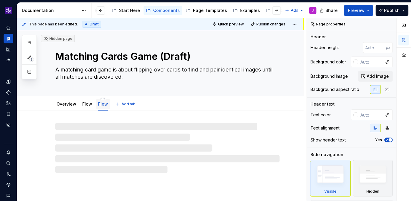
click at [102, 103] on link "Flow" at bounding box center [103, 103] width 10 height 5
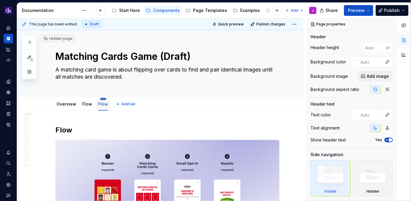
click at [101, 98] on html "KH DXP J Design system data Documentation Accessibility guide for tree Page tre…" at bounding box center [205, 100] width 411 height 201
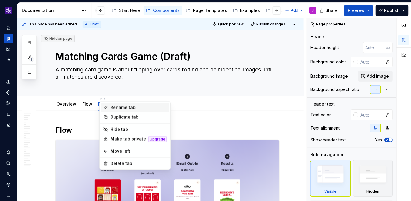
type textarea "*"
click at [116, 107] on div "Rename tab" at bounding box center [138, 108] width 56 height 6
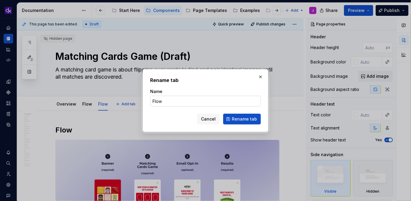
click at [196, 99] on input "Flow" at bounding box center [205, 101] width 111 height 11
paste input "Specifications"
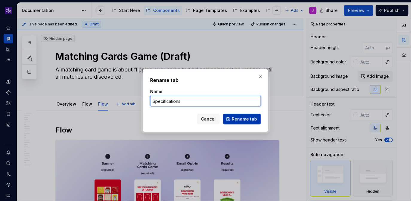
type input "Specifications"
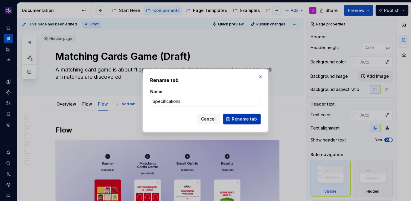
click at [251, 121] on span "Rename tab" at bounding box center [244, 119] width 25 height 6
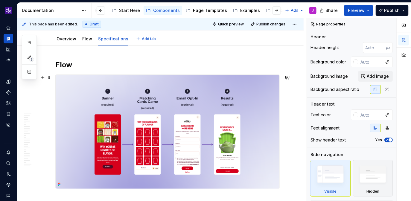
type textarea "*"
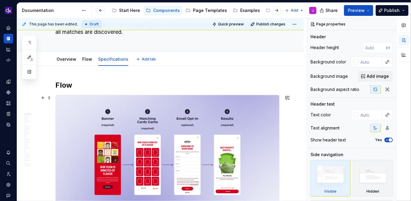
scroll to position [43, 0]
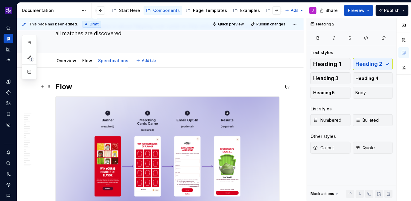
click at [73, 83] on h2 "Flow" at bounding box center [167, 87] width 224 height 10
click at [86, 118] on img at bounding box center [168, 154] width 224 height 114
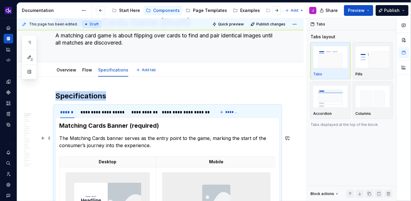
scroll to position [14, 0]
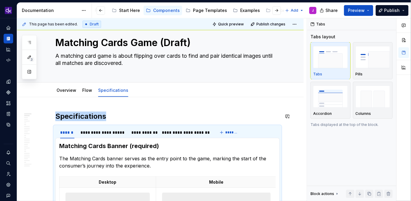
click at [131, 119] on h2 "Specifications" at bounding box center [167, 117] width 224 height 10
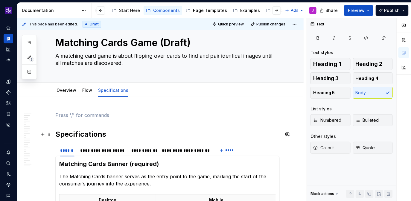
click at [58, 133] on h2 "Specifications" at bounding box center [167, 135] width 224 height 10
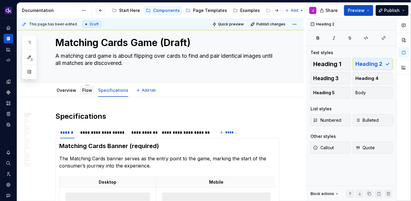
click at [83, 92] on link "Flow" at bounding box center [87, 90] width 10 height 5
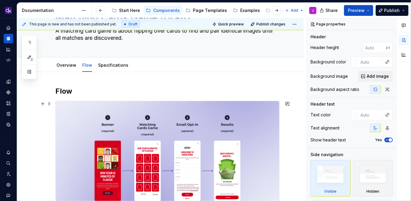
scroll to position [17, 0]
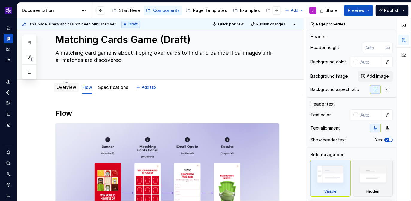
click at [69, 89] on link "Overview" at bounding box center [67, 87] width 20 height 5
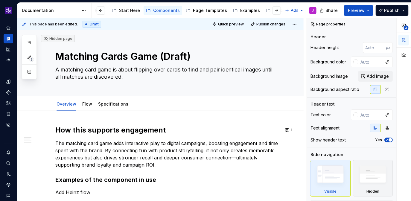
scroll to position [0, 0]
click at [88, 105] on link "Flow" at bounding box center [87, 103] width 10 height 5
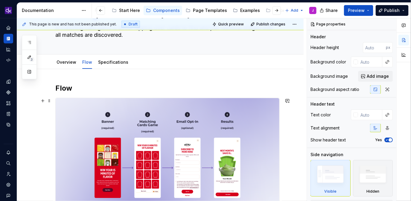
scroll to position [41, 0]
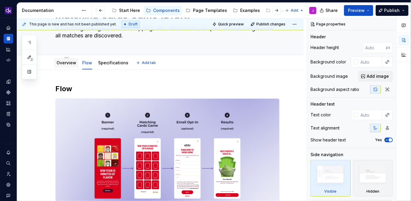
click at [70, 64] on link "Overview" at bounding box center [67, 62] width 20 height 5
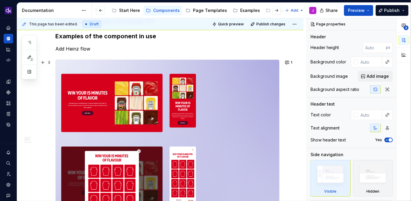
scroll to position [151, 0]
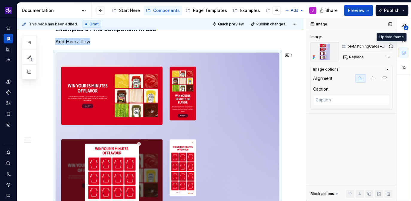
click at [392, 47] on button "button" at bounding box center [391, 46] width 4 height 8
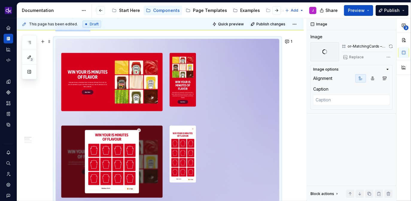
scroll to position [113, 0]
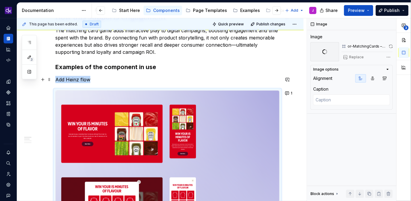
type textarea "*"
click at [94, 79] on p "Add Heinz flow" at bounding box center [167, 79] width 224 height 7
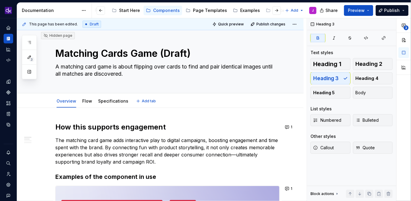
scroll to position [0, 0]
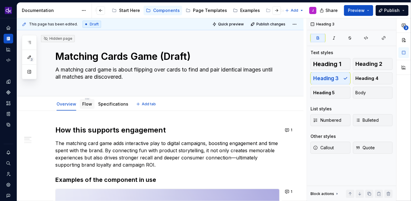
click at [89, 106] on link "Flow" at bounding box center [87, 103] width 10 height 5
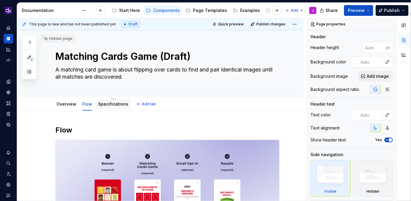
click at [114, 104] on link "Specifications" at bounding box center [113, 103] width 30 height 5
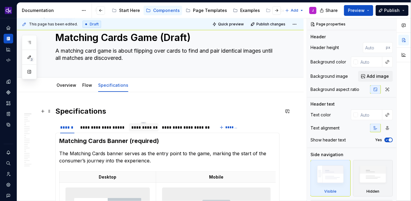
scroll to position [18, 0]
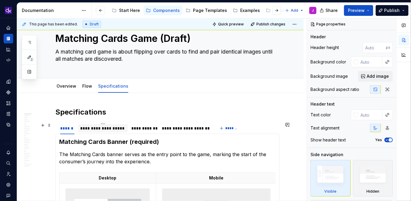
click at [115, 128] on div "**********" at bounding box center [102, 128] width 45 height 6
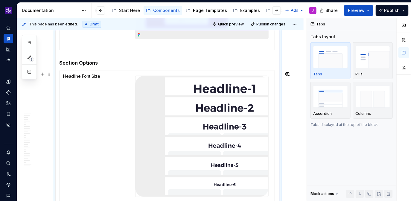
scroll to position [796, 0]
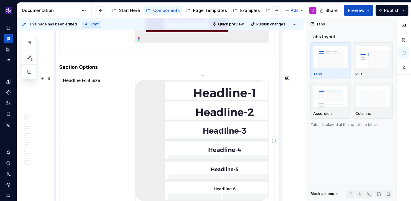
click at [194, 133] on img at bounding box center [202, 140] width 133 height 121
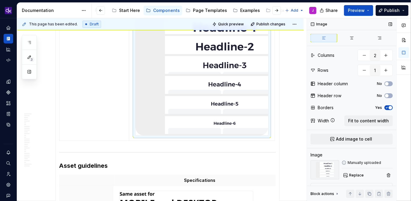
scroll to position [49, 0]
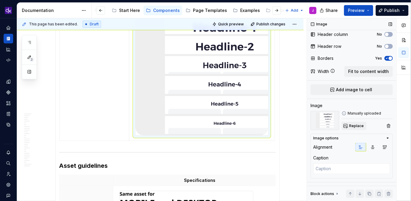
click at [358, 124] on span "Replace" at bounding box center [356, 126] width 15 height 5
type textarea "*"
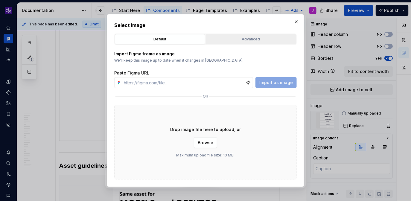
click at [239, 37] on div "Advanced" at bounding box center [251, 39] width 86 height 6
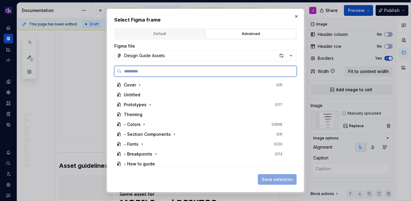
click at [226, 72] on input "search" at bounding box center [209, 71] width 175 height 6
paste input "**********"
type input "**********"
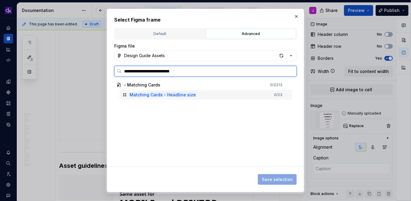
click at [230, 95] on div "Matching Cards - Headline size 0 / 23" at bounding box center [206, 95] width 172 height 10
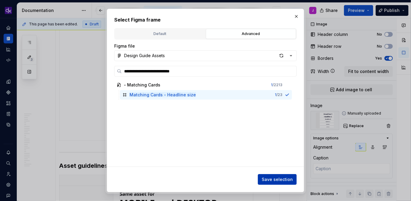
click at [271, 179] on span "Save selection" at bounding box center [277, 180] width 31 height 6
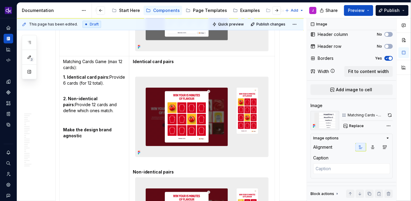
scroll to position [578, 0]
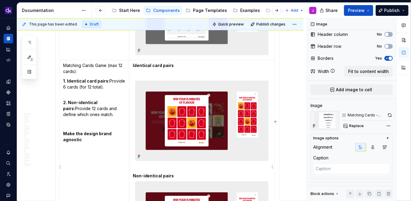
click at [203, 98] on img at bounding box center [202, 121] width 133 height 80
type textarea "*"
type input "2"
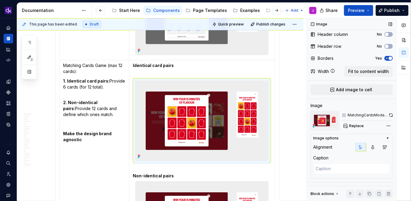
click at [389, 114] on div "MatchingCardsModal - Layout Option - Identical Card Pairs" at bounding box center [367, 115] width 51 height 8
click at [393, 115] on button "button" at bounding box center [391, 115] width 4 height 8
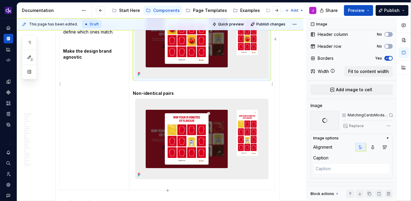
click at [218, 133] on img at bounding box center [202, 139] width 133 height 80
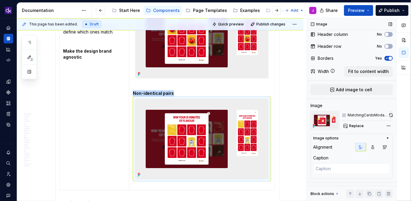
click at [392, 117] on button "button" at bounding box center [391, 115] width 3 height 8
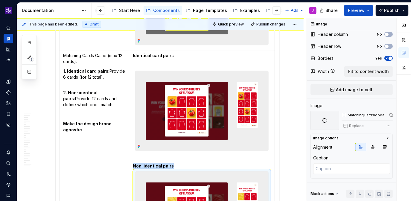
scroll to position [586, 0]
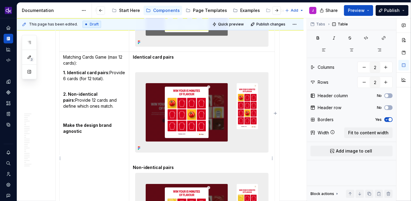
click at [162, 63] on td "Identical card pairs Non-identical pairs" at bounding box center [202, 157] width 146 height 213
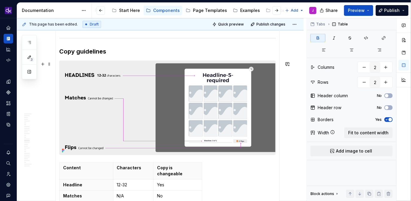
scroll to position [1236, 0]
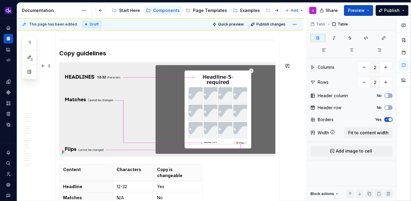
click at [225, 113] on img at bounding box center [168, 110] width 216 height 94
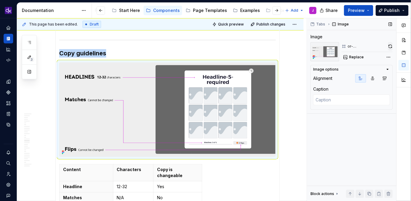
click at [390, 47] on button "button" at bounding box center [390, 46] width 5 height 8
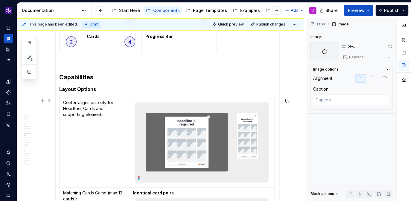
scroll to position [449, 0]
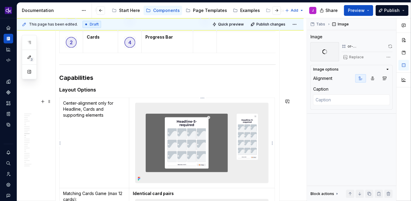
click at [218, 132] on img at bounding box center [202, 143] width 133 height 80
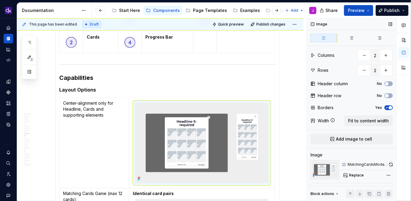
click at [391, 162] on button "button" at bounding box center [391, 164] width 4 height 8
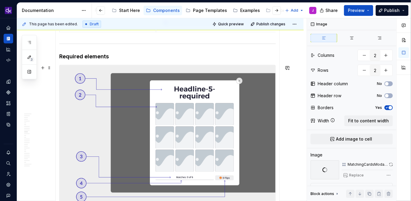
scroll to position [241, 0]
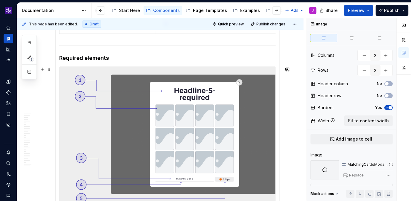
click img
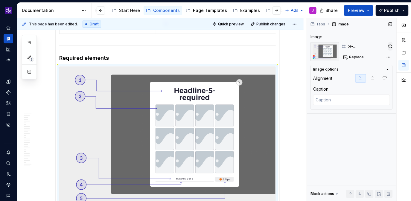
click button "button"
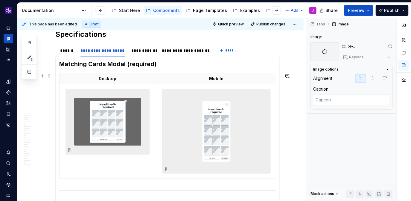
scroll to position [90, 0]
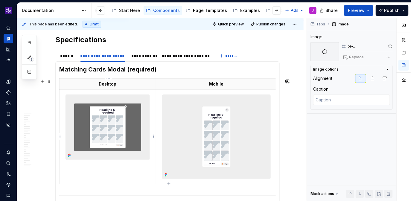
click img
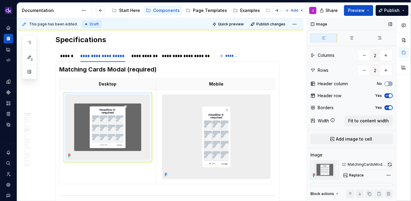
click button "button"
click img
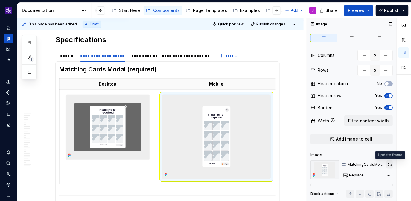
click button "button"
click img
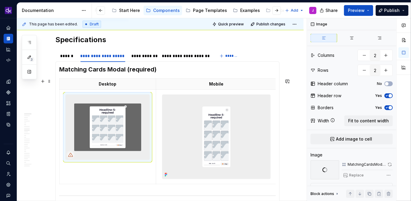
scroll to position [0, 0]
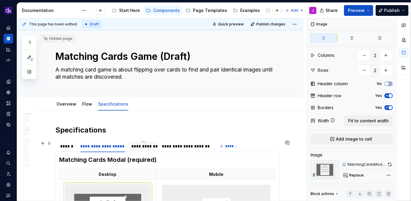
click div "**********"
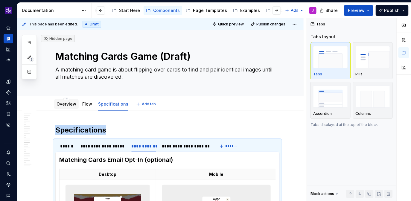
click div "Overview"
click link "Overview"
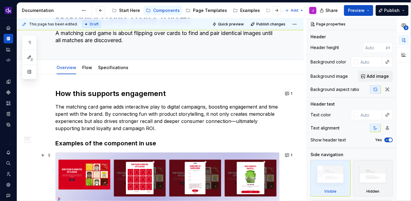
scroll to position [34, 0]
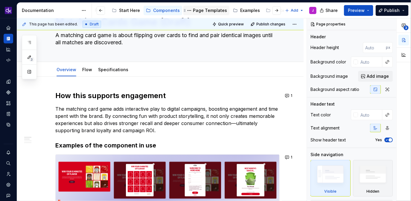
type textarea "*"
